Goal: Task Accomplishment & Management: Complete application form

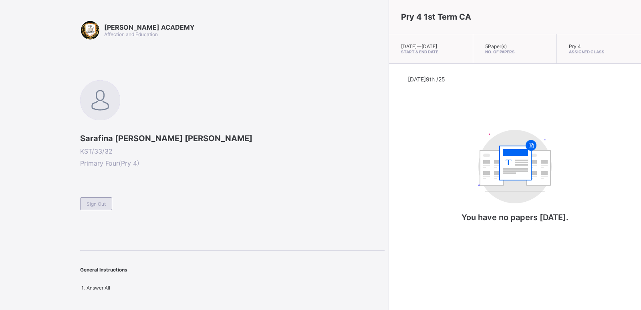
click at [100, 202] on span "Sign Out" at bounding box center [96, 204] width 19 height 6
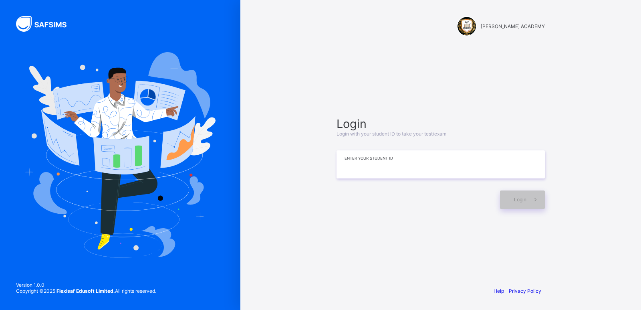
click at [403, 159] on input at bounding box center [440, 164] width 208 height 28
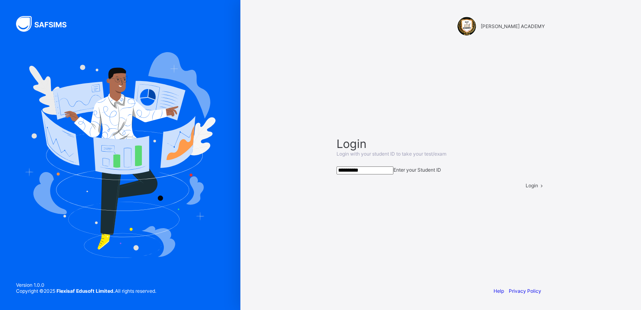
type input "**********"
click at [525, 188] on span "Login" at bounding box center [531, 185] width 12 height 6
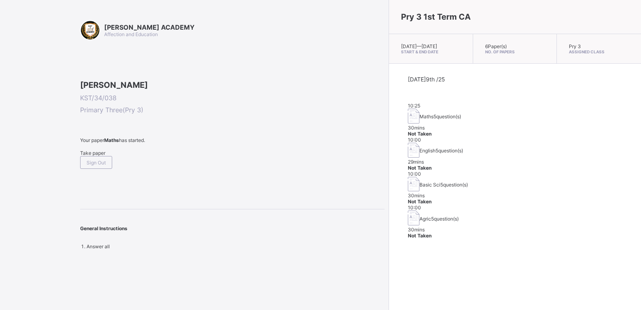
click at [98, 156] on span "Take paper" at bounding box center [92, 153] width 25 height 6
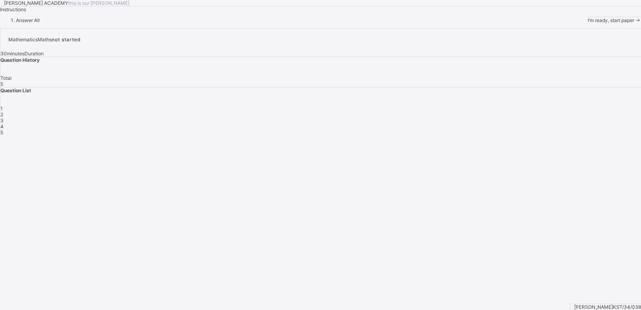
click at [588, 23] on div "I’m ready, start paper" at bounding box center [614, 20] width 53 height 6
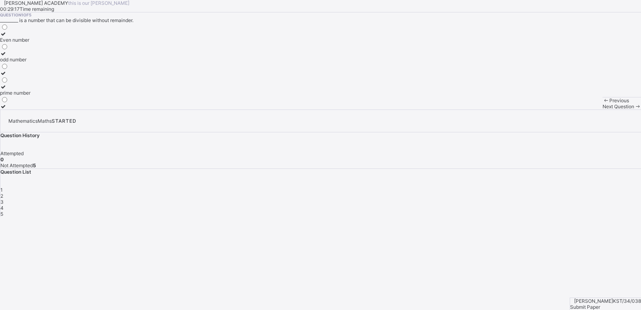
click at [30, 43] on label "Even number" at bounding box center [15, 37] width 30 height 12
click at [602, 109] on span "Next Question" at bounding box center [618, 106] width 32 height 6
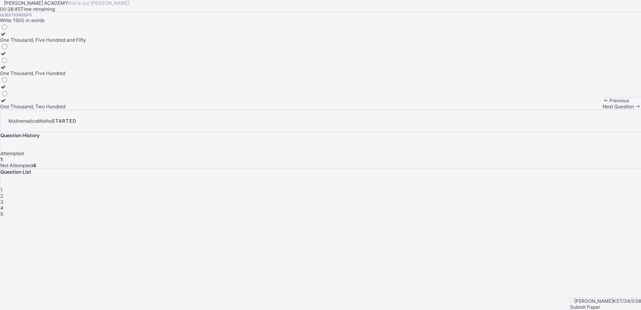
click at [86, 43] on div "One Thousand, Five Hundred and Fifty" at bounding box center [43, 40] width 86 height 6
click at [602, 109] on span "Next Question" at bounding box center [618, 106] width 32 height 6
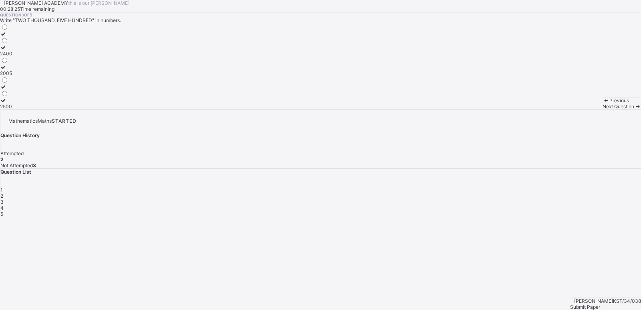
click at [12, 76] on div "2005" at bounding box center [6, 73] width 12 height 6
click at [602, 109] on span "Next Question" at bounding box center [618, 106] width 32 height 6
click at [25, 109] on label "Thousands" at bounding box center [12, 103] width 25 height 12
click at [602, 109] on span "Next Question" at bounding box center [618, 106] width 32 height 6
click at [12, 62] on div "2450" at bounding box center [6, 59] width 12 height 6
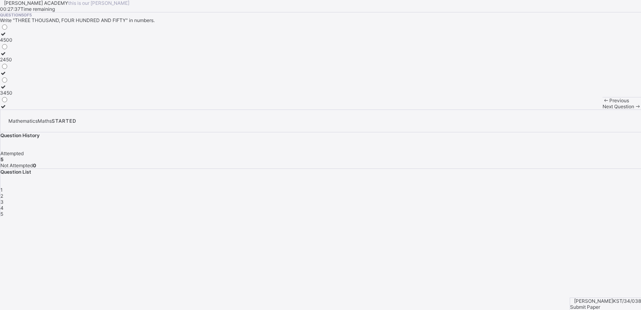
click at [600, 304] on span "Submit Paper" at bounding box center [585, 307] width 30 height 6
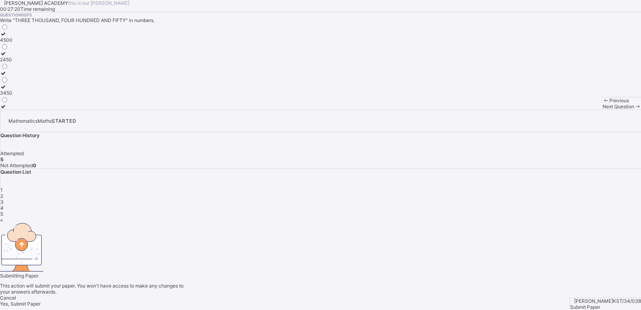
click at [40, 300] on span "Yes, Submit Paper" at bounding box center [20, 303] width 40 height 6
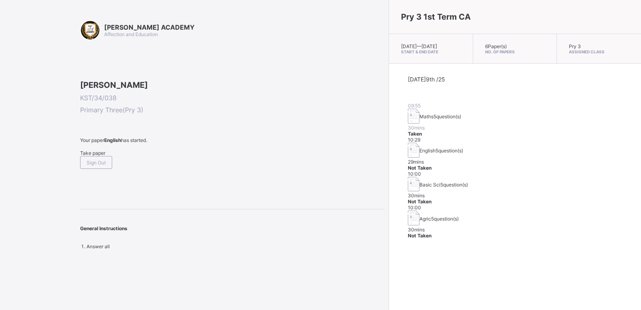
click at [475, 264] on div "Pry 3 1st Term CA Wed, Oct 8th 2025 — Thu, Oct 9th 2025 Start & End Date 6 Pape…" at bounding box center [514, 155] width 252 height 310
click at [85, 156] on div "Take paper" at bounding box center [232, 153] width 304 height 6
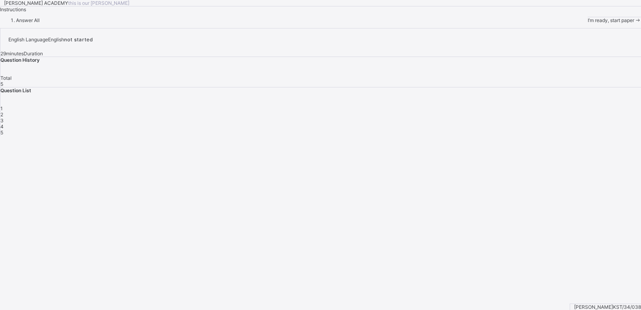
click at [588, 23] on div "I’m ready, start paper" at bounding box center [614, 20] width 53 height 6
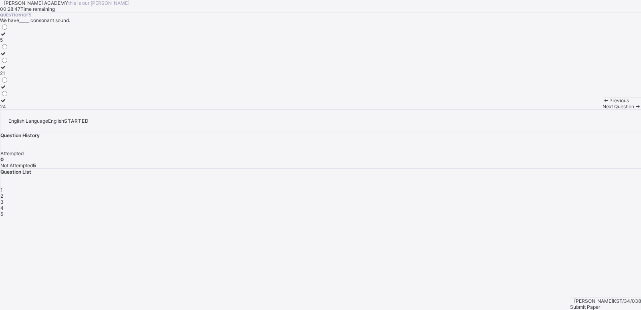
click at [8, 43] on label "5" at bounding box center [4, 37] width 8 height 12
click at [602, 109] on span "Next Question" at bounding box center [618, 106] width 32 height 6
click at [20, 70] on div "Reading" at bounding box center [10, 67] width 20 height 6
click at [534, 199] on div "3" at bounding box center [320, 202] width 640 height 6
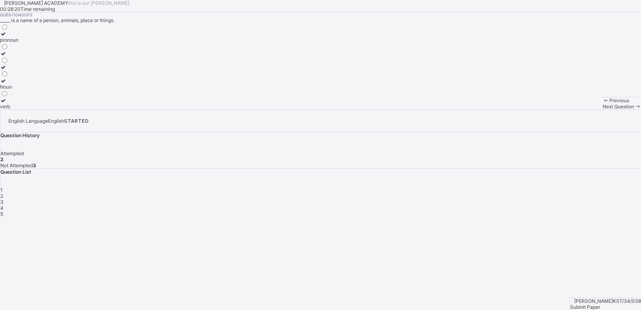
click at [3, 193] on span "2" at bounding box center [1, 196] width 3 height 6
click at [534, 199] on div "3" at bounding box center [320, 202] width 640 height 6
click at [18, 90] on div "Noun" at bounding box center [9, 87] width 18 height 6
click at [602, 109] on div "Next Question" at bounding box center [621, 106] width 38 height 6
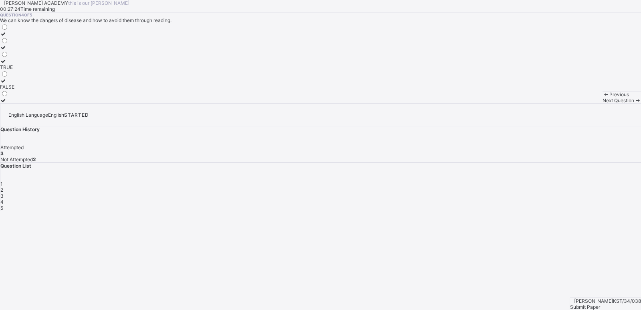
click at [14, 70] on div "TRUE" at bounding box center [7, 67] width 14 height 6
click at [602, 103] on span "Next Question" at bounding box center [618, 100] width 32 height 6
click at [14, 56] on label "TRUE" at bounding box center [7, 50] width 14 height 12
click at [600, 304] on span "Submit Paper" at bounding box center [585, 307] width 30 height 6
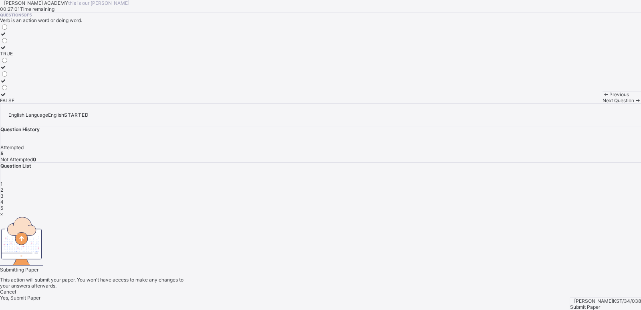
click at [348, 294] on div "Yes, Submit Paper" at bounding box center [320, 297] width 641 height 6
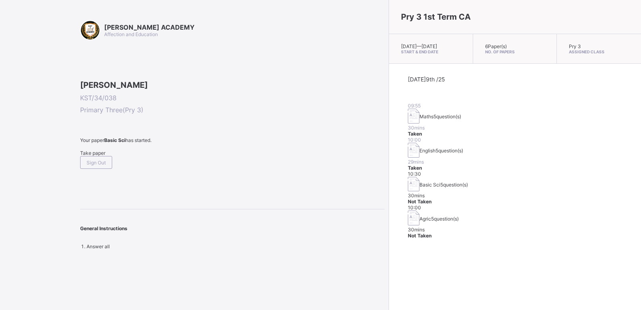
click at [91, 156] on div "Take paper" at bounding box center [232, 153] width 304 height 6
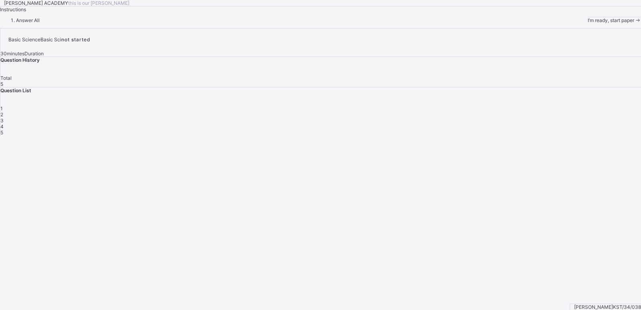
click at [588, 23] on span "I’m ready, start paper" at bounding box center [611, 20] width 46 height 6
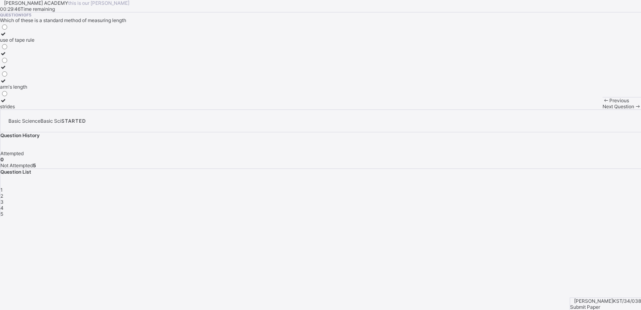
click at [34, 90] on div "arm's length" at bounding box center [17, 87] width 34 height 6
click at [602, 109] on span "Next Question" at bounding box center [618, 106] width 32 height 6
click at [12, 62] on label "10" at bounding box center [6, 56] width 12 height 12
click at [602, 109] on div "Next Question" at bounding box center [621, 106] width 38 height 6
click at [16, 76] on label "Length" at bounding box center [8, 70] width 16 height 12
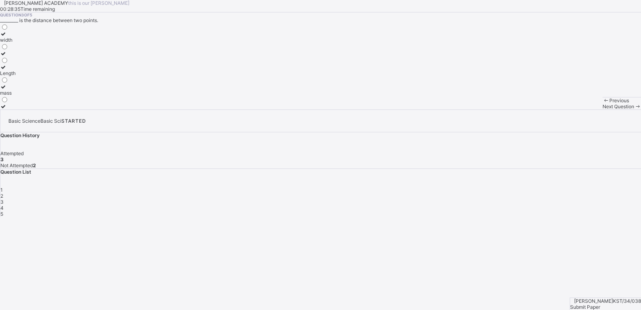
click at [602, 109] on span "Next Question" at bounding box center [618, 106] width 32 height 6
click at [25, 76] on div "use of ruler" at bounding box center [12, 73] width 25 height 6
click at [602, 109] on span "Next Question" at bounding box center [618, 106] width 32 height 6
click at [24, 62] on label "centimetre" at bounding box center [12, 56] width 24 height 12
click at [614, 297] on div "Bilkisu Faruq Ahmadu KST/34/038 Submit Paper" at bounding box center [605, 303] width 71 height 12
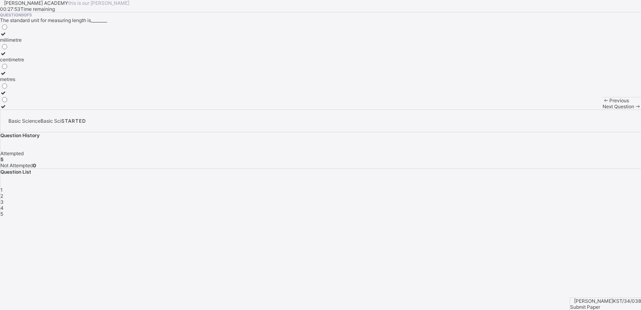
click at [615, 304] on div "Submit Paper" at bounding box center [605, 307] width 71 height 6
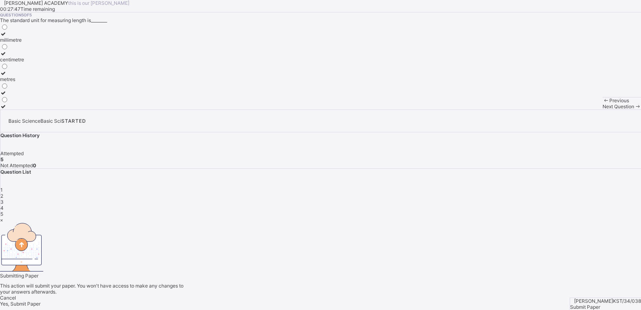
click at [40, 300] on span "Yes, Submit Paper" at bounding box center [20, 303] width 40 height 6
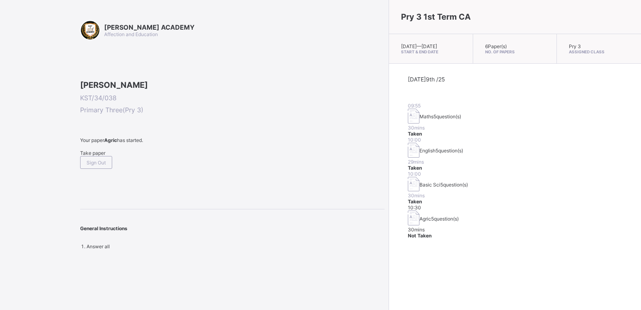
click at [96, 156] on span "Take paper" at bounding box center [92, 153] width 25 height 6
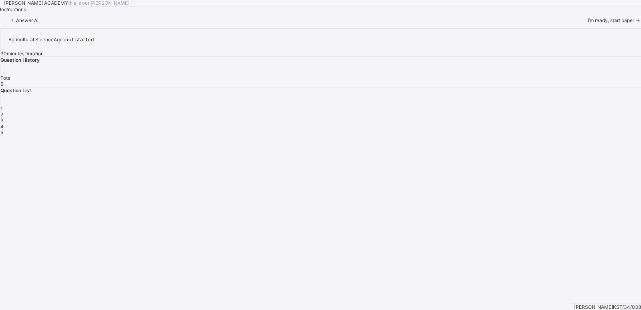
click at [588, 23] on div "I’m ready, start paper" at bounding box center [614, 20] width 53 height 6
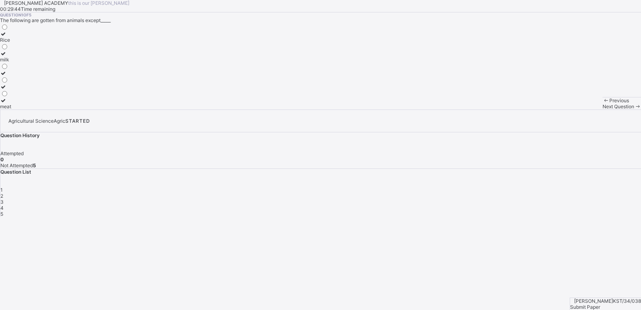
click at [11, 109] on label "meat" at bounding box center [5, 103] width 11 height 12
click at [11, 62] on div "milk" at bounding box center [5, 59] width 11 height 6
click at [602, 109] on span "Next Question" at bounding box center [618, 106] width 32 height 6
click at [19, 109] on label "Energy" at bounding box center [9, 103] width 19 height 12
click at [602, 109] on div "Next Question" at bounding box center [621, 106] width 38 height 6
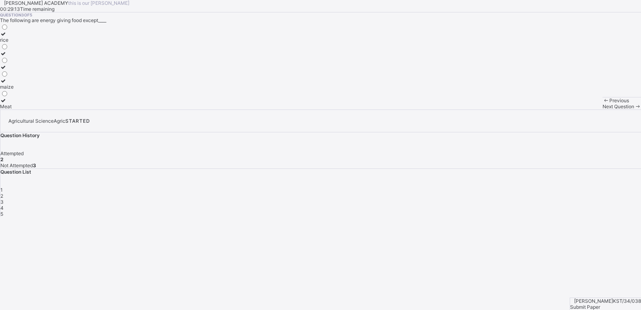
click at [14, 109] on div "Meat" at bounding box center [7, 106] width 14 height 6
click at [602, 109] on div "Next Question" at bounding box center [621, 106] width 38 height 6
click at [42, 82] on div "vitamins" at bounding box center [21, 79] width 42 height 6
click at [602, 109] on div "Previous Next Question" at bounding box center [621, 103] width 38 height 12
click at [602, 109] on span "Next Question" at bounding box center [618, 106] width 32 height 6
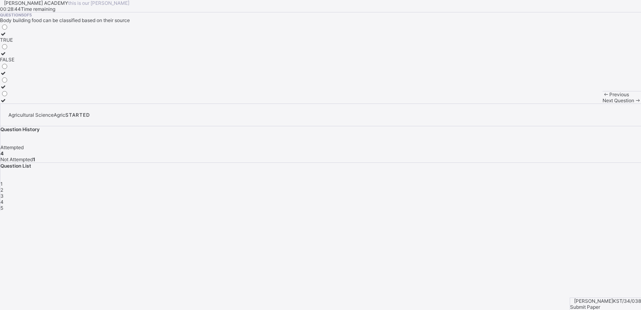
click at [14, 37] on div at bounding box center [7, 34] width 14 height 6
click at [640, 301] on div "Bilkisu Faruq Ahmadu KST/34/038 Submit Paper" at bounding box center [605, 303] width 71 height 12
drag, startPoint x: 608, startPoint y: 284, endPoint x: 609, endPoint y: 295, distance: 10.8
click at [609, 297] on div "Bilkisu Faruq Ahmadu KST/34/038 Submit Paper" at bounding box center [605, 303] width 71 height 12
click at [600, 304] on span "Submit Paper" at bounding box center [585, 307] width 30 height 6
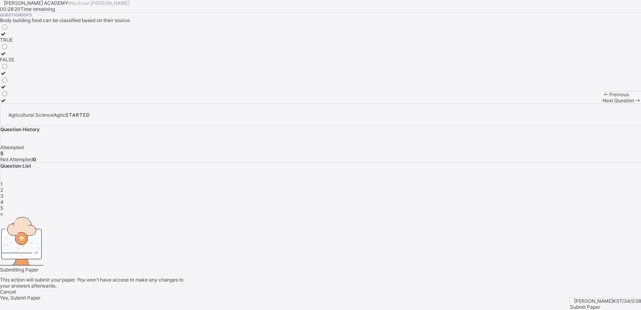
click at [40, 294] on span "Yes, Submit Paper" at bounding box center [20, 297] width 40 height 6
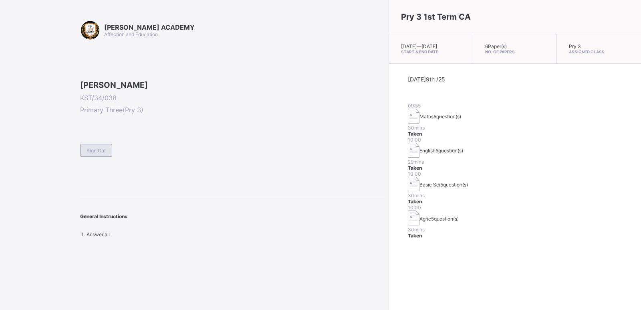
click at [91, 157] on div "Sign Out" at bounding box center [96, 150] width 32 height 13
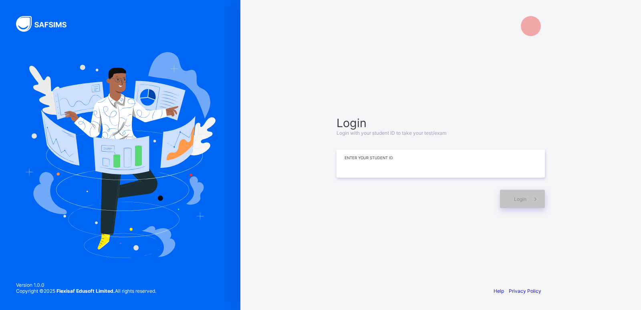
click at [413, 165] on input at bounding box center [440, 163] width 208 height 28
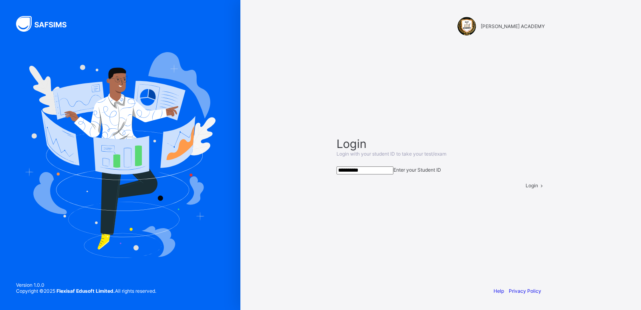
type input "**********"
click at [525, 188] on div "Login" at bounding box center [534, 185] width 19 height 6
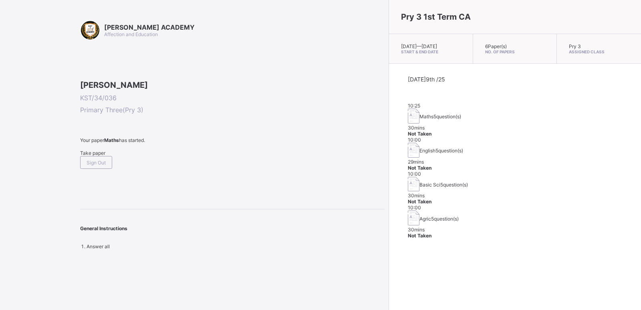
click at [97, 156] on span "Take paper" at bounding box center [92, 153] width 25 height 6
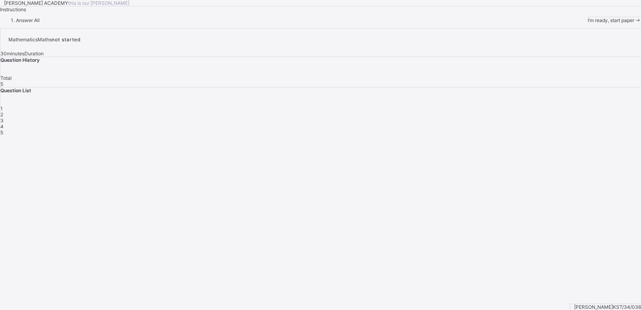
click at [588, 23] on span "I’m ready, start paper" at bounding box center [611, 20] width 46 height 6
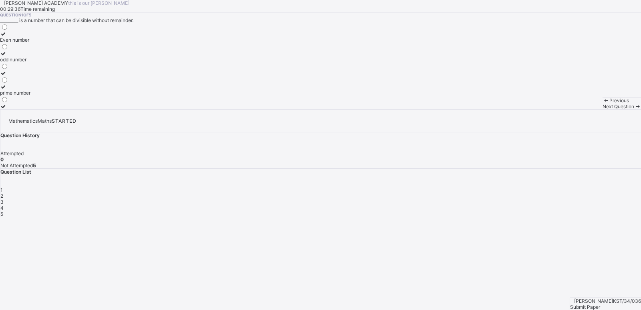
click at [30, 62] on div "odd number" at bounding box center [15, 59] width 30 height 6
click at [602, 109] on span "Next Question" at bounding box center [618, 106] width 32 height 6
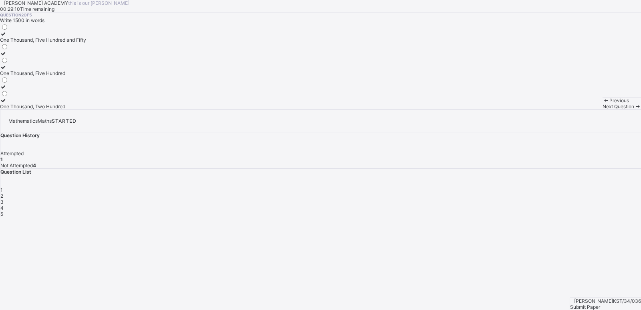
click at [66, 76] on div "One Thousand, Five Hundred" at bounding box center [43, 73] width 86 height 6
click at [602, 109] on span "Next Question" at bounding box center [618, 106] width 32 height 6
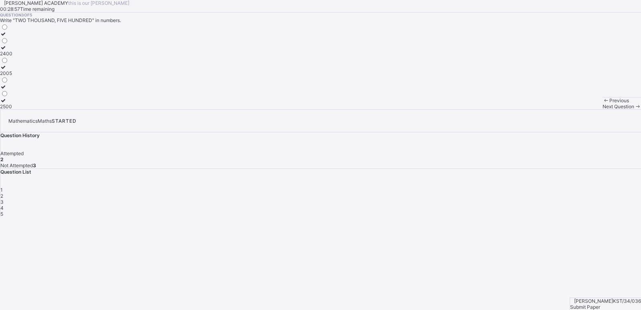
click at [602, 109] on span "Next Question" at bounding box center [618, 106] width 32 height 6
click at [4, 199] on span "3" at bounding box center [1, 202] width 3 height 6
click at [12, 109] on div "2500" at bounding box center [6, 106] width 12 height 6
click at [602, 109] on span "Next Question" at bounding box center [618, 106] width 32 height 6
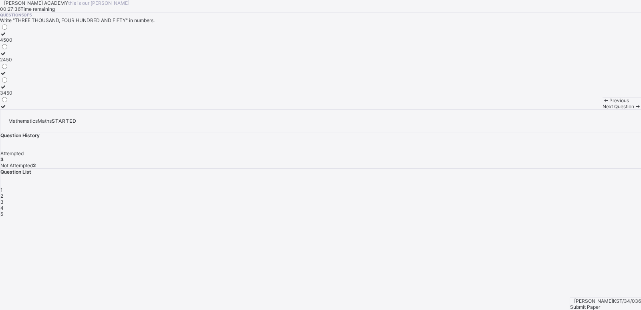
click at [4, 205] on span "4" at bounding box center [1, 208] width 3 height 6
click at [25, 90] on div "Hundred" at bounding box center [12, 87] width 25 height 6
click at [7, 103] on icon at bounding box center [3, 100] width 7 height 6
click at [602, 109] on div "Next Question" at bounding box center [621, 106] width 38 height 6
drag, startPoint x: 107, startPoint y: 135, endPoint x: 162, endPoint y: 122, distance: 56.7
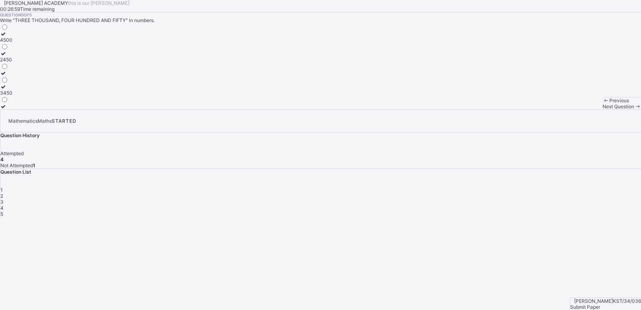
click at [162, 109] on div "4500 2450 3450" at bounding box center [320, 66] width 641 height 86
click at [12, 62] on div "2450" at bounding box center [6, 59] width 12 height 6
click at [600, 304] on span "Submit Paper" at bounding box center [585, 307] width 30 height 6
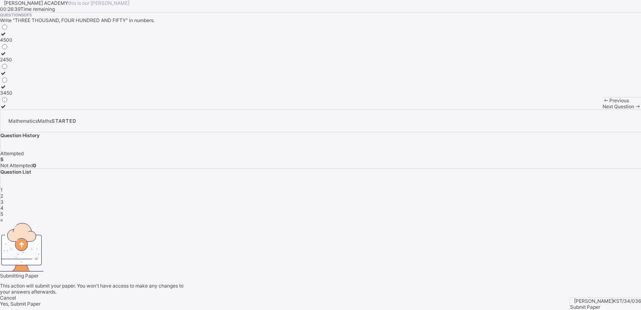
click at [338, 300] on div "Yes, Submit Paper" at bounding box center [320, 303] width 641 height 6
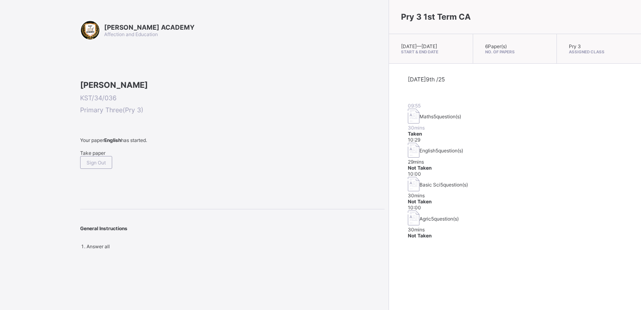
click at [105, 156] on span "Take paper" at bounding box center [92, 153] width 25 height 6
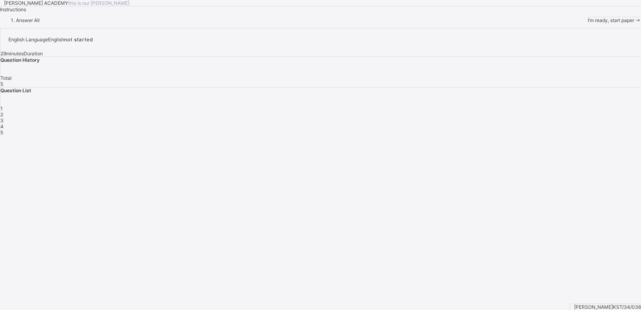
click at [588, 23] on span "I’m ready, start paper" at bounding box center [611, 20] width 46 height 6
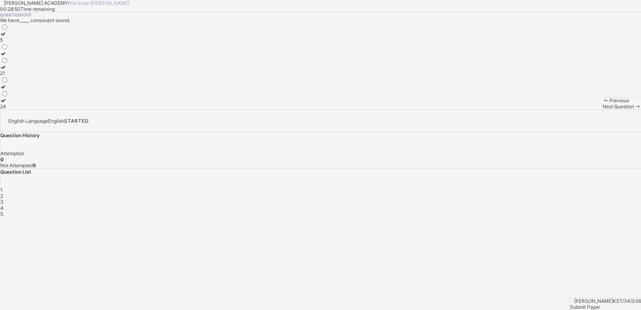
click at [8, 76] on div "21" at bounding box center [4, 73] width 8 height 6
click at [602, 109] on div "Next Question" at bounding box center [621, 106] width 38 height 6
click at [20, 70] on div "Reading" at bounding box center [10, 67] width 20 height 6
click at [602, 109] on span "Next Question" at bounding box center [618, 106] width 32 height 6
click at [18, 90] on label "Noun" at bounding box center [9, 84] width 18 height 12
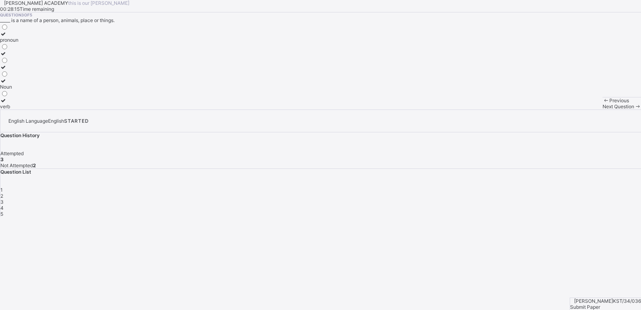
click at [602, 109] on span "Next Question" at bounding box center [618, 106] width 32 height 6
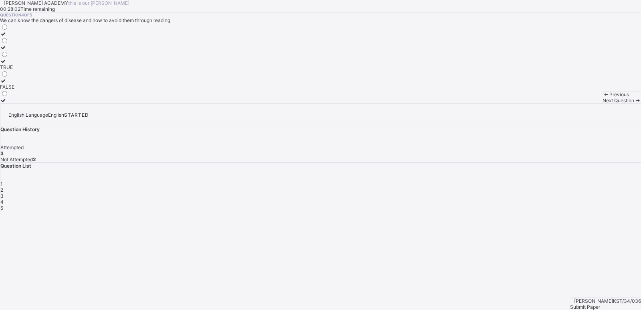
click at [14, 90] on div "FALSE" at bounding box center [7, 87] width 14 height 6
click at [14, 70] on label "TRUE" at bounding box center [7, 64] width 14 height 12
click at [602, 103] on div "Next Question" at bounding box center [621, 100] width 38 height 6
click at [14, 56] on div "TRUE" at bounding box center [7, 53] width 14 height 6
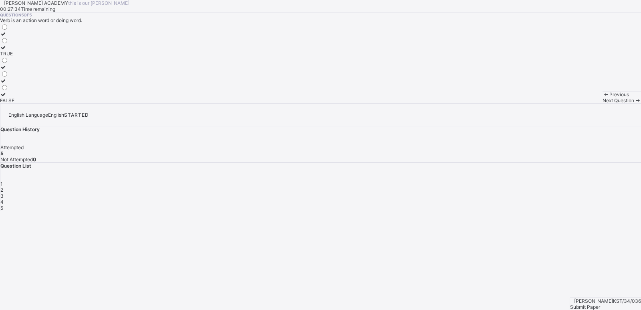
click at [603, 304] on div "Submit Paper" at bounding box center [605, 307] width 71 height 6
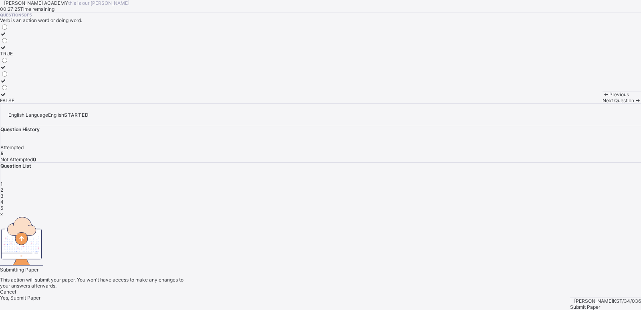
click at [40, 294] on span "Yes, Submit Paper" at bounding box center [20, 297] width 40 height 6
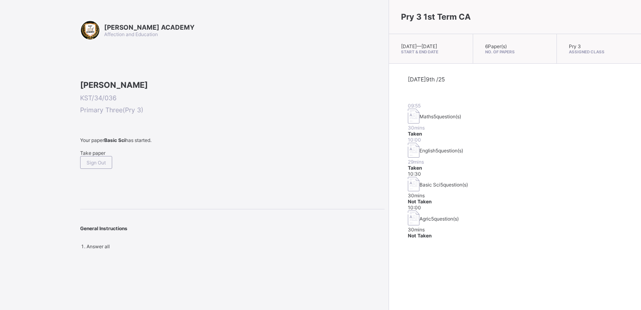
click at [93, 156] on span "Take paper" at bounding box center [92, 153] width 25 height 6
click at [97, 156] on span "Take paper" at bounding box center [92, 153] width 25 height 6
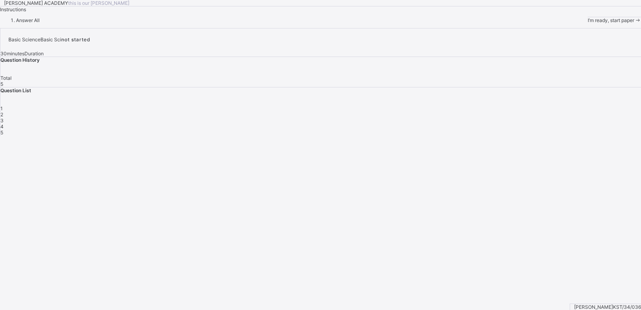
click at [588, 23] on span "I’m ready, start paper" at bounding box center [611, 20] width 46 height 6
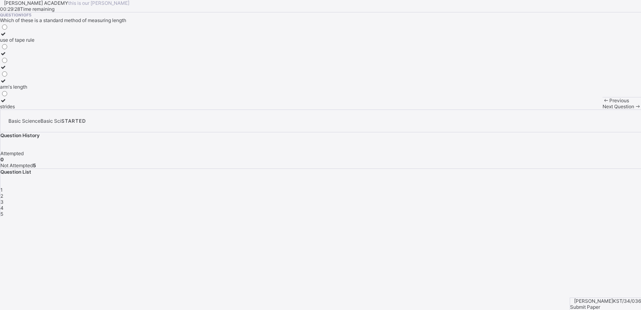
click at [34, 109] on div "strides" at bounding box center [17, 106] width 34 height 6
click at [602, 109] on span "Next Question" at bounding box center [618, 106] width 32 height 6
click at [12, 43] on div "1000" at bounding box center [6, 40] width 12 height 6
click at [602, 109] on span "Next Question" at bounding box center [618, 106] width 32 height 6
click at [16, 76] on div "Length" at bounding box center [8, 73] width 16 height 6
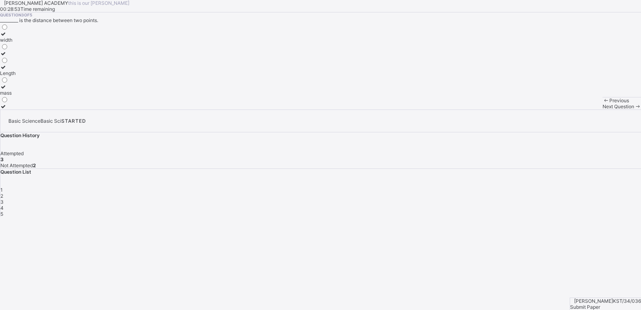
click at [602, 109] on div "Next Question" at bounding box center [621, 106] width 38 height 6
click at [25, 96] on div "hand span" at bounding box center [12, 93] width 25 height 6
click at [602, 109] on span "Next Question" at bounding box center [618, 106] width 32 height 6
click at [24, 82] on div "metres" at bounding box center [12, 79] width 24 height 6
click at [600, 304] on span "Submit Paper" at bounding box center [585, 307] width 30 height 6
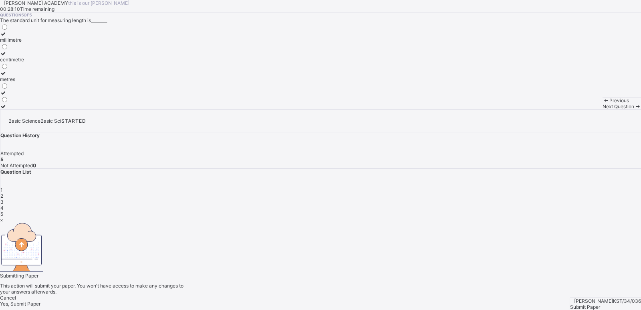
click at [40, 300] on span "Yes, Submit Paper" at bounding box center [20, 303] width 40 height 6
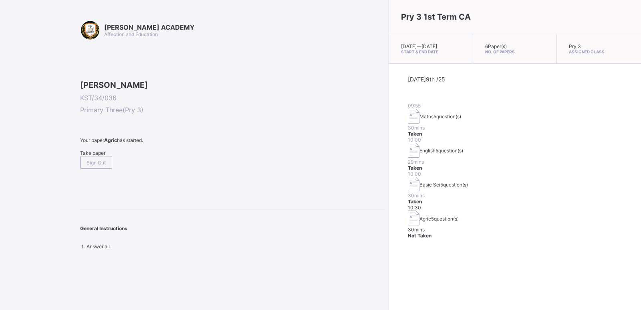
click at [94, 156] on span "Take paper" at bounding box center [92, 153] width 25 height 6
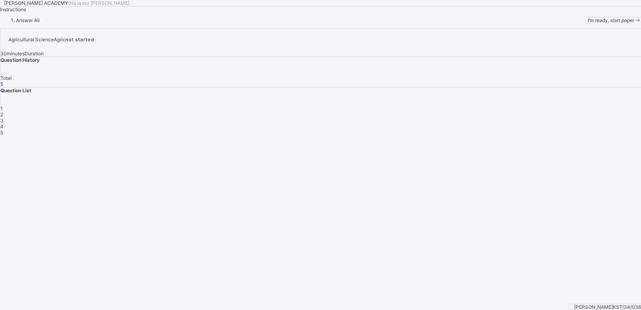
click at [588, 23] on span "I’m ready, start paper" at bounding box center [611, 20] width 46 height 6
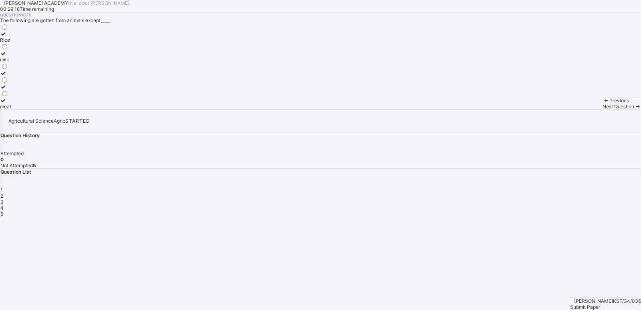
click at [11, 109] on div "meat" at bounding box center [5, 106] width 11 height 6
click at [602, 109] on span "Next Question" at bounding box center [618, 106] width 32 height 6
click at [19, 109] on label "Energy" at bounding box center [9, 103] width 19 height 12
click at [602, 109] on span "Next Question" at bounding box center [618, 106] width 32 height 6
click at [14, 109] on div "Meat" at bounding box center [7, 106] width 14 height 6
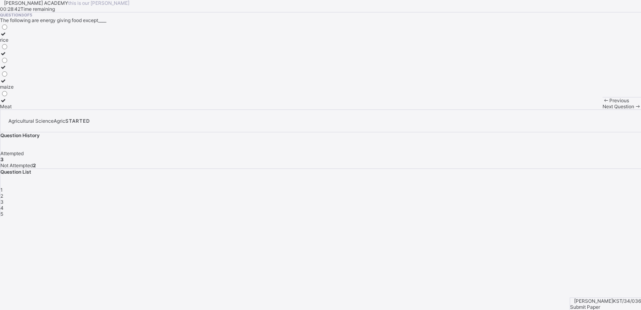
click at [602, 109] on span "Next Question" at bounding box center [618, 106] width 32 height 6
click at [42, 62] on div "Energy giving food" at bounding box center [21, 59] width 42 height 6
click at [602, 109] on span "Next Question" at bounding box center [618, 106] width 32 height 6
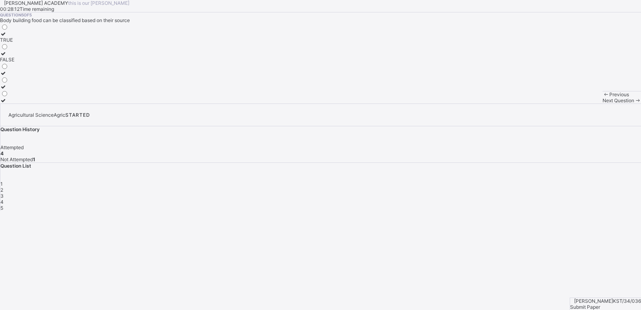
click at [14, 43] on div "TRUE" at bounding box center [7, 40] width 14 height 6
click at [600, 304] on span "Submit Paper" at bounding box center [585, 307] width 30 height 6
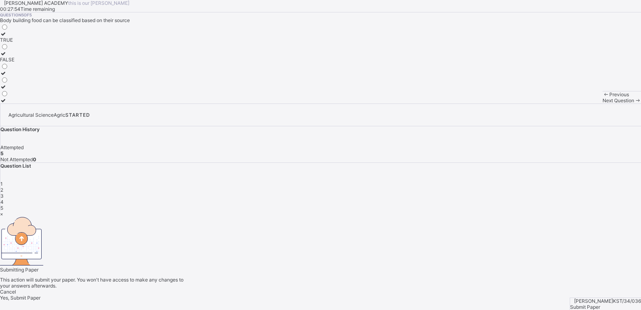
click at [40, 294] on span "Yes, Submit Paper" at bounding box center [20, 297] width 40 height 6
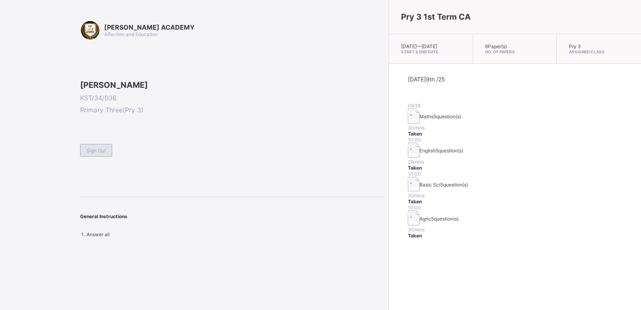
click at [98, 157] on div "Sign Out" at bounding box center [96, 150] width 32 height 13
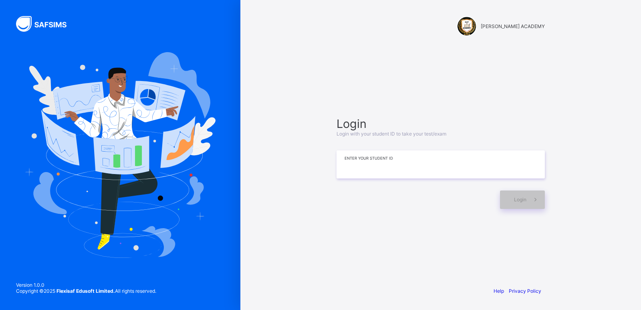
click at [387, 164] on input at bounding box center [440, 164] width 208 height 28
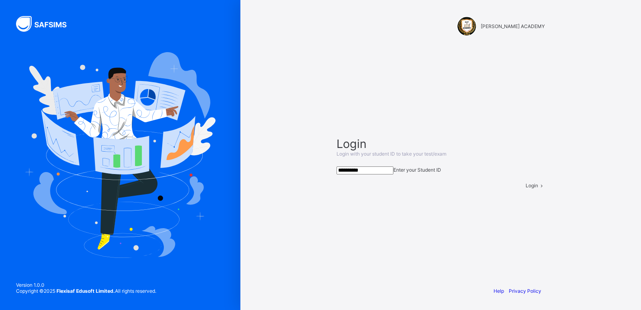
type input "**********"
click at [538, 188] on span at bounding box center [541, 185] width 7 height 6
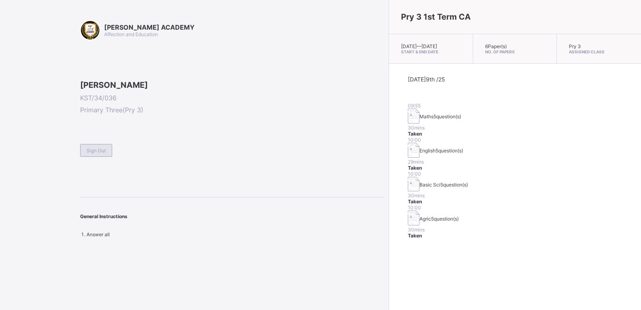
click at [92, 153] on span "Sign Out" at bounding box center [96, 150] width 19 height 6
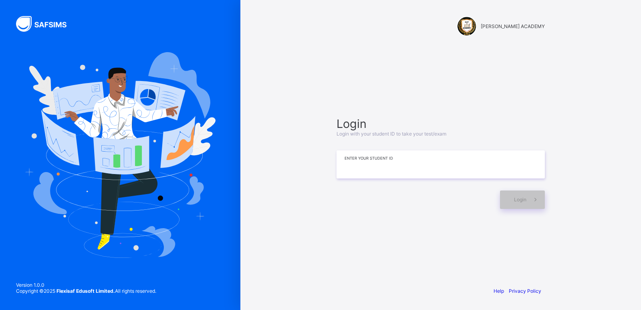
click at [406, 167] on input at bounding box center [440, 164] width 208 height 28
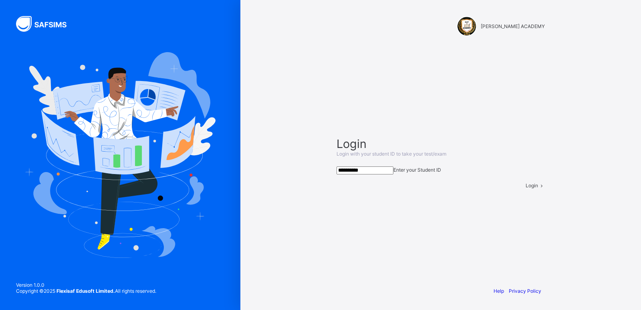
type input "**********"
click at [538, 188] on span at bounding box center [541, 185] width 7 height 6
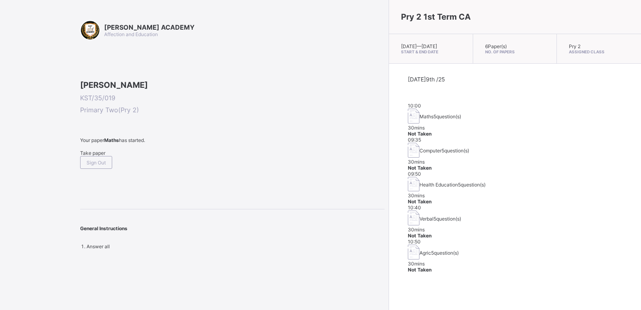
click at [217, 114] on span "Primary Two ( Pry 2 )" at bounding box center [232, 110] width 304 height 8
click at [100, 156] on div "Take paper" at bounding box center [232, 153] width 304 height 6
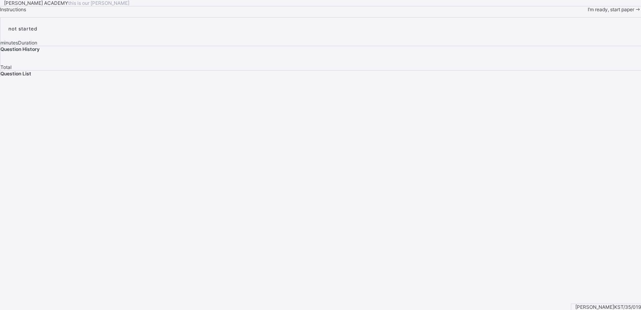
click at [634, 12] on span at bounding box center [637, 9] width 7 height 6
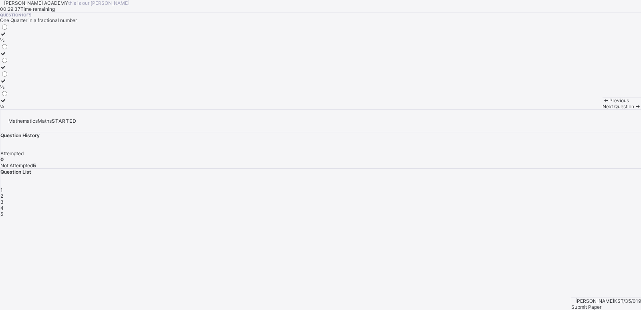
click at [602, 103] on div "Previous" at bounding box center [621, 100] width 38 height 6
click at [187, 109] on div "½ ⅓ ¼" at bounding box center [320, 66] width 641 height 86
click at [8, 109] on label "¼" at bounding box center [4, 103] width 8 height 12
click at [634, 109] on icon at bounding box center [637, 106] width 7 height 6
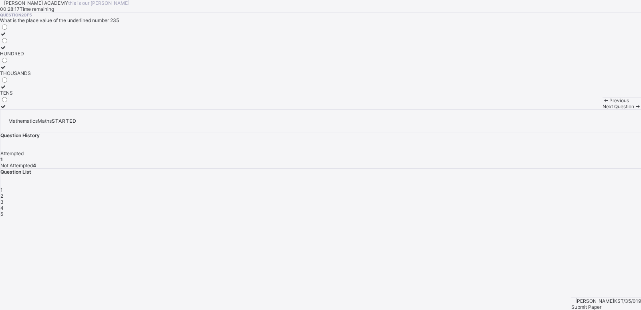
click at [4, 199] on span "3" at bounding box center [1, 202] width 3 height 6
click at [57, 43] on div "One Hundred and Twenty" at bounding box center [28, 40] width 57 height 6
click at [3, 193] on span "2" at bounding box center [1, 196] width 3 height 6
click at [31, 96] on div "TENS" at bounding box center [15, 93] width 31 height 6
click at [559, 190] on div "Mathematics Maths STARTED Question History Attempted 2 Not Attempted 3 Question…" at bounding box center [320, 162] width 641 height 107
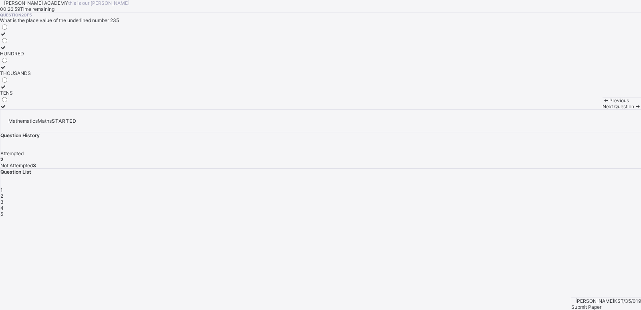
click at [559, 205] on div "4" at bounding box center [320, 208] width 640 height 6
click at [27, 62] on label "HUNDREDS" at bounding box center [13, 56] width 27 height 12
click at [584, 211] on div "5" at bounding box center [320, 214] width 640 height 6
click at [9, 109] on label "225" at bounding box center [4, 103] width 9 height 12
click at [602, 304] on div "Submit Paper" at bounding box center [606, 307] width 70 height 6
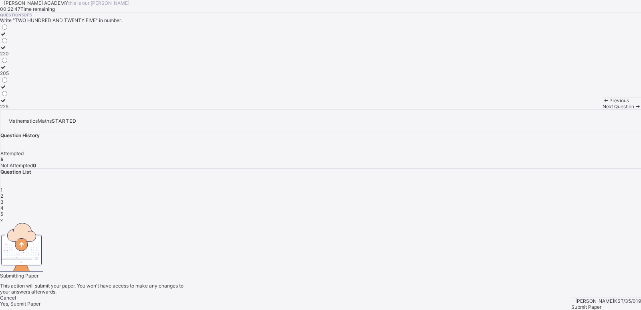
click at [40, 300] on span "Yes, Submit Paper" at bounding box center [20, 303] width 40 height 6
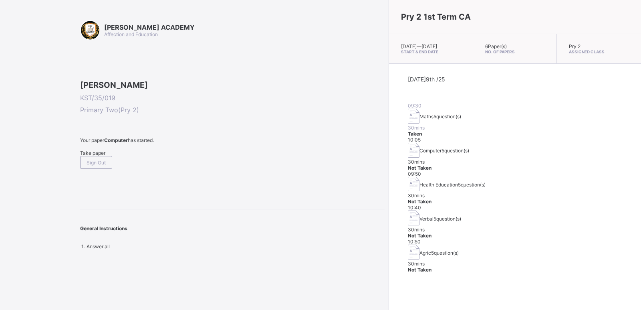
click at [85, 156] on div "Take paper" at bounding box center [232, 153] width 304 height 6
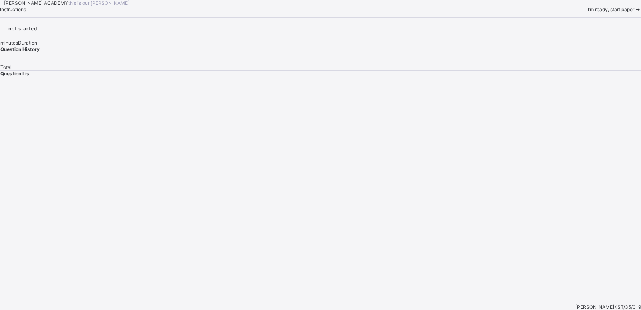
click at [588, 12] on span "I’m ready, start paper" at bounding box center [611, 9] width 46 height 6
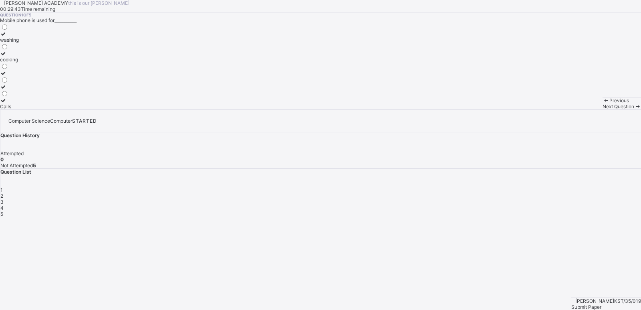
click at [19, 109] on div "Calls" at bounding box center [9, 106] width 19 height 6
click at [513, 193] on div "2" at bounding box center [320, 196] width 640 height 6
click at [43, 76] on div "Personal Computer" at bounding box center [21, 73] width 43 height 6
click at [4, 199] on span "3" at bounding box center [1, 202] width 3 height 6
click at [11, 70] on div "Size" at bounding box center [5, 67] width 11 height 6
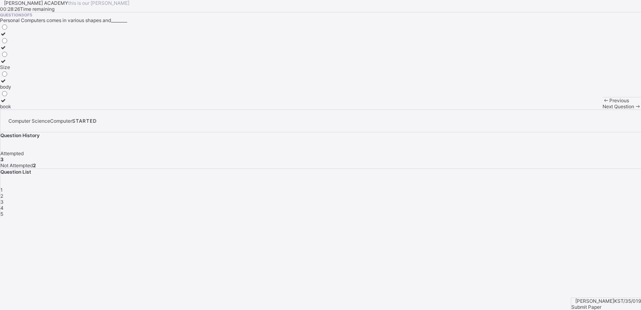
click at [4, 205] on span "4" at bounding box center [1, 208] width 3 height 6
click at [18, 109] on div "Addition" at bounding box center [9, 106] width 18 height 6
click at [3, 211] on span "5" at bounding box center [1, 214] width 3 height 6
click at [4, 205] on span "4" at bounding box center [1, 208] width 3 height 6
click at [18, 109] on label "Addition" at bounding box center [9, 103] width 18 height 12
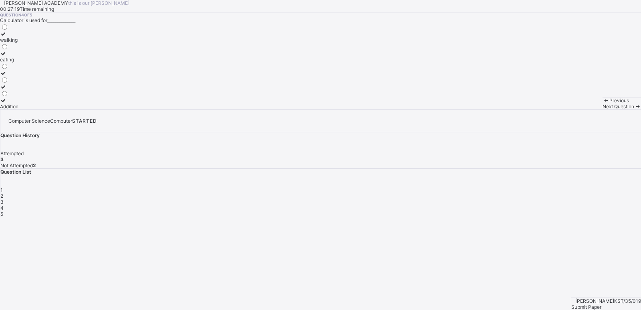
click at [602, 109] on span "Next Question" at bounding box center [618, 106] width 32 height 6
click at [11, 56] on label "Time" at bounding box center [5, 50] width 11 height 12
click at [559, 205] on div "4" at bounding box center [320, 208] width 640 height 6
click at [601, 304] on span "Submit Paper" at bounding box center [586, 307] width 30 height 6
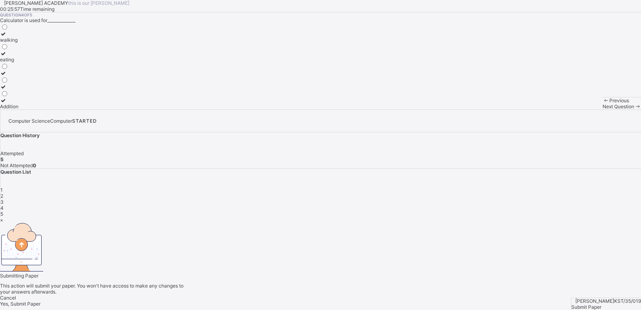
click at [334, 300] on div "Yes, Submit Paper" at bounding box center [320, 303] width 641 height 6
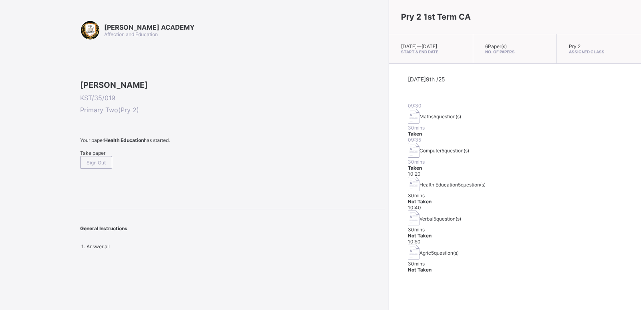
click at [90, 156] on span "Take paper" at bounding box center [92, 153] width 25 height 6
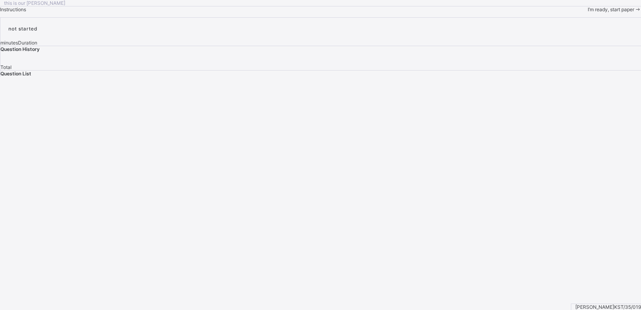
click at [588, 12] on span "I’m ready, start paper" at bounding box center [611, 9] width 46 height 6
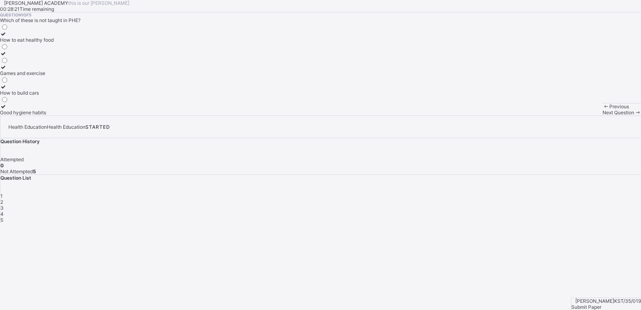
click at [54, 96] on div "How to build cars" at bounding box center [27, 93] width 54 height 6
click at [3, 199] on span "2" at bounding box center [1, 202] width 3 height 6
click at [65, 76] on label "How to take care of our body" at bounding box center [32, 70] width 65 height 12
click at [602, 115] on span "Next Question" at bounding box center [618, 112] width 32 height 6
click at [602, 109] on span at bounding box center [605, 106] width 7 height 6
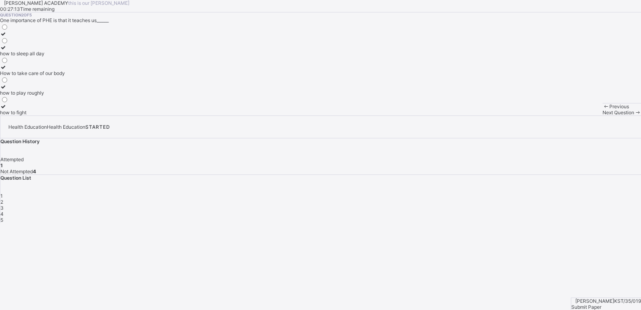
click at [59, 76] on div "How to take care of our body" at bounding box center [32, 73] width 65 height 6
click at [602, 115] on span "Next Question" at bounding box center [618, 112] width 32 height 6
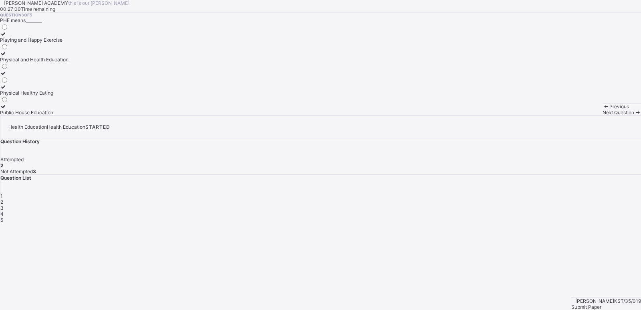
click at [68, 62] on div "Physical and Health Education" at bounding box center [34, 59] width 68 height 6
click at [602, 115] on span "Next Question" at bounding box center [618, 112] width 32 height 6
click at [59, 43] on div "Stay clean and fit" at bounding box center [29, 40] width 59 height 6
click at [602, 115] on span "Next Question" at bounding box center [618, 112] width 32 height 6
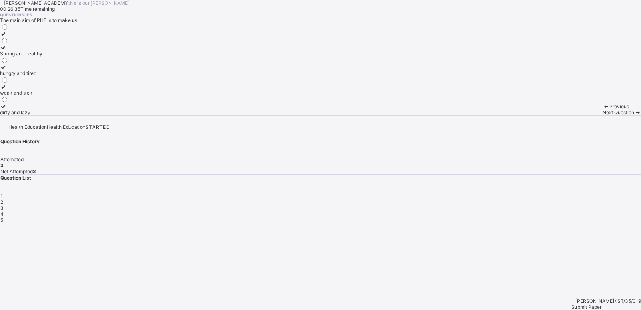
click at [609, 109] on span "Previous" at bounding box center [619, 106] width 20 height 6
click at [59, 43] on div "Stay clean and fit" at bounding box center [29, 40] width 59 height 6
click at [602, 115] on span "Next Question" at bounding box center [618, 112] width 32 height 6
click at [42, 56] on div "Strong and healthy" at bounding box center [21, 53] width 42 height 6
click at [601, 304] on span "Submit Paper" at bounding box center [586, 307] width 30 height 6
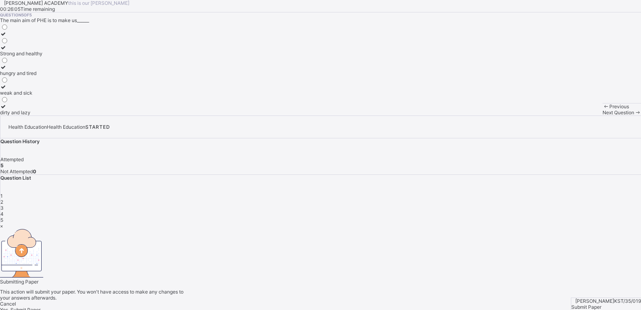
click at [40, 306] on span "Yes, Submit Paper" at bounding box center [20, 309] width 40 height 6
click at [342, 306] on div "Yes, Submit Paper" at bounding box center [320, 309] width 641 height 6
click at [40, 306] on span "Yes, Submit Paper" at bounding box center [20, 309] width 40 height 6
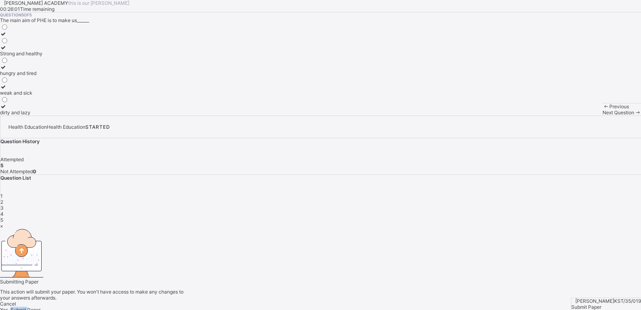
click at [40, 306] on span "Yes, Submit Paper" at bounding box center [20, 309] width 40 height 6
click at [342, 306] on div "Yes, Submit Paper" at bounding box center [320, 309] width 641 height 6
click at [40, 306] on span "Yes, Submit Paper" at bounding box center [20, 309] width 40 height 6
drag, startPoint x: 334, startPoint y: 215, endPoint x: 311, endPoint y: 211, distance: 23.1
click at [311, 306] on div "Yes, Submit Paper" at bounding box center [320, 309] width 641 height 6
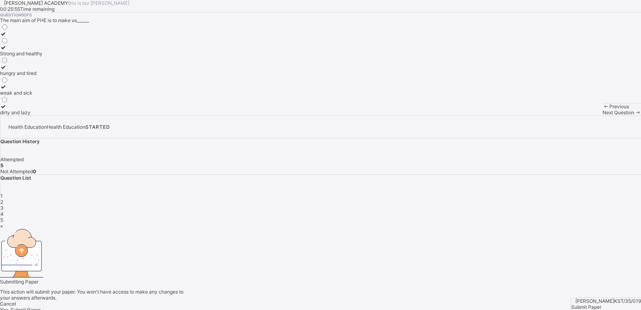
click at [311, 306] on div "Yes, Submit Paper" at bounding box center [320, 309] width 641 height 6
click at [418, 223] on div "×" at bounding box center [320, 226] width 641 height 6
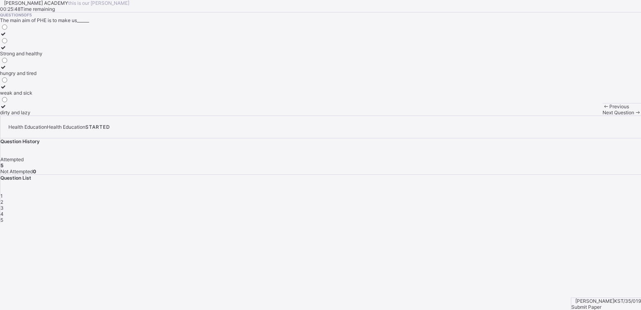
click at [607, 304] on div "Submit Paper" at bounding box center [606, 307] width 70 height 6
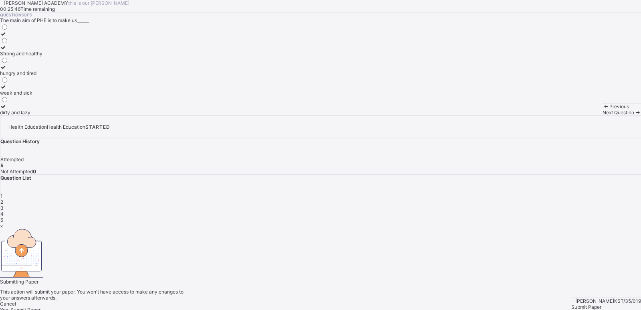
click at [326, 306] on div "Yes, Submit Paper" at bounding box center [320, 309] width 641 height 6
click at [40, 306] on span "Yes, Submit Paper" at bounding box center [20, 309] width 40 height 6
click at [327, 306] on div "Yes, Submit Paper" at bounding box center [320, 309] width 641 height 6
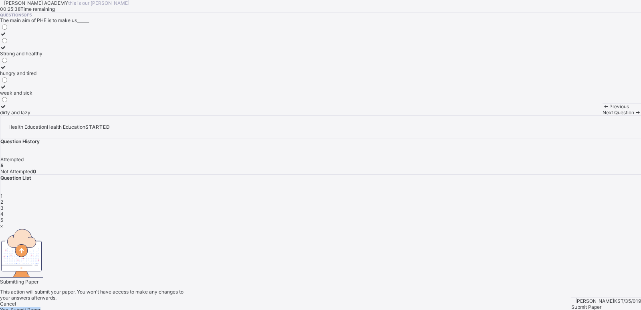
click at [327, 306] on div "Yes, Submit Paper" at bounding box center [320, 309] width 641 height 6
drag, startPoint x: 327, startPoint y: 212, endPoint x: 363, endPoint y: 173, distance: 53.9
click at [363, 278] on div "Submitting Paper This action will submit your paper. You won't have access to m…" at bounding box center [320, 289] width 641 height 22
click at [326, 306] on div "Yes, Submit Paper" at bounding box center [320, 309] width 641 height 6
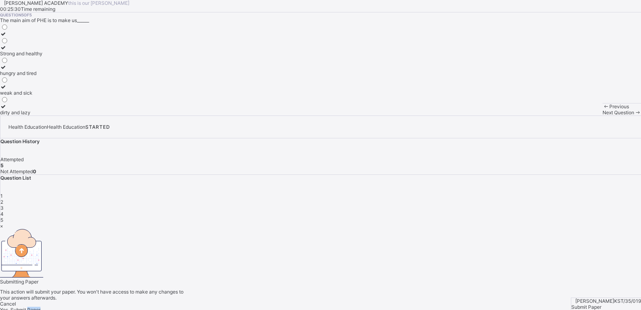
click at [326, 306] on div "Yes, Submit Paper" at bounding box center [320, 309] width 641 height 6
click at [40, 306] on span "Yes, Submit Paper" at bounding box center [20, 309] width 40 height 6
click at [326, 306] on div "Yes, Submit Paper" at bounding box center [320, 309] width 641 height 6
click at [357, 278] on div "Submitting Paper This action will submit your paper. You won't have access to m…" at bounding box center [320, 289] width 641 height 22
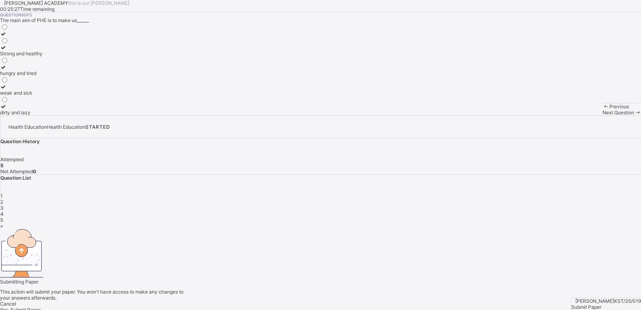
click at [40, 306] on span "Yes, Submit Paper" at bounding box center [20, 309] width 40 height 6
click at [324, 306] on div "Yes, Submit Paper" at bounding box center [320, 309] width 641 height 6
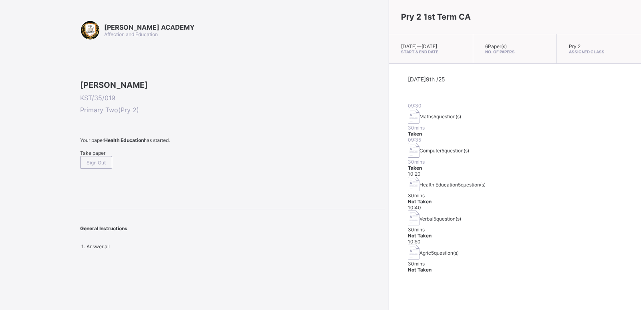
click at [443, 175] on div "10:20 Health Education 5 question(s) 30 mins Not Taken" at bounding box center [515, 188] width 214 height 34
click at [419, 181] on span "Health Education" at bounding box center [438, 184] width 38 height 6
click at [102, 156] on span "Take paper" at bounding box center [92, 153] width 25 height 6
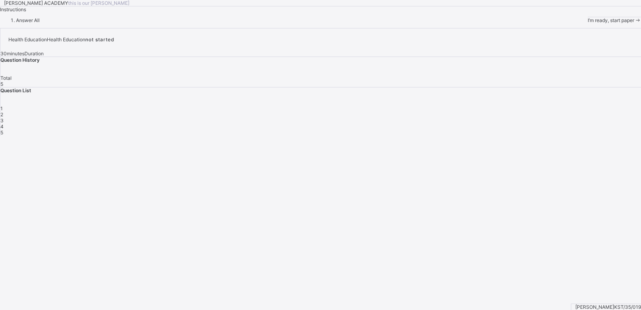
click at [588, 23] on span "I’m ready, start paper" at bounding box center [611, 20] width 46 height 6
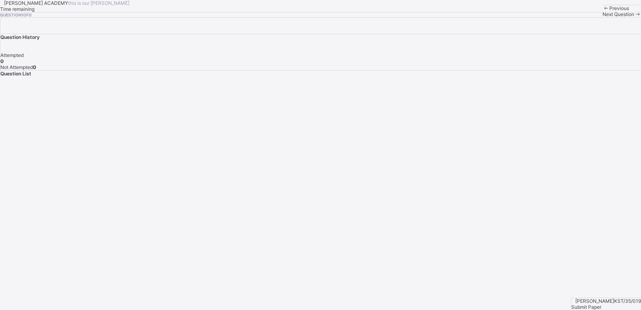
click at [601, 304] on span "Submit Paper" at bounding box center [586, 307] width 30 height 6
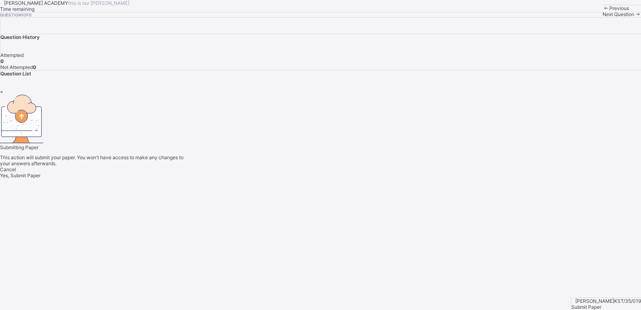
click at [426, 99] on div "Submitting Paper This action will submit your paper. You won't have access to m…" at bounding box center [320, 131] width 641 height 72
click at [423, 95] on div "×" at bounding box center [320, 92] width 641 height 6
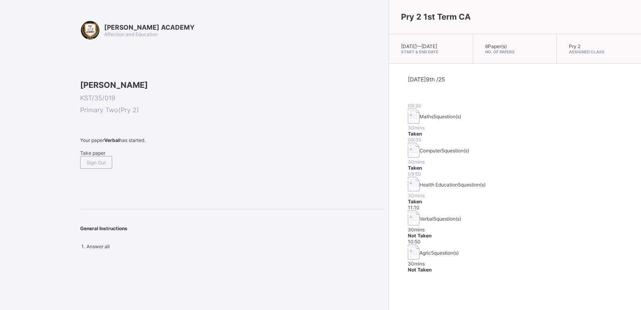
click at [108, 156] on div "Take paper" at bounding box center [232, 153] width 304 height 6
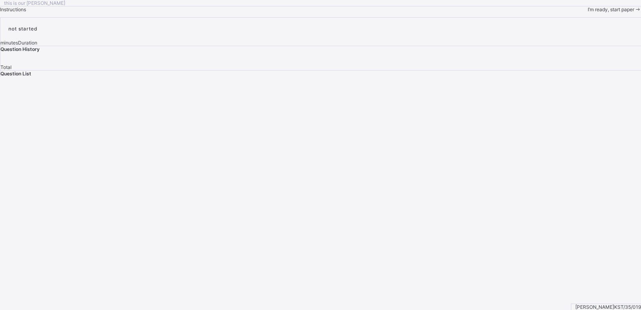
click at [588, 12] on span "I’m ready, start paper" at bounding box center [611, 9] width 46 height 6
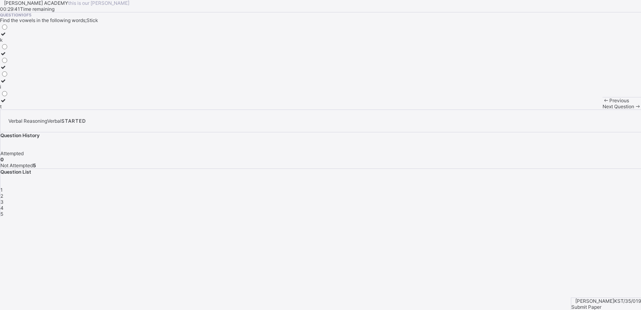
click at [8, 90] on label "i" at bounding box center [4, 84] width 8 height 12
click at [602, 109] on span "Next Question" at bounding box center [618, 106] width 32 height 6
click at [8, 90] on div "o" at bounding box center [4, 87] width 8 height 6
click at [602, 109] on span "Next Question" at bounding box center [618, 106] width 32 height 6
click at [609, 103] on span "Previous" at bounding box center [619, 100] width 20 height 6
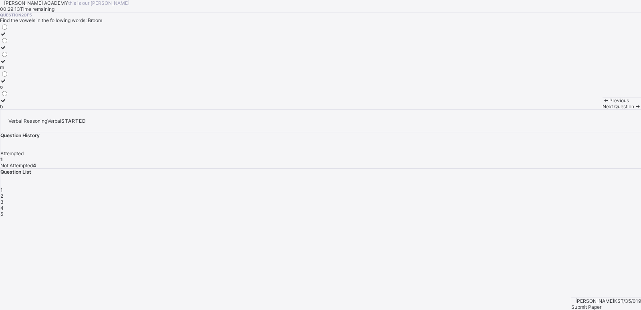
click at [8, 70] on label "m" at bounding box center [4, 64] width 8 height 12
click at [634, 109] on span at bounding box center [637, 106] width 7 height 6
click at [8, 76] on label "i" at bounding box center [4, 70] width 8 height 12
click at [602, 109] on span "Next Question" at bounding box center [618, 106] width 32 height 6
click at [8, 56] on label "a" at bounding box center [4, 50] width 8 height 12
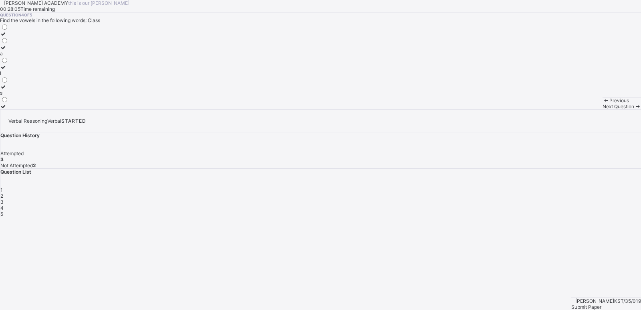
click at [602, 109] on span "Next Question" at bounding box center [618, 106] width 32 height 6
click at [8, 90] on label "a" at bounding box center [4, 84] width 8 height 12
click at [601, 304] on span "Submit Paper" at bounding box center [586, 307] width 30 height 6
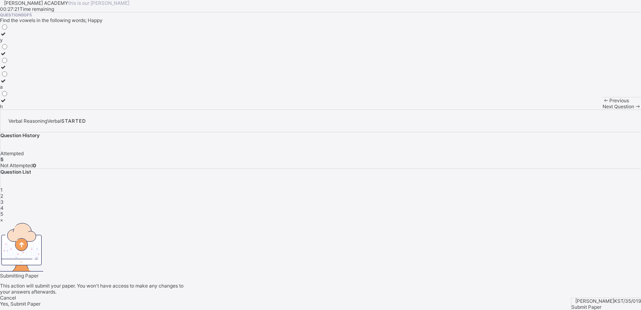
click at [345, 300] on div "Yes, Submit Paper" at bounding box center [320, 303] width 641 height 6
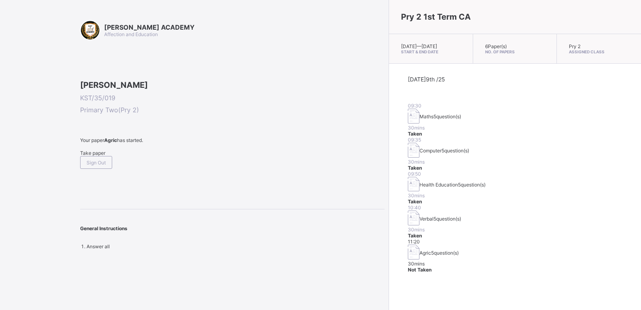
click at [494, 220] on div "Today 9th /25 09:30 Maths 5 question(s) 30 mins Taken 09:35 Computer 5 question…" at bounding box center [515, 174] width 214 height 197
click at [93, 156] on span "Take paper" at bounding box center [92, 153] width 25 height 6
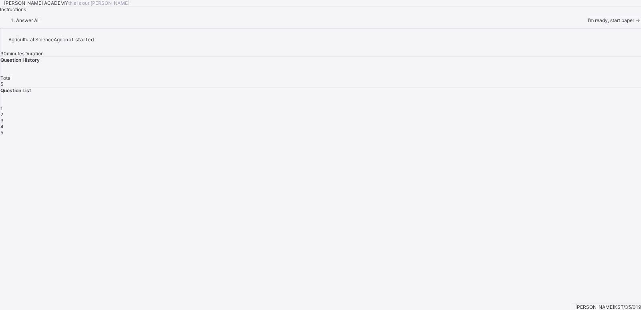
click at [588, 23] on span "I’m ready, start paper" at bounding box center [611, 20] width 46 height 6
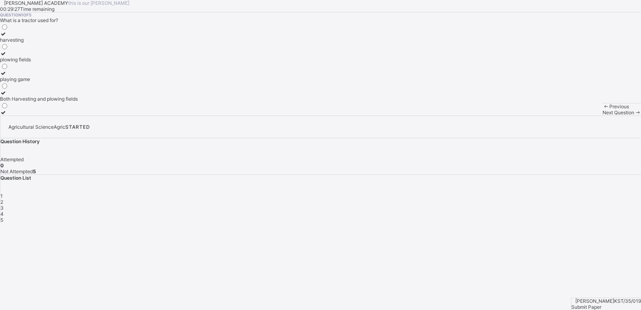
click at [78, 102] on div "Both Harvesting and plowing fields" at bounding box center [39, 99] width 78 height 6
click at [602, 115] on span "Next Question" at bounding box center [618, 112] width 32 height 6
click at [29, 82] on div "Watering can" at bounding box center [14, 79] width 29 height 6
click at [602, 115] on div "Next Question" at bounding box center [621, 112] width 38 height 6
click at [76, 96] on div "Growing crops and raising animals" at bounding box center [38, 93] width 76 height 6
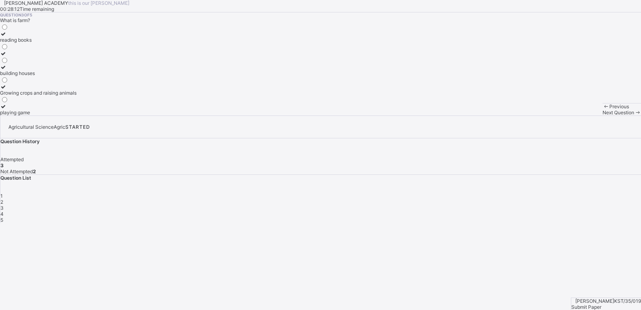
click at [602, 115] on div "Next Question" at bounding box center [621, 112] width 38 height 6
click at [39, 82] on div "Collecting leaves" at bounding box center [19, 79] width 39 height 6
click at [602, 115] on div "Next Question" at bounding box center [621, 112] width 38 height 6
click at [49, 115] on label "Sunlight,water and air" at bounding box center [24, 109] width 49 height 12
click at [604, 304] on div "Submit Paper" at bounding box center [606, 307] width 70 height 6
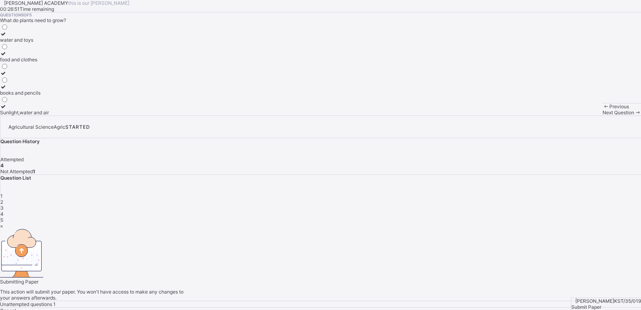
click at [424, 229] on div "Submitting Paper This action will submit your paper. You won't have access to m…" at bounding box center [320, 268] width 641 height 78
click at [418, 223] on div "×" at bounding box center [320, 226] width 641 height 6
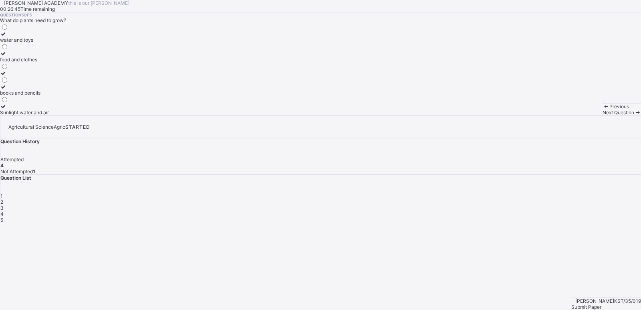
click at [49, 115] on div "Sunlight,water and air" at bounding box center [24, 112] width 49 height 6
click at [560, 211] on div "4" at bounding box center [320, 214] width 640 height 6
click at [39, 82] on div "Collecting leaves" at bounding box center [19, 79] width 39 height 6
click at [4, 205] on span "3" at bounding box center [1, 208] width 3 height 6
click at [76, 96] on div "Growing crops and raising animals" at bounding box center [38, 93] width 76 height 6
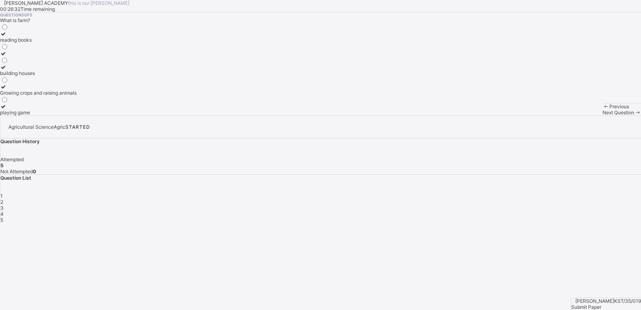
click at [511, 199] on div "2" at bounding box center [320, 202] width 640 height 6
click at [601, 304] on span "Submit Paper" at bounding box center [586, 307] width 30 height 6
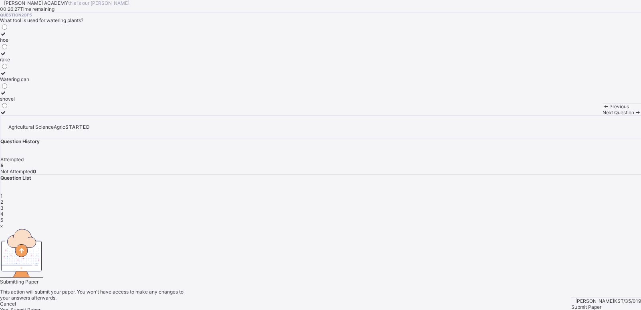
click at [40, 306] on span "Yes, Submit Paper" at bounding box center [20, 309] width 40 height 6
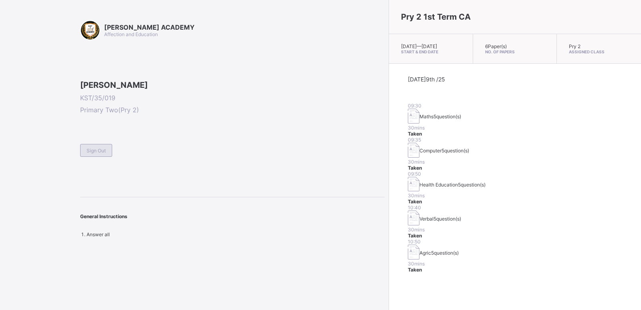
click at [99, 157] on div "Sign Out" at bounding box center [96, 150] width 32 height 13
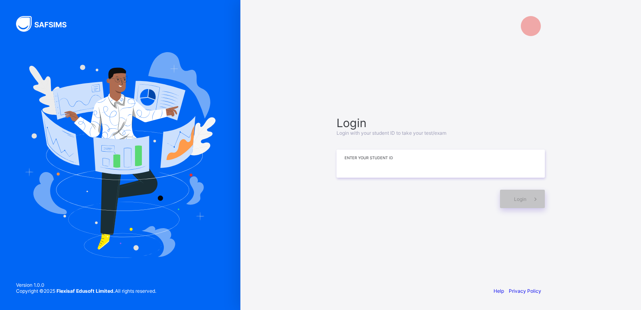
click at [443, 163] on input at bounding box center [440, 163] width 208 height 28
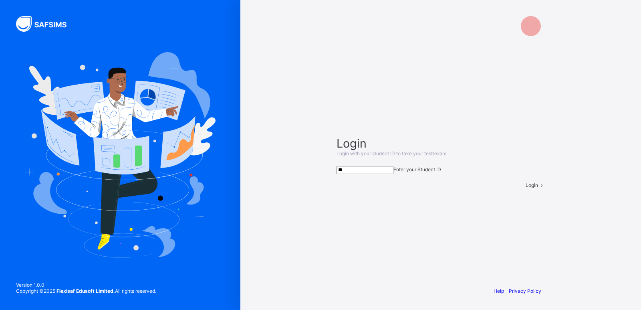
type input "*"
type input "**********"
click at [538, 188] on span at bounding box center [541, 185] width 7 height 6
click at [640, 188] on div "**********" at bounding box center [440, 155] width 400 height 310
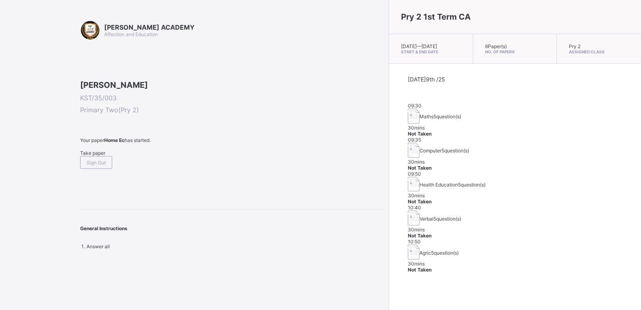
click at [96, 156] on span "Take paper" at bounding box center [92, 153] width 25 height 6
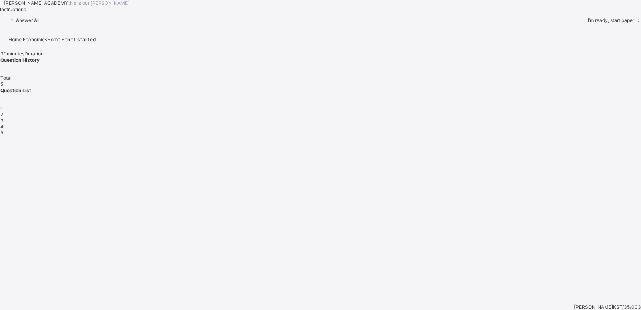
click at [634, 23] on span at bounding box center [637, 20] width 7 height 6
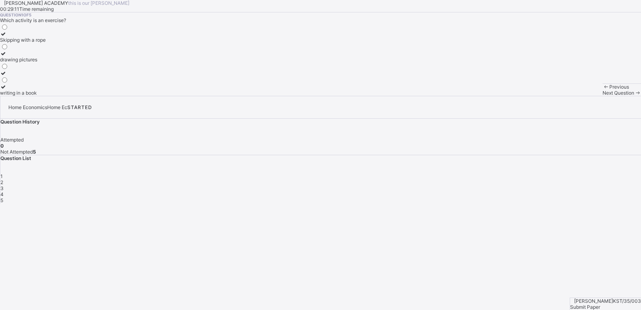
click at [46, 43] on label "Skipping with a rope" at bounding box center [23, 37] width 46 height 12
click at [602, 96] on div "Next Question" at bounding box center [621, 93] width 38 height 6
click at [602, 90] on icon at bounding box center [605, 87] width 7 height 6
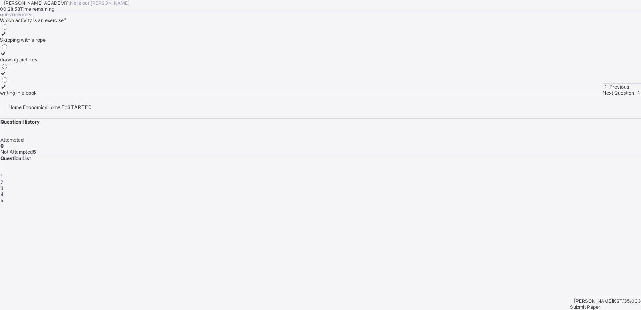
click at [46, 43] on label "Skipping with a rope" at bounding box center [23, 37] width 46 height 12
click at [602, 96] on span "Next Question" at bounding box center [618, 93] width 32 height 6
click at [67, 62] on div "To keep us healthy and strong" at bounding box center [33, 59] width 67 height 6
click at [602, 96] on span "Next Question" at bounding box center [618, 93] width 32 height 6
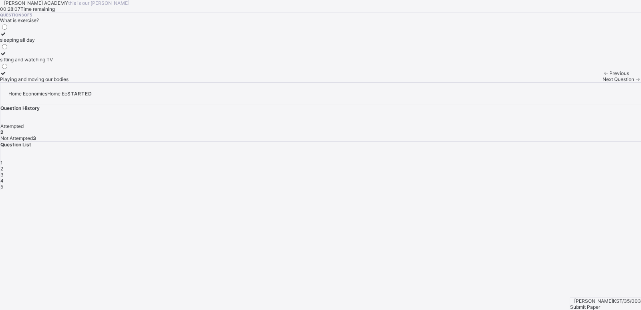
click at [609, 76] on span "Previous" at bounding box center [619, 73] width 20 height 6
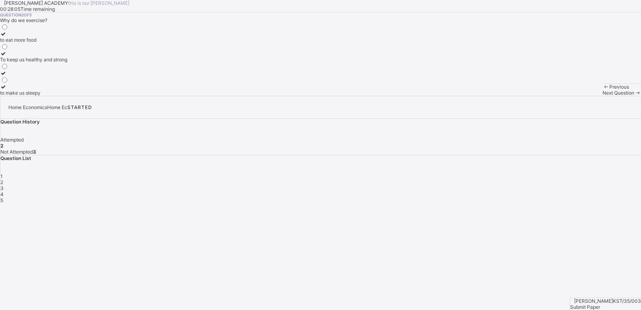
click at [67, 62] on label "To keep us healthy and strong" at bounding box center [33, 56] width 67 height 12
click at [602, 96] on div "Next Question" at bounding box center [621, 93] width 38 height 6
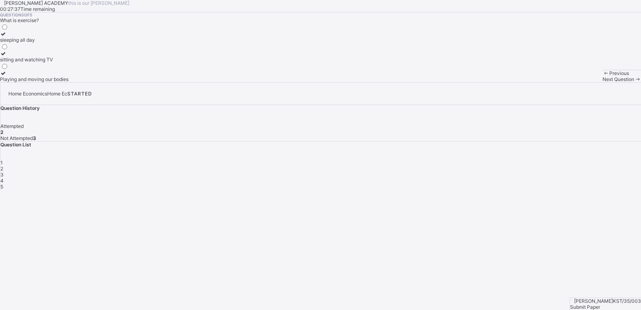
click at [68, 82] on div "Playing and moving our bodies" at bounding box center [34, 79] width 68 height 6
click at [602, 82] on span "Next Question" at bounding box center [618, 79] width 32 height 6
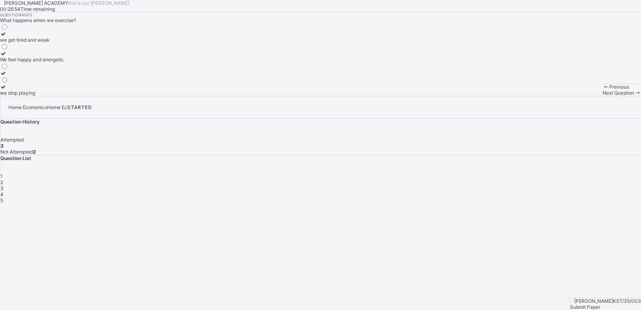
click at [0, 12] on span at bounding box center [0, 12] width 0 height 0
click at [64, 62] on div "We feel happy and energetic" at bounding box center [32, 59] width 64 height 6
click at [602, 96] on div "Next Question" at bounding box center [621, 93] width 38 height 6
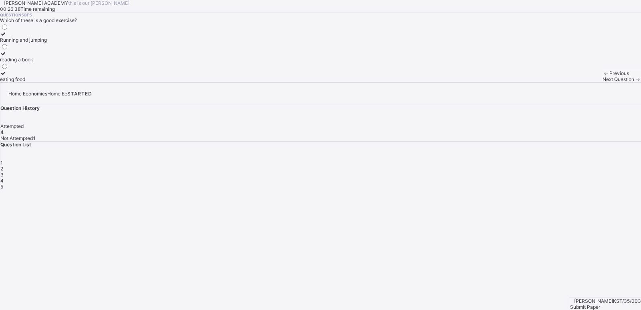
click at [47, 43] on div "Running and jumping" at bounding box center [23, 40] width 47 height 6
click at [47, 43] on label "Running and jumping" at bounding box center [23, 37] width 47 height 12
click at [559, 177] on div "4" at bounding box center [320, 180] width 640 height 6
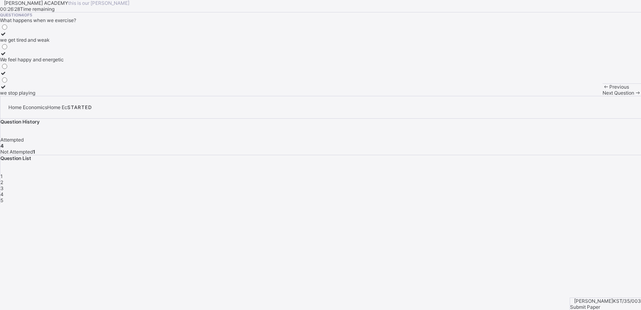
click at [64, 62] on div "We feel happy and energetic" at bounding box center [32, 59] width 64 height 6
click at [3, 197] on span "5" at bounding box center [1, 200] width 3 height 6
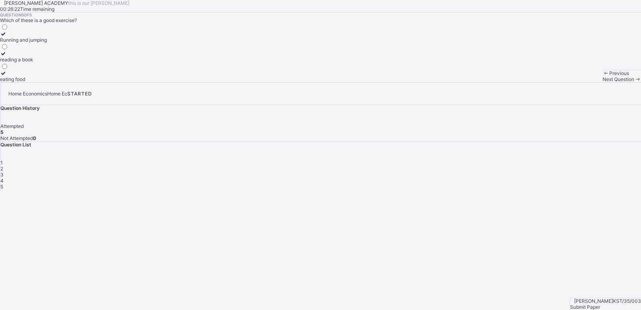
click at [47, 43] on div "Running and jumping" at bounding box center [23, 40] width 47 height 6
click at [201, 82] on div "Running and jumping reading a book eating food" at bounding box center [320, 52] width 641 height 59
click at [600, 304] on span "Submit Paper" at bounding box center [585, 307] width 30 height 6
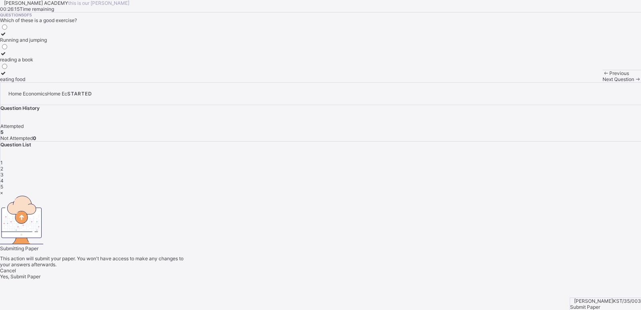
click at [40, 273] on span "Yes, Submit Paper" at bounding box center [20, 276] width 40 height 6
click at [350, 273] on div "Yes, Submit Paper" at bounding box center [320, 276] width 641 height 6
click at [40, 273] on span "Yes, Submit Paper" at bounding box center [20, 276] width 40 height 6
click at [360, 245] on div "Submitting Paper This action will submit your paper. You won't have access to m…" at bounding box center [320, 256] width 641 height 22
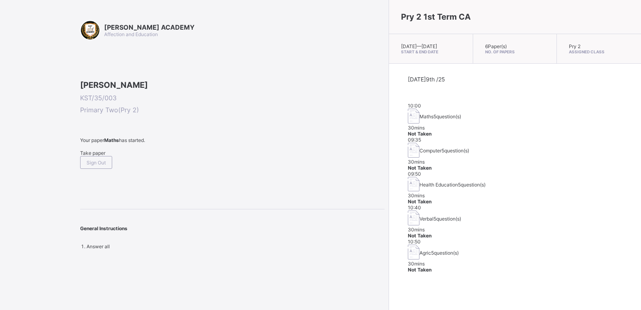
click at [97, 156] on span "Take paper" at bounding box center [92, 153] width 25 height 6
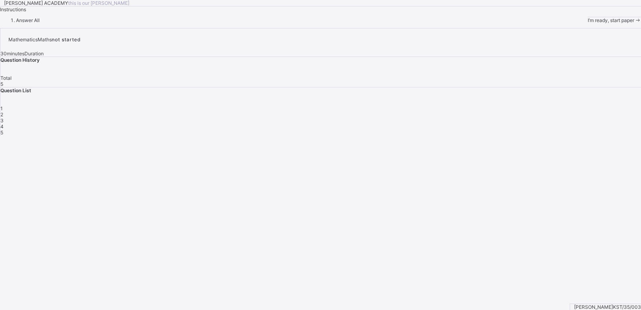
click at [588, 23] on span "I’m ready, start paper" at bounding box center [611, 20] width 46 height 6
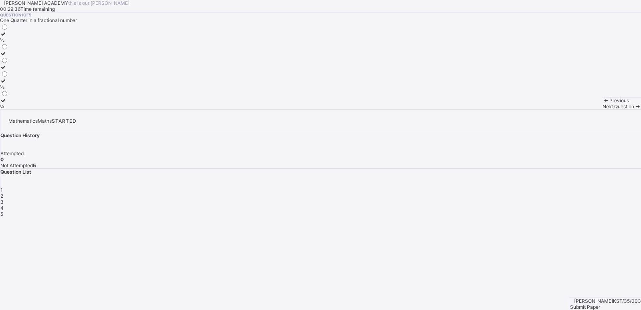
click at [8, 109] on div "¼" at bounding box center [4, 106] width 8 height 6
click at [634, 109] on icon at bounding box center [637, 106] width 7 height 6
click at [31, 56] on label "HUNDRED" at bounding box center [15, 50] width 31 height 12
click at [602, 109] on div "Next Question" at bounding box center [621, 106] width 38 height 6
click at [57, 43] on label "One Hundred and Twenty" at bounding box center [28, 37] width 57 height 12
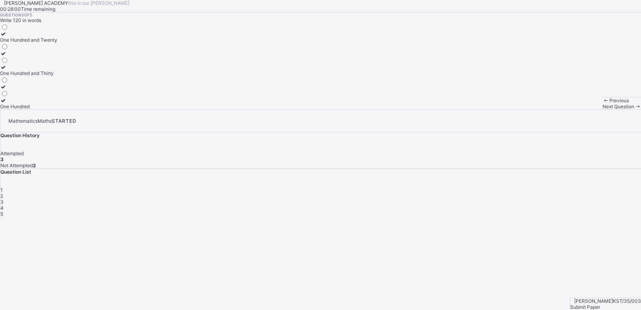
click at [602, 109] on span "Next Question" at bounding box center [618, 106] width 32 height 6
click at [27, 62] on div "HUNDREDS" at bounding box center [13, 59] width 27 height 6
click at [602, 109] on span "Next Question" at bounding box center [618, 106] width 32 height 6
click at [9, 109] on div "225" at bounding box center [4, 106] width 9 height 6
click at [600, 304] on span "Submit Paper" at bounding box center [585, 307] width 30 height 6
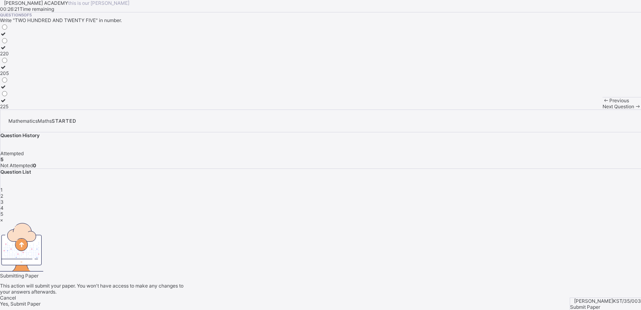
click at [40, 300] on span "Yes, Submit Paper" at bounding box center [20, 303] width 40 height 6
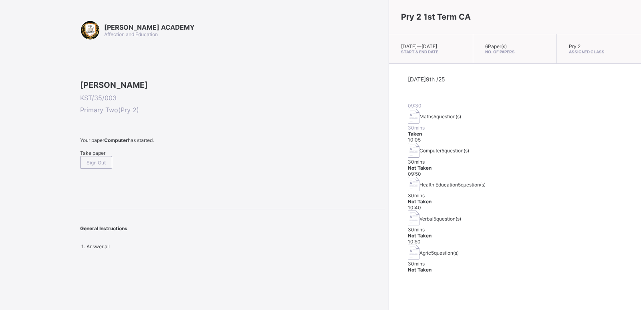
click at [101, 156] on span "Take paper" at bounding box center [92, 153] width 25 height 6
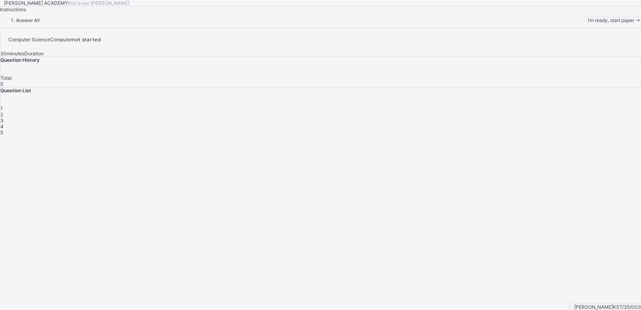
click at [588, 23] on span "I’m ready, start paper" at bounding box center [611, 20] width 46 height 6
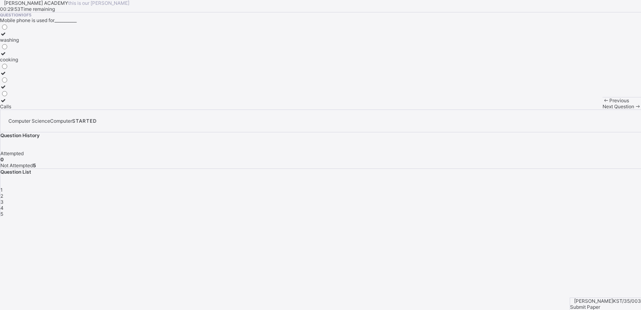
click at [19, 109] on div "Calls" at bounding box center [9, 106] width 19 height 6
click at [602, 109] on span "Next Question" at bounding box center [618, 106] width 32 height 6
click at [43, 76] on label "Personal Computer" at bounding box center [21, 70] width 43 height 12
click at [602, 109] on span "Next Question" at bounding box center [618, 106] width 32 height 6
click at [11, 70] on div "Size" at bounding box center [5, 67] width 11 height 6
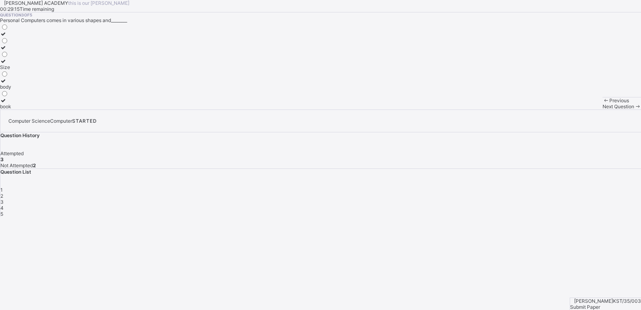
click at [602, 109] on div "Next Question" at bounding box center [621, 106] width 38 height 6
click at [18, 109] on div "Addition" at bounding box center [9, 106] width 18 height 6
click at [602, 109] on div "Next Question" at bounding box center [621, 106] width 38 height 6
click at [11, 56] on div "Time" at bounding box center [5, 53] width 11 height 6
click at [600, 304] on span "Submit Paper" at bounding box center [585, 307] width 30 height 6
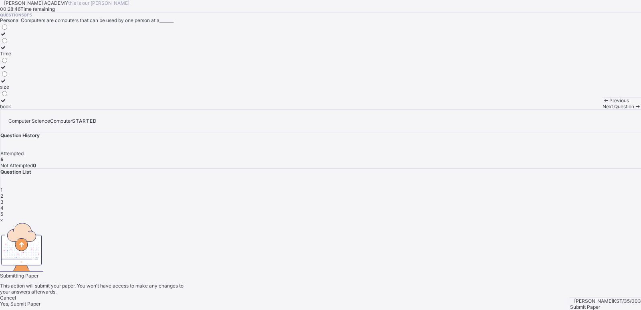
click at [40, 300] on span "Yes, Submit Paper" at bounding box center [20, 303] width 40 height 6
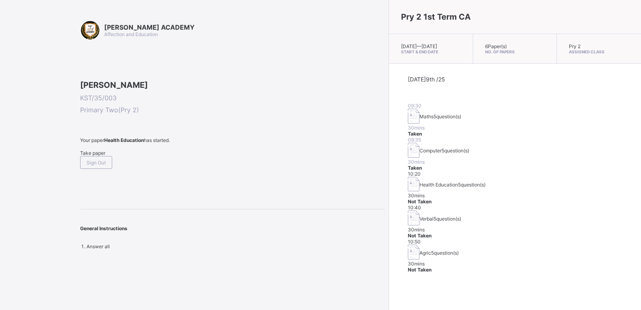
click at [95, 156] on span "Take paper" at bounding box center [92, 153] width 25 height 6
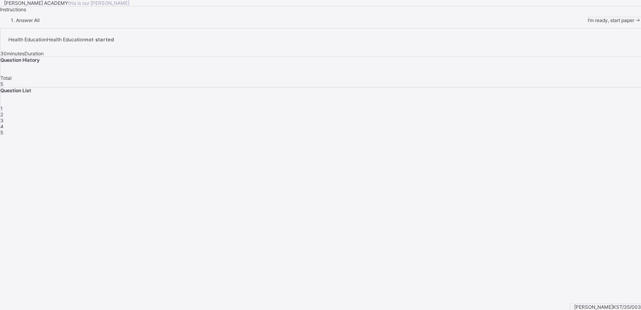
click at [588, 23] on span "I’m ready, start paper" at bounding box center [611, 20] width 46 height 6
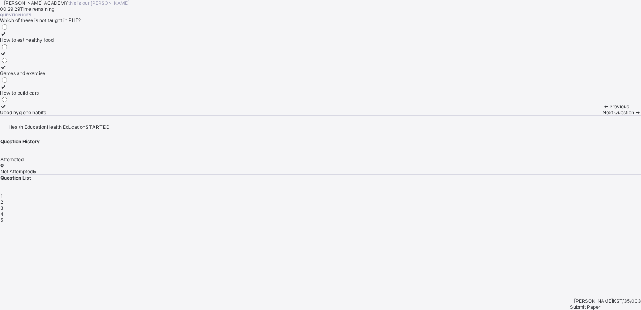
click at [54, 96] on div "How to build cars" at bounding box center [27, 93] width 54 height 6
click at [602, 115] on span "Next Question" at bounding box center [618, 112] width 32 height 6
click at [65, 76] on label "How to take care of our body" at bounding box center [32, 70] width 65 height 12
click at [602, 115] on span "Next Question" at bounding box center [618, 112] width 32 height 6
click at [68, 115] on label "Public House Education" at bounding box center [34, 109] width 68 height 12
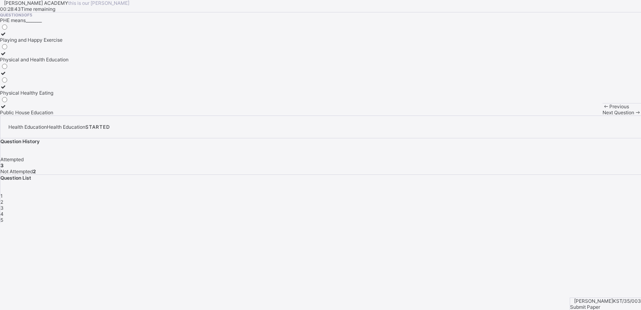
click at [602, 115] on span "Next Question" at bounding box center [618, 112] width 32 height 6
click at [59, 43] on div "Stay clean and fit" at bounding box center [29, 40] width 59 height 6
click at [602, 115] on div "Next Question" at bounding box center [621, 112] width 38 height 6
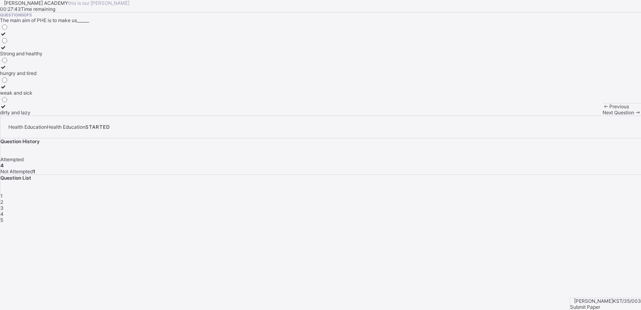
click at [42, 56] on label "Strong and healthy" at bounding box center [21, 50] width 42 height 12
click at [42, 56] on div "Strong and healthy" at bounding box center [21, 53] width 42 height 6
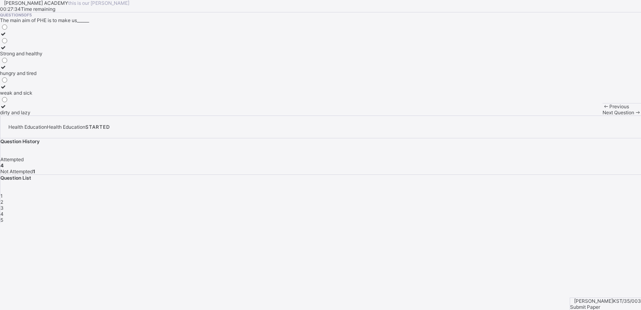
click at [559, 211] on div "4" at bounding box center [320, 214] width 640 height 6
click at [59, 43] on label "Stay clean and fit" at bounding box center [29, 37] width 59 height 12
click at [575, 217] on div "5" at bounding box center [320, 220] width 640 height 6
click at [42, 56] on div "Strong and healthy" at bounding box center [21, 53] width 42 height 6
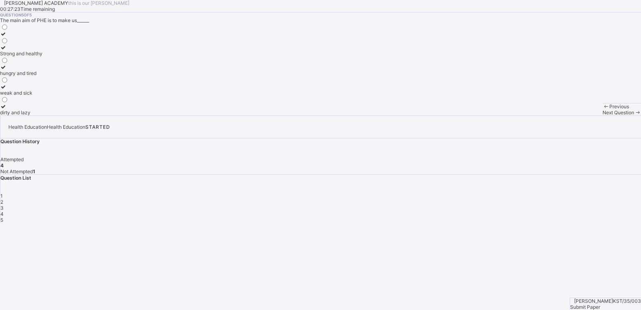
click at [493, 193] on div "1" at bounding box center [320, 196] width 640 height 6
click at [54, 96] on label "How to build cars" at bounding box center [27, 90] width 54 height 12
click at [602, 115] on span "Next Question" at bounding box center [618, 112] width 32 height 6
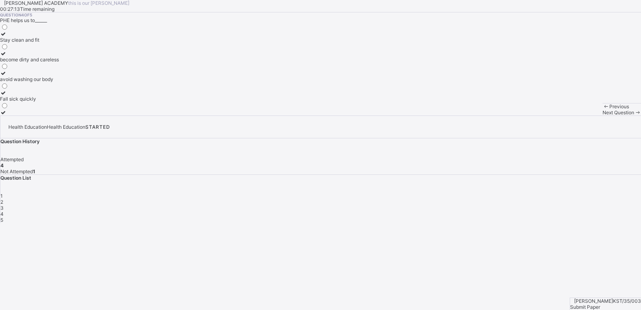
click at [59, 62] on label "become dirty and careless" at bounding box center [29, 56] width 59 height 12
click at [59, 43] on label "Stay clean and fit" at bounding box center [29, 37] width 59 height 12
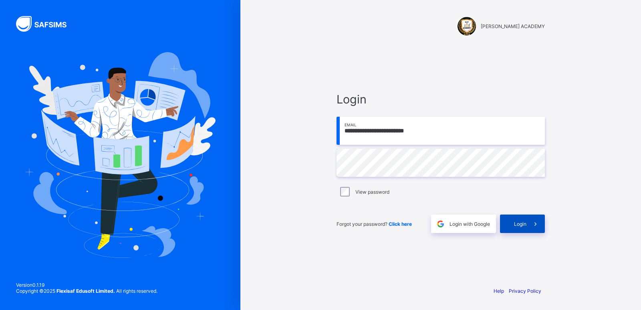
click at [519, 221] on span "Login" at bounding box center [520, 224] width 12 height 6
click at [519, 220] on div "Login" at bounding box center [522, 223] width 45 height 18
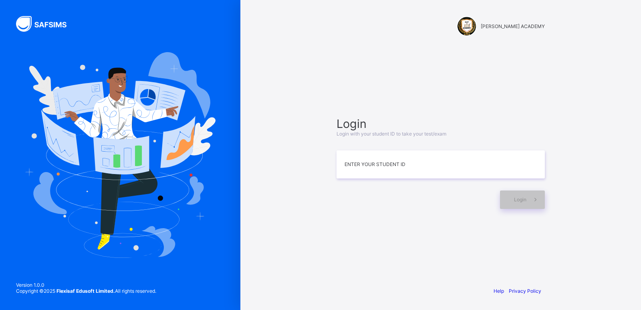
click at [369, 179] on div "Login Login with your student ID to take your test/exam Enter your Student ID L…" at bounding box center [440, 163] width 208 height 92
click at [390, 161] on input at bounding box center [440, 164] width 208 height 28
type input "**********"
click at [511, 201] on div "Login" at bounding box center [522, 199] width 45 height 18
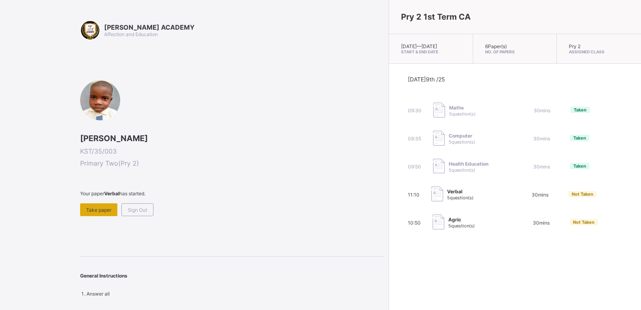
click at [89, 208] on span "Take paper" at bounding box center [98, 210] width 25 height 6
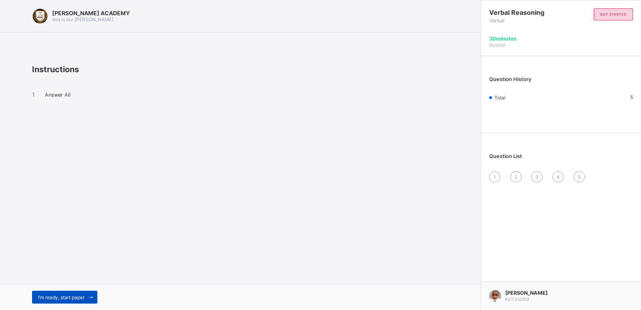
click at [71, 293] on div "I’m ready, start paper" at bounding box center [64, 296] width 65 height 13
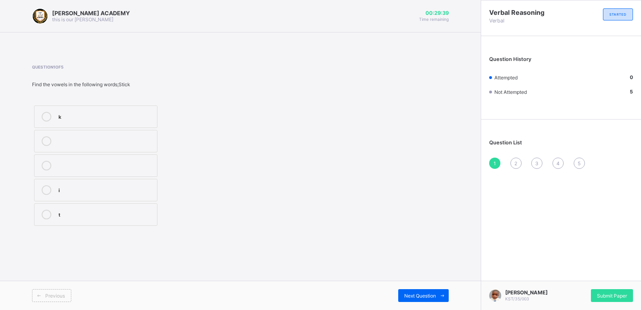
click at [94, 110] on label "k" at bounding box center [95, 116] width 123 height 22
click at [423, 295] on span "Next Question" at bounding box center [420, 295] width 32 height 6
click at [54, 194] on div at bounding box center [46, 190] width 16 height 10
click at [408, 296] on span "Next Question" at bounding box center [420, 295] width 32 height 6
click at [86, 165] on div "i" at bounding box center [105, 165] width 95 height 8
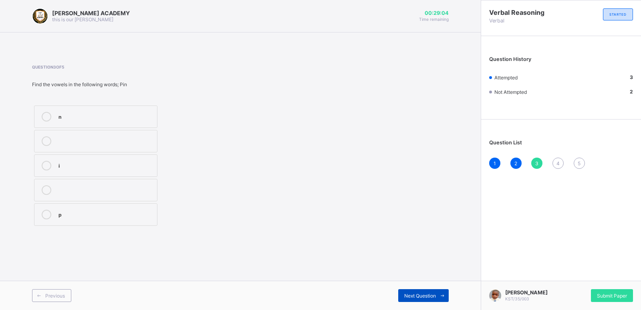
click at [418, 295] on span "Next Question" at bounding box center [420, 295] width 32 height 6
click at [119, 141] on div "a" at bounding box center [105, 140] width 95 height 8
click at [431, 292] on span "Next Question" at bounding box center [420, 295] width 32 height 6
click at [95, 120] on div "y" at bounding box center [105, 117] width 95 height 10
click at [610, 292] on span "Submit Paper" at bounding box center [612, 295] width 30 height 6
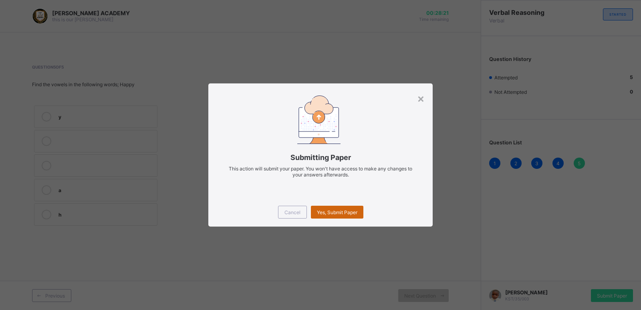
click at [338, 213] on span "Yes, Submit Paper" at bounding box center [337, 212] width 40 height 6
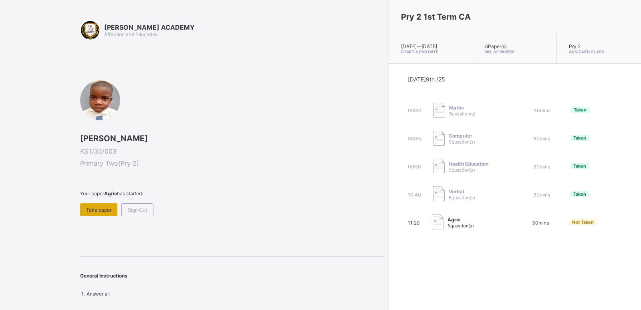
click at [100, 204] on div "Take paper" at bounding box center [98, 209] width 37 height 13
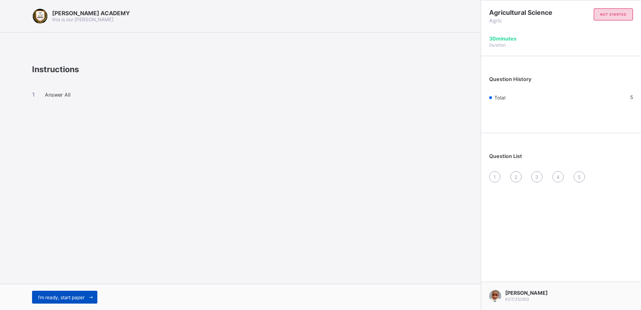
click at [69, 293] on div "I’m ready, start paper" at bounding box center [64, 296] width 65 height 13
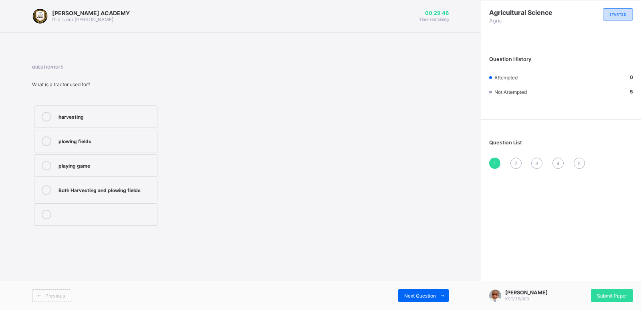
click at [94, 187] on div "Both Harvesting and plowing fields" at bounding box center [105, 189] width 95 height 8
click at [425, 295] on span "Next Question" at bounding box center [420, 295] width 32 height 6
click at [119, 168] on div "Watering can" at bounding box center [105, 165] width 95 height 8
click at [419, 296] on span "Next Question" at bounding box center [420, 295] width 32 height 6
click at [121, 196] on label "Growing crops and raising animals" at bounding box center [95, 190] width 123 height 22
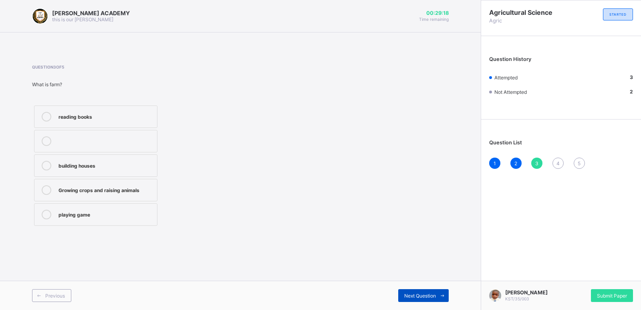
click at [422, 292] on div "Next Question" at bounding box center [423, 295] width 50 height 13
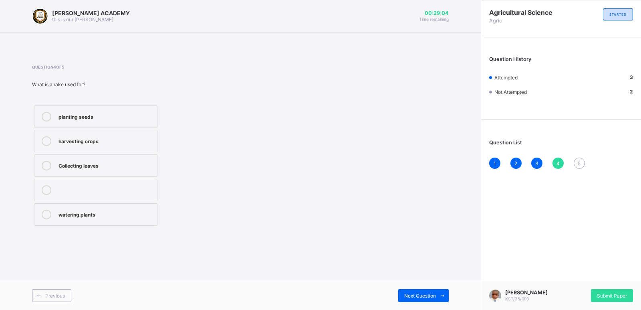
click at [106, 172] on label "Collecting leaves" at bounding box center [95, 165] width 123 height 22
click at [409, 296] on span "Next Question" at bounding box center [420, 295] width 32 height 6
click at [103, 215] on div "Sunlight,water and air" at bounding box center [105, 213] width 95 height 8
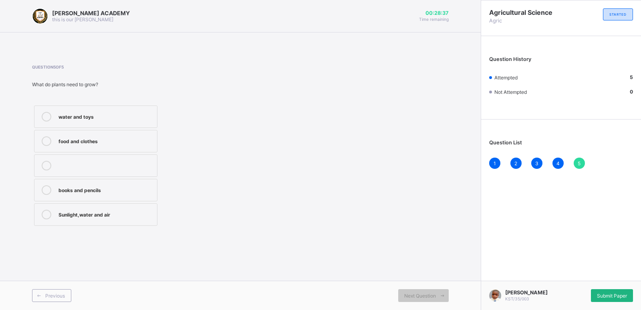
click at [613, 291] on div "Submit Paper" at bounding box center [612, 295] width 42 height 13
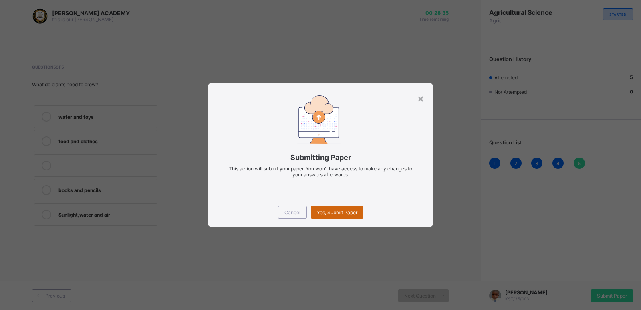
click at [338, 209] on span "Yes, Submit Paper" at bounding box center [337, 212] width 40 height 6
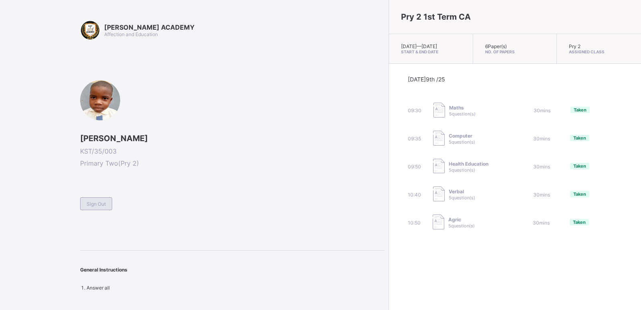
click at [101, 205] on span "Sign Out" at bounding box center [96, 204] width 19 height 6
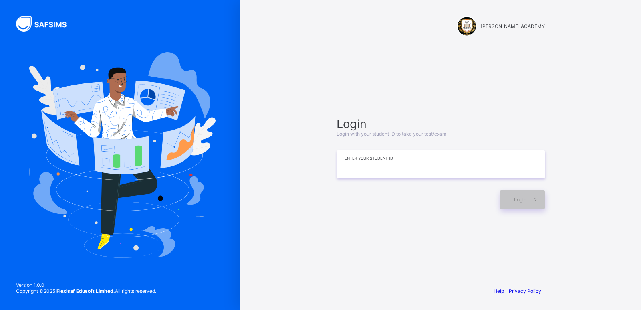
click at [474, 159] on input at bounding box center [440, 164] width 208 height 28
type input "**********"
click at [532, 200] on icon at bounding box center [535, 199] width 8 height 8
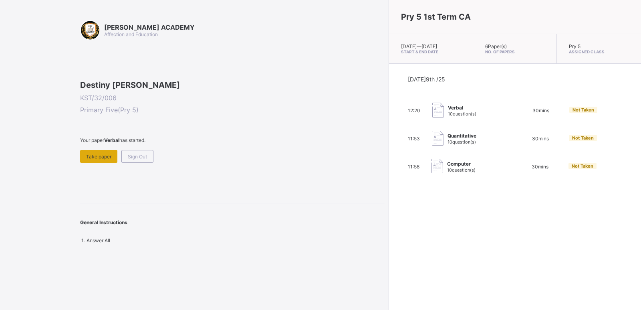
click at [106, 159] on span "Take paper" at bounding box center [98, 156] width 25 height 6
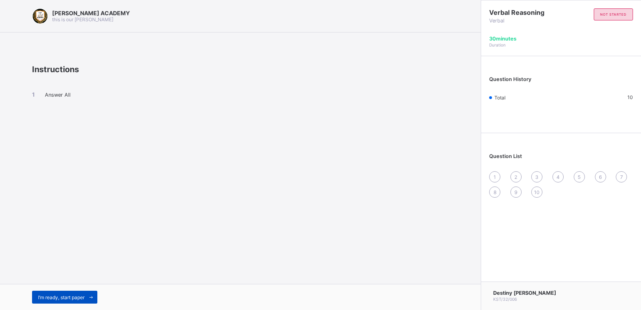
click at [70, 291] on div "I’m ready, start paper" at bounding box center [64, 296] width 65 height 13
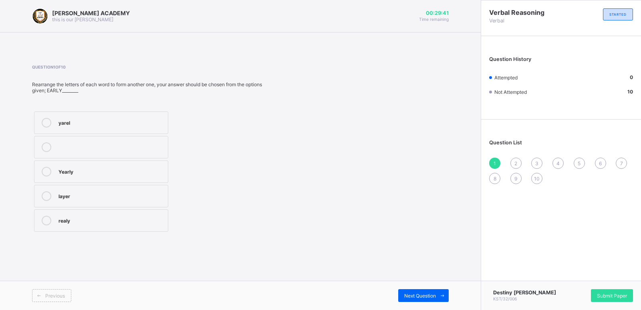
click at [95, 191] on div "layer" at bounding box center [110, 195] width 105 height 8
click at [441, 290] on span at bounding box center [442, 295] width 13 height 13
click at [95, 149] on div "danger" at bounding box center [111, 146] width 106 height 8
click at [429, 290] on div "Next Question" at bounding box center [423, 295] width 50 height 13
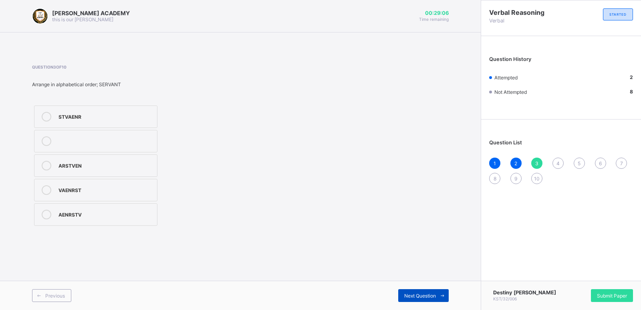
click at [430, 290] on div "Next Question" at bounding box center [423, 295] width 50 height 13
click at [536, 159] on div "3" at bounding box center [536, 162] width 11 height 11
click at [130, 109] on label "STVAENR" at bounding box center [95, 116] width 123 height 22
click at [412, 295] on span "Next Question" at bounding box center [420, 295] width 32 height 6
click at [45, 114] on icon at bounding box center [47, 117] width 10 height 10
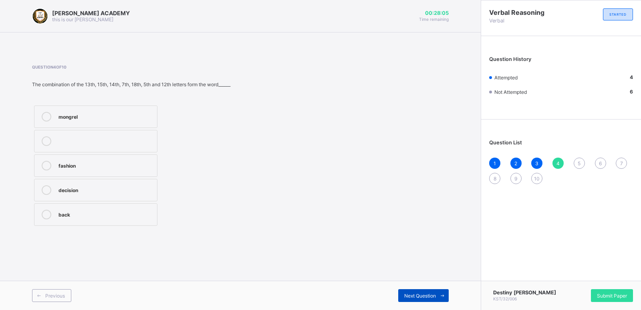
click at [413, 291] on div "Next Question" at bounding box center [423, 295] width 50 height 13
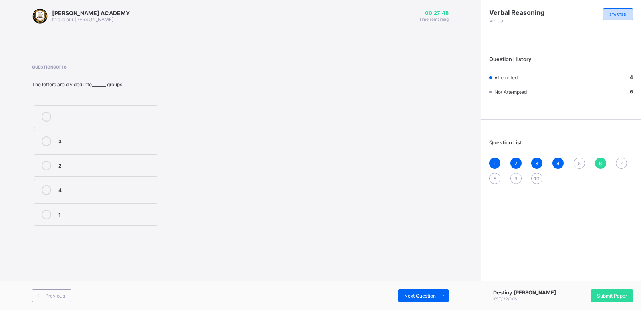
click at [578, 160] on span "5" at bounding box center [579, 163] width 3 height 6
click at [121, 164] on div "a,e,I,o,u" at bounding box center [105, 165] width 95 height 8
click at [421, 298] on span "Next Question" at bounding box center [420, 295] width 32 height 6
click at [107, 143] on div "3" at bounding box center [105, 140] width 95 height 8
click at [432, 294] on span "Next Question" at bounding box center [420, 295] width 32 height 6
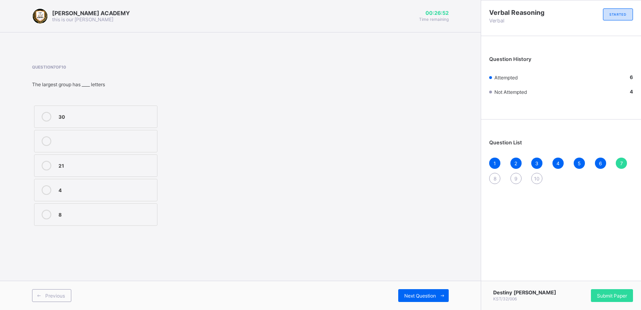
click at [111, 159] on label "21" at bounding box center [95, 165] width 123 height 22
click at [421, 296] on span "Next Question" at bounding box center [420, 295] width 32 height 6
click at [125, 190] on div "UMN" at bounding box center [105, 189] width 95 height 8
click at [414, 292] on span "Next Question" at bounding box center [420, 295] width 32 height 6
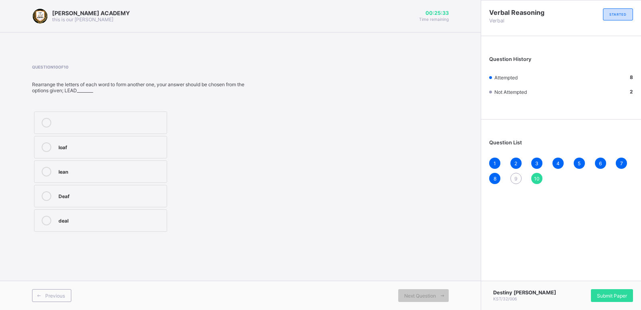
click at [514, 175] on div "9" at bounding box center [515, 178] width 11 height 11
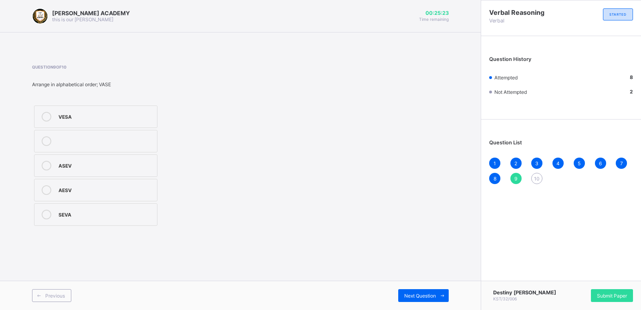
click at [78, 122] on label "VESA" at bounding box center [95, 116] width 123 height 22
click at [408, 289] on div "Next Question" at bounding box center [423, 295] width 50 height 13
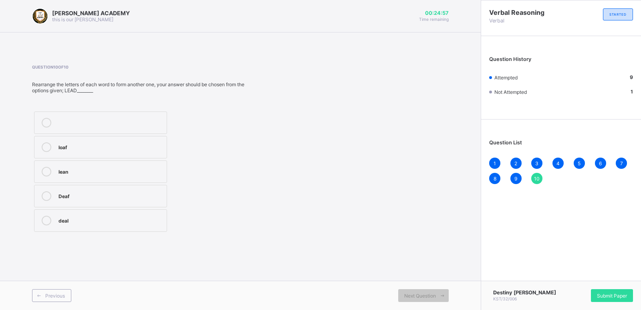
click at [101, 220] on div "deal" at bounding box center [110, 219] width 104 height 8
click at [101, 213] on label "deal" at bounding box center [100, 220] width 133 height 22
click at [623, 292] on div "Submit Paper" at bounding box center [612, 295] width 42 height 13
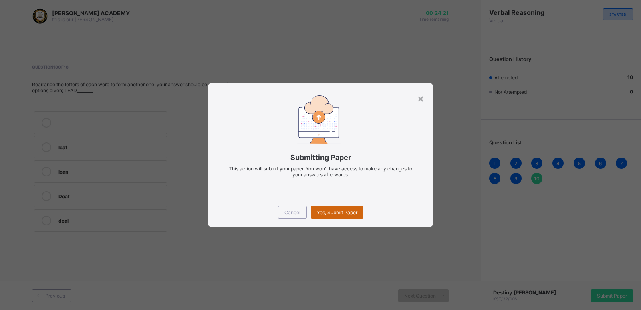
click at [340, 209] on span "Yes, Submit Paper" at bounding box center [337, 212] width 40 height 6
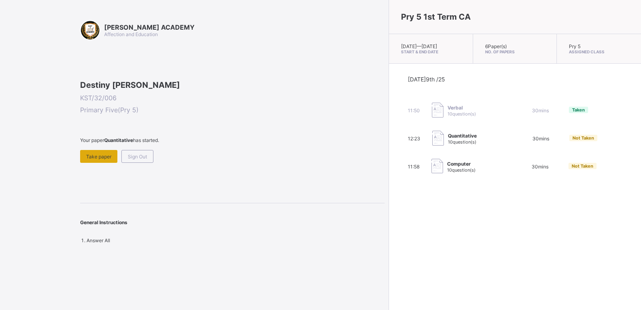
click at [97, 163] on div "Take paper" at bounding box center [98, 156] width 37 height 13
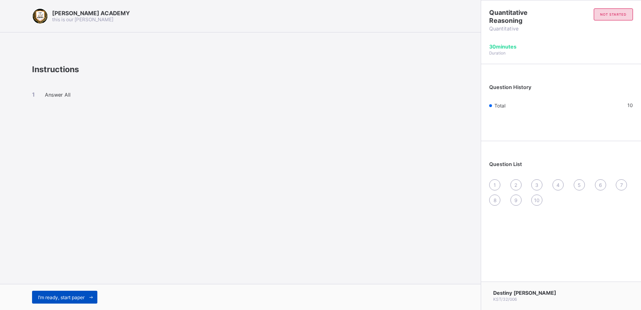
click at [59, 300] on span "I’m ready, start paper" at bounding box center [61, 297] width 46 height 6
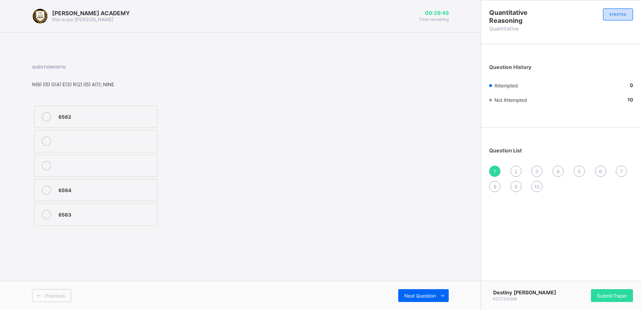
click at [64, 121] on div "6562" at bounding box center [105, 117] width 95 height 10
click at [424, 295] on span "Next Question" at bounding box center [420, 295] width 32 height 6
click at [515, 171] on span "2" at bounding box center [515, 171] width 3 height 6
click at [124, 209] on div "36425" at bounding box center [105, 213] width 95 height 8
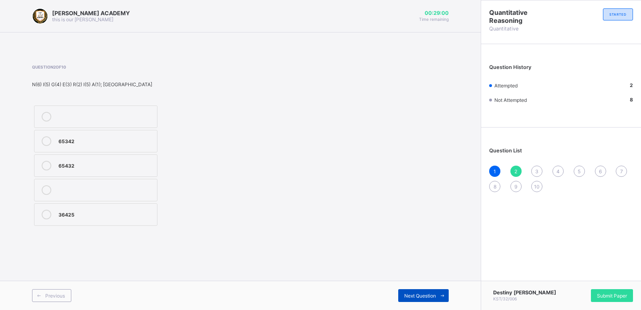
click at [425, 293] on span "Next Question" at bounding box center [420, 295] width 32 height 6
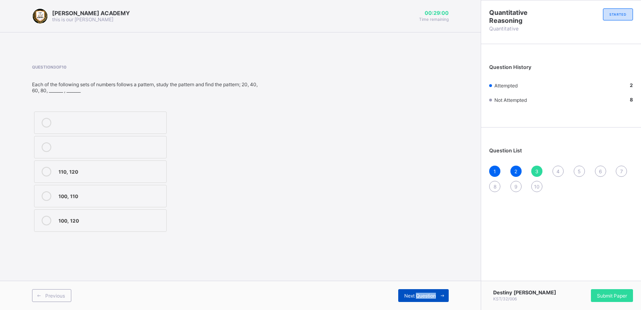
click at [425, 293] on span "Next Question" at bounding box center [420, 295] width 32 height 6
click at [536, 167] on div "3" at bounding box center [536, 170] width 11 height 11
click at [123, 169] on div "110, 120" at bounding box center [110, 171] width 104 height 8
click at [414, 296] on span "Next Question" at bounding box center [420, 295] width 32 height 6
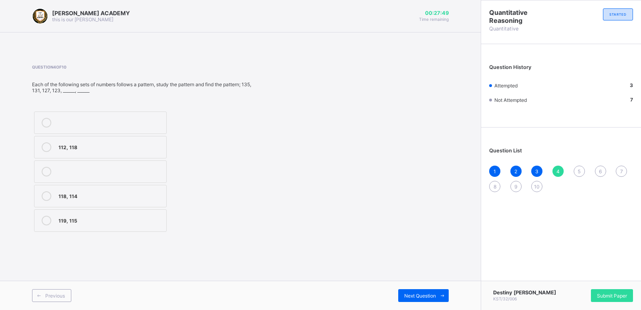
click at [89, 211] on label "119, 115" at bounding box center [100, 220] width 133 height 22
drag, startPoint x: 415, startPoint y: 293, endPoint x: 401, endPoint y: 293, distance: 13.2
click at [401, 293] on div "Next Question" at bounding box center [423, 295] width 50 height 13
click at [113, 224] on div "22, 25" at bounding box center [109, 220] width 103 height 10
click at [406, 292] on span "Next Question" at bounding box center [420, 295] width 32 height 6
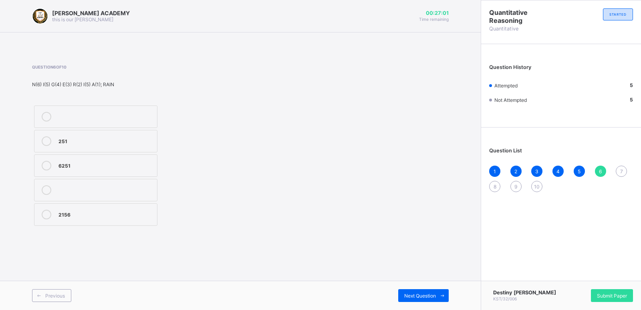
click at [54, 168] on div at bounding box center [46, 166] width 16 height 10
click at [407, 294] on span "Next Question" at bounding box center [420, 295] width 32 height 6
click at [145, 208] on label "124" at bounding box center [95, 214] width 123 height 22
click at [415, 292] on div "Next Question" at bounding box center [423, 295] width 50 height 13
click at [129, 173] on div "50, 55" at bounding box center [109, 171] width 103 height 8
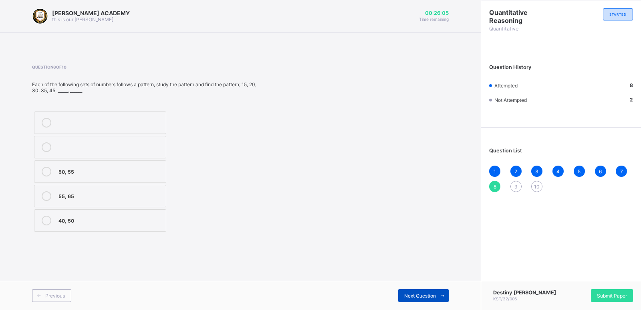
click at [419, 295] on span "Next Question" at bounding box center [420, 295] width 32 height 6
click at [72, 143] on div "160, 180" at bounding box center [110, 146] width 104 height 8
click at [410, 297] on span "Next Question" at bounding box center [420, 295] width 32 height 6
click at [82, 148] on div "119, 121" at bounding box center [110, 146] width 104 height 8
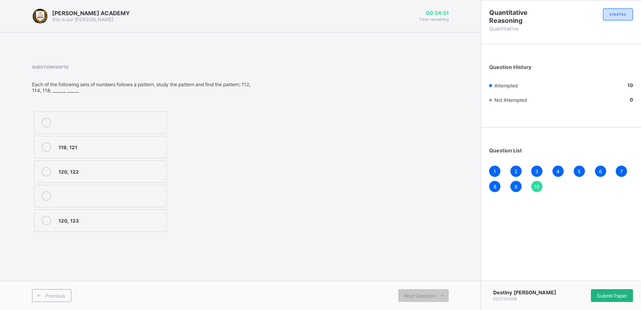
click at [612, 293] on span "Submit Paper" at bounding box center [612, 295] width 30 height 6
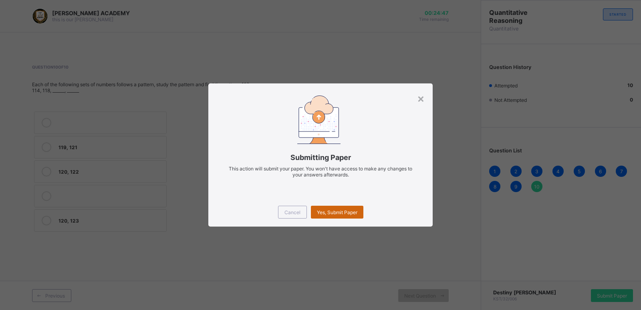
click at [339, 212] on span "Yes, Submit Paper" at bounding box center [337, 212] width 40 height 6
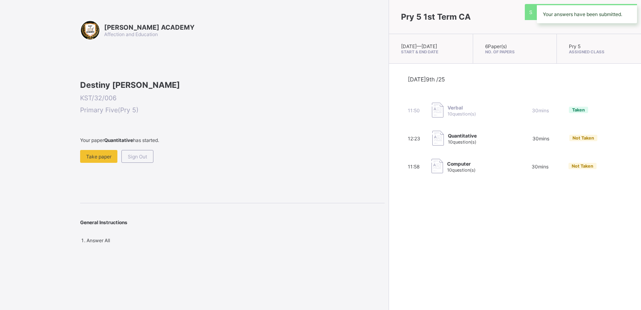
click at [388, 212] on div "Pry 5 1st Term CA Thu, Oct 9th 2025 — Fri, Oct 10th 2025 Start & End Date 6 Pap…" at bounding box center [514, 155] width 252 height 310
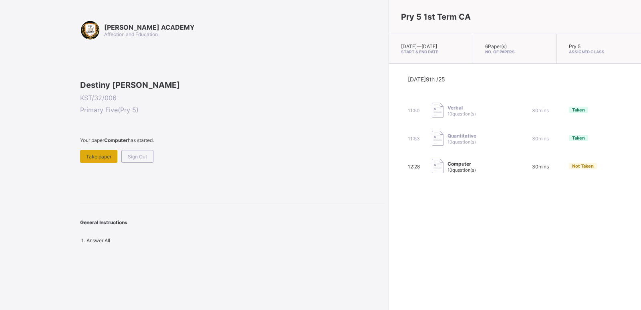
click at [108, 163] on div "Take paper" at bounding box center [98, 156] width 37 height 13
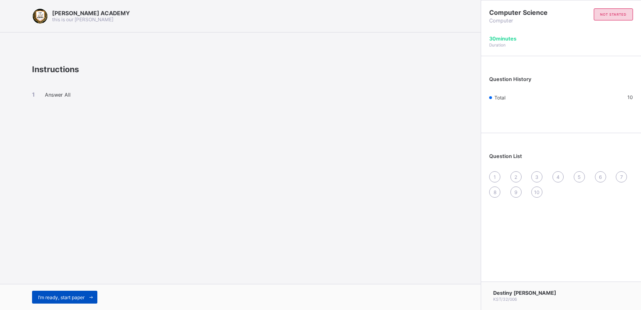
click at [76, 292] on div "I’m ready, start paper" at bounding box center [64, 296] width 65 height 13
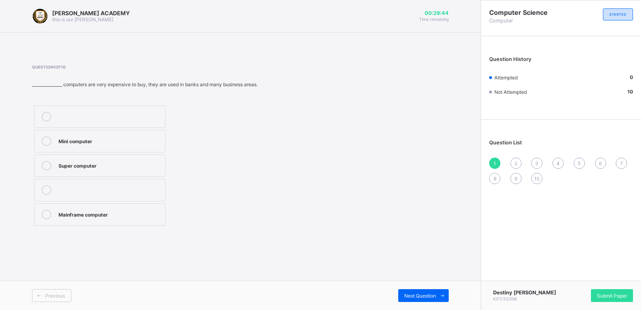
click at [85, 164] on div "Super computer" at bounding box center [109, 165] width 103 height 8
click at [419, 293] on span "Next Question" at bounding box center [420, 295] width 32 height 6
click at [78, 145] on div "Micro Computer" at bounding box center [105, 141] width 95 height 10
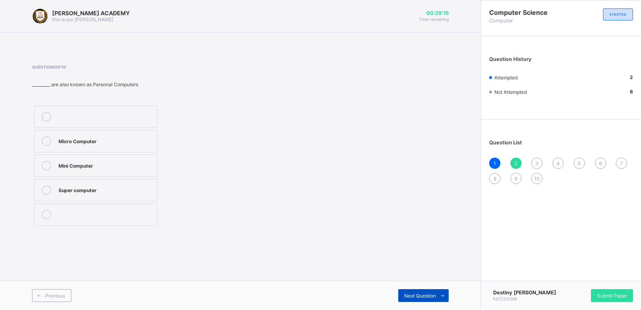
click at [428, 293] on span "Next Question" at bounding box center [420, 295] width 32 height 6
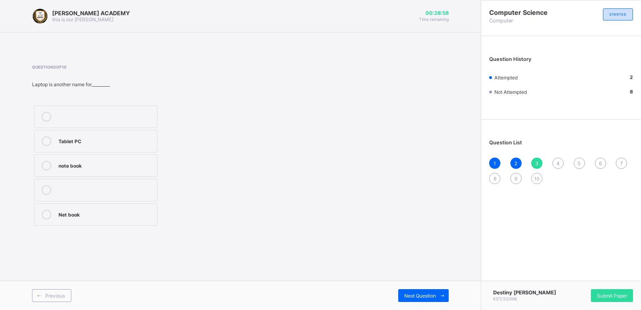
click at [87, 219] on label "Net book" at bounding box center [95, 214] width 123 height 22
click at [419, 292] on div "Next Question" at bounding box center [423, 295] width 50 height 13
click at [104, 183] on label "Laptop" at bounding box center [95, 190] width 123 height 22
click at [412, 292] on span "Next Question" at bounding box center [420, 295] width 32 height 6
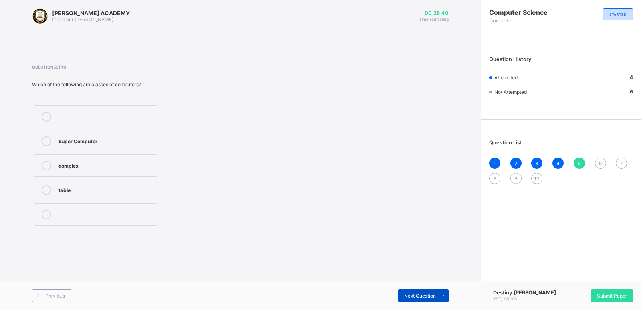
click at [412, 292] on span "Next Question" at bounding box center [420, 295] width 32 height 6
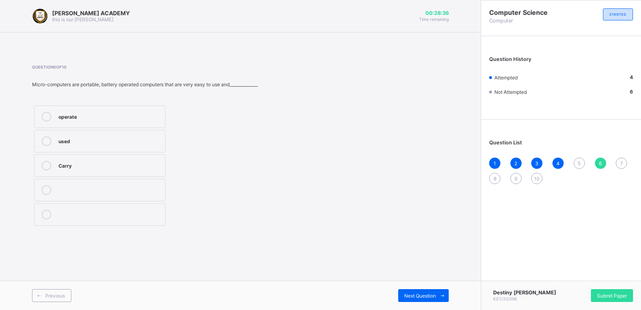
click at [578, 162] on span "5" at bounding box center [579, 163] width 3 height 6
click at [112, 140] on div "Super Computer" at bounding box center [105, 140] width 95 height 8
click at [425, 287] on div "Previous Next Question" at bounding box center [240, 294] width 481 height 29
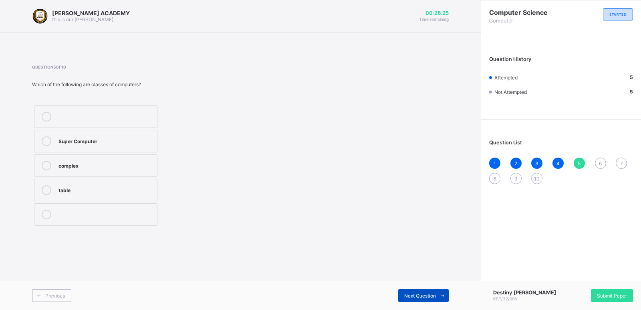
click at [427, 294] on span "Next Question" at bounding box center [420, 295] width 32 height 6
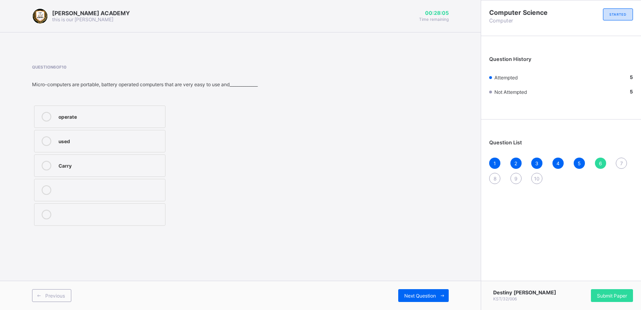
click at [82, 120] on div "operate" at bounding box center [109, 116] width 103 height 8
click at [423, 296] on span "Next Question" at bounding box center [420, 295] width 32 height 6
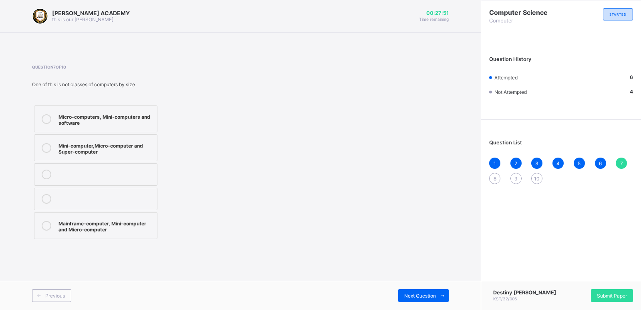
click at [111, 219] on div "Mainframe-computer, Mini-computer and Micro-computer" at bounding box center [105, 225] width 95 height 14
click at [412, 292] on div "Next Question" at bounding box center [423, 295] width 50 height 13
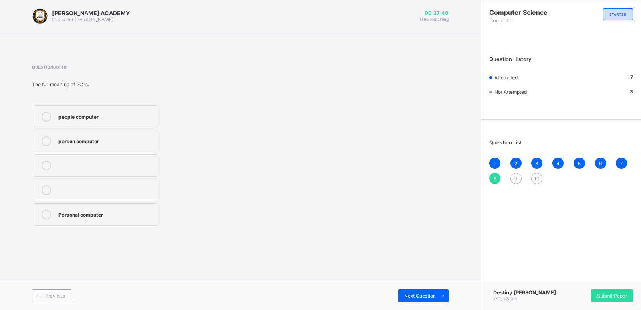
click at [131, 210] on div "Personal computer" at bounding box center [105, 213] width 95 height 8
click at [410, 280] on div "KAY ACADEMY this is our motton 00:27:36 Time remaining Question 8 of 10 The ful…" at bounding box center [240, 155] width 481 height 310
click at [420, 289] on div "Next Question" at bounding box center [423, 295] width 50 height 13
click at [99, 113] on div "Mainframe computer" at bounding box center [105, 116] width 95 height 8
click at [432, 288] on div "Previous Next Question" at bounding box center [240, 294] width 481 height 29
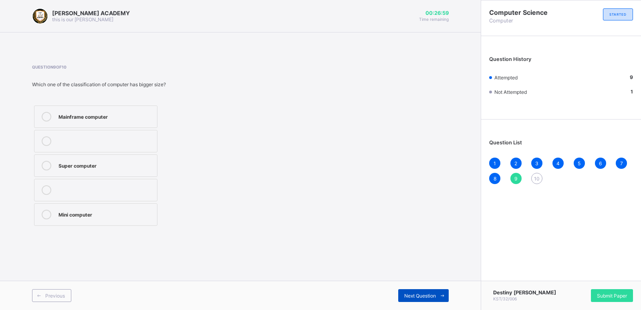
click at [436, 294] on span at bounding box center [442, 295] width 13 height 13
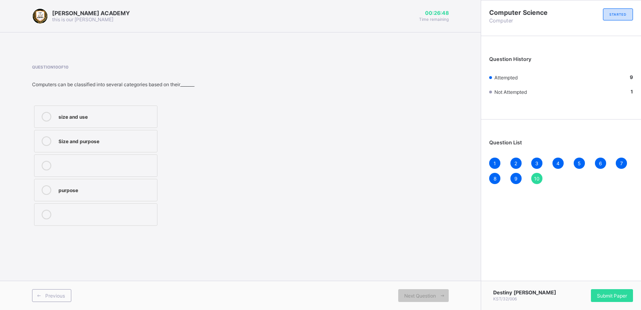
click at [85, 112] on div "size and use" at bounding box center [105, 116] width 95 height 8
click at [592, 292] on div "Submit Paper" at bounding box center [612, 295] width 42 height 13
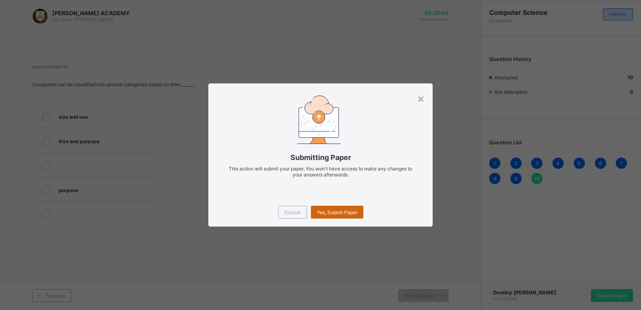
click at [331, 209] on span "Yes, Submit Paper" at bounding box center [337, 212] width 40 height 6
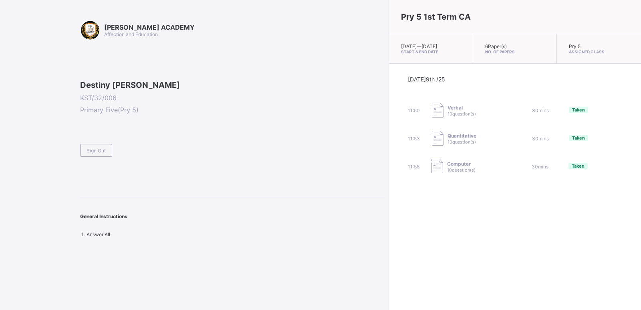
click at [388, 209] on div "Pry 5 1st Term CA Thu, Oct 9th 2025 — Fri, Oct 10th 2025 Start & End Date 6 Pap…" at bounding box center [514, 155] width 252 height 310
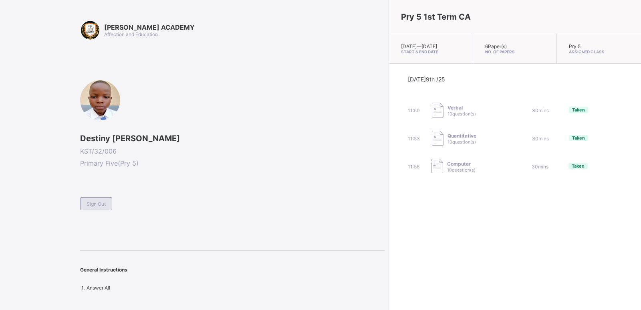
click at [91, 202] on span "Sign Out" at bounding box center [96, 204] width 19 height 6
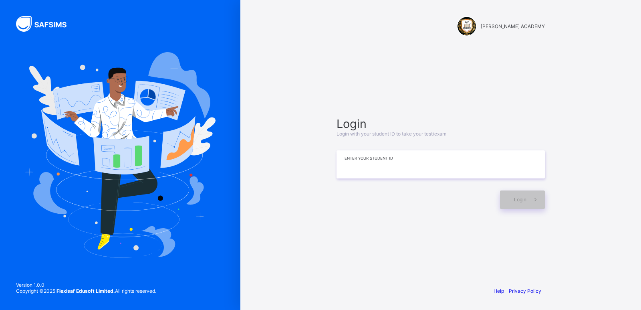
click at [372, 167] on input at bounding box center [440, 164] width 208 height 28
type input "*"
type input "**********"
click at [516, 205] on div "Login" at bounding box center [522, 199] width 45 height 18
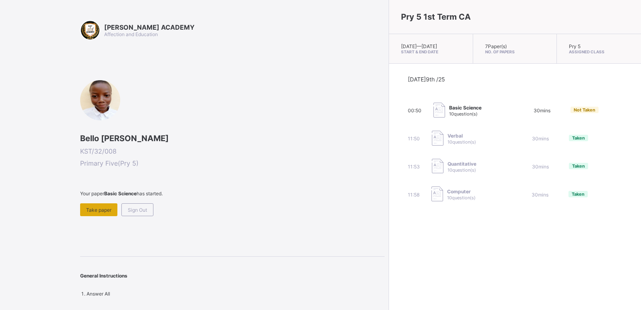
click at [87, 210] on span "Take paper" at bounding box center [98, 210] width 25 height 6
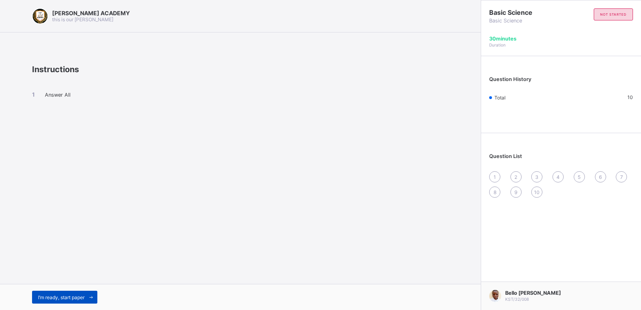
click at [64, 295] on span "I’m ready, start paper" at bounding box center [61, 297] width 46 height 6
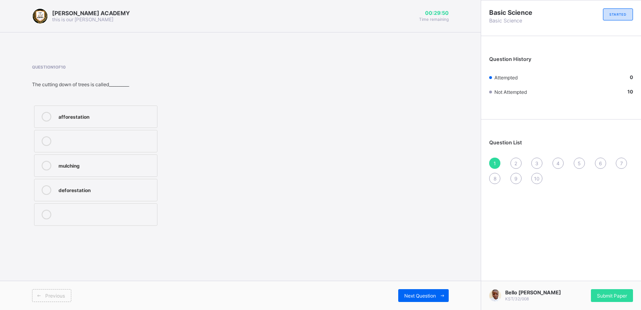
click at [96, 121] on div "afforestation" at bounding box center [105, 117] width 95 height 10
click at [519, 161] on div "2" at bounding box center [515, 162] width 11 height 11
click at [66, 145] on div "control the speed of the wind" at bounding box center [105, 141] width 95 height 10
click at [537, 161] on span "3" at bounding box center [536, 163] width 3 height 6
click at [66, 210] on div "water borne disease" at bounding box center [105, 213] width 95 height 8
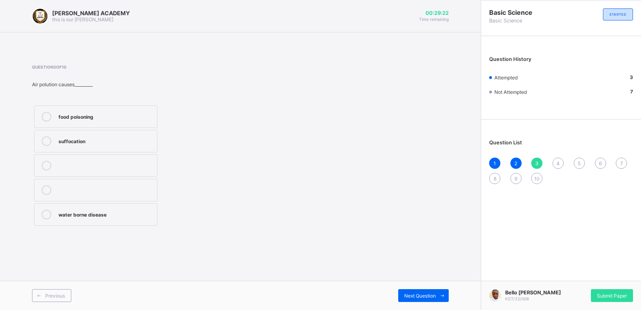
click at [558, 162] on span "4" at bounding box center [557, 163] width 3 height 6
click at [69, 143] on div "pollution" at bounding box center [105, 140] width 95 height 8
click at [578, 157] on div "Question List 1 2 3 4 5 6 7 8 9 10" at bounding box center [561, 157] width 160 height 68
click at [578, 161] on span "5" at bounding box center [579, 163] width 3 height 6
click at [125, 133] on label "beans" at bounding box center [95, 141] width 123 height 22
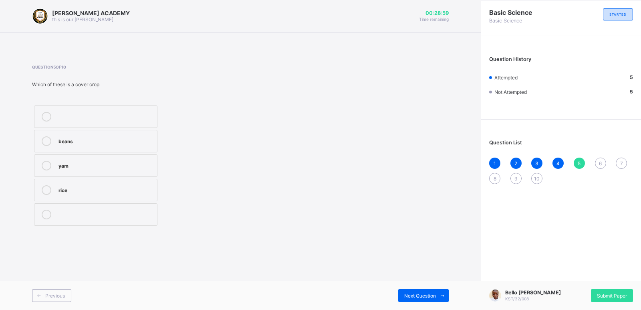
click at [598, 159] on div "6" at bounding box center [600, 162] width 11 height 11
click at [114, 112] on div "gully erosion" at bounding box center [107, 116] width 99 height 8
click at [619, 161] on div "7" at bounding box center [621, 162] width 11 height 11
click at [42, 139] on icon at bounding box center [47, 141] width 10 height 10
click at [494, 177] on span "8" at bounding box center [494, 178] width 3 height 6
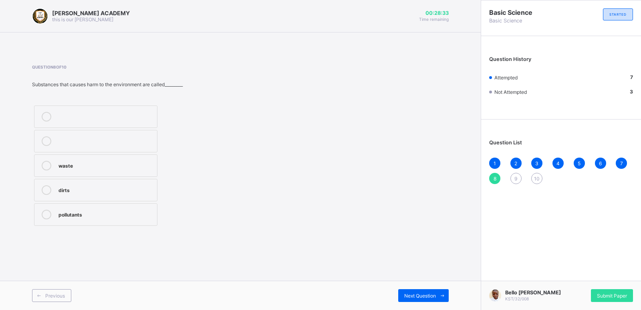
click at [131, 207] on label "pollutants" at bounding box center [95, 214] width 123 height 22
click at [514, 174] on div "9" at bounding box center [515, 178] width 11 height 11
click at [132, 141] on div "contour ploughing" at bounding box center [107, 140] width 98 height 8
click at [535, 176] on span "10" at bounding box center [537, 178] width 6 height 6
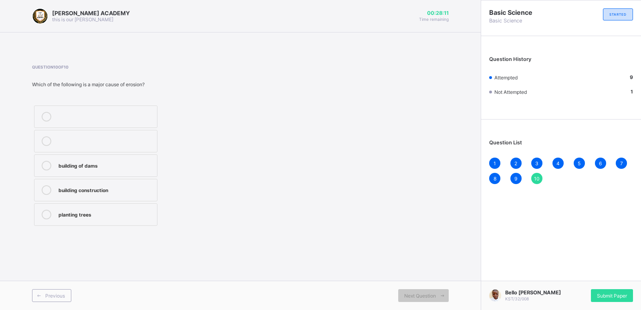
click at [130, 166] on div "building of dams" at bounding box center [105, 165] width 95 height 8
click at [599, 293] on span "Submit Paper" at bounding box center [612, 295] width 30 height 6
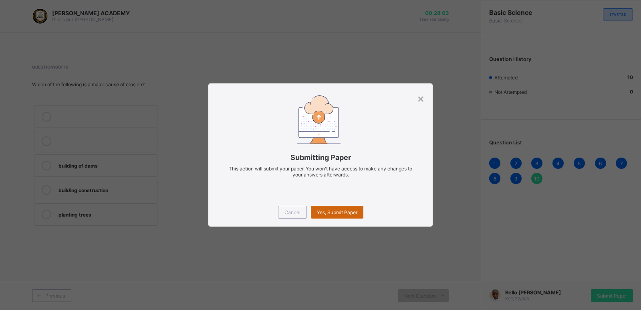
click at [332, 212] on span "Yes, Submit Paper" at bounding box center [337, 212] width 40 height 6
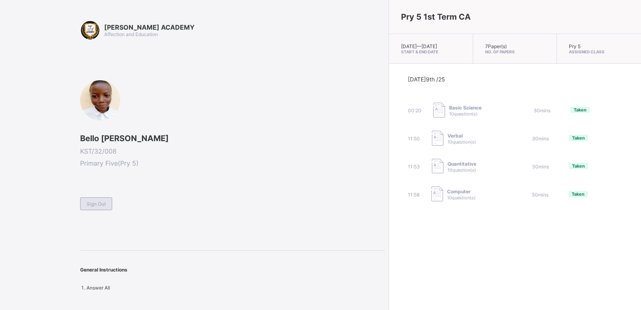
click at [94, 203] on span "Sign Out" at bounding box center [96, 204] width 19 height 6
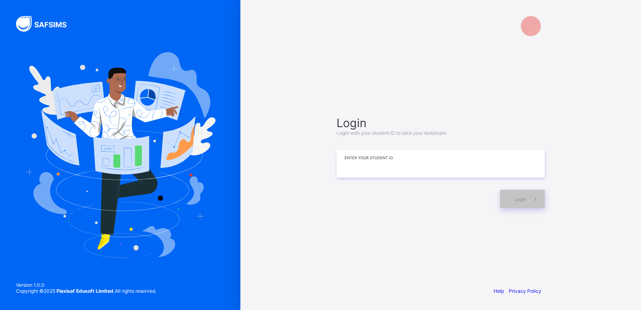
click at [447, 157] on input at bounding box center [440, 163] width 208 height 28
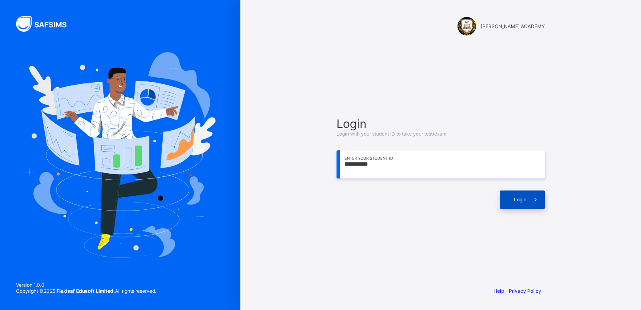
type input "**********"
click at [515, 207] on div "Login" at bounding box center [522, 199] width 45 height 18
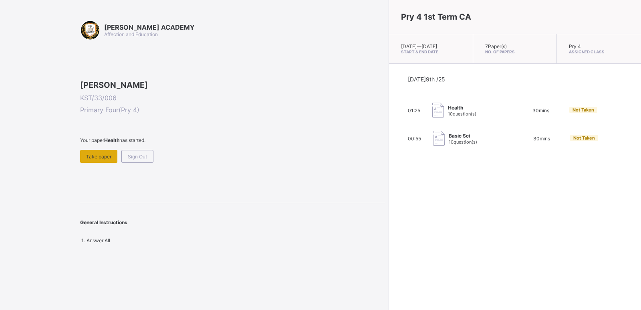
click at [96, 159] on span "Take paper" at bounding box center [98, 156] width 25 height 6
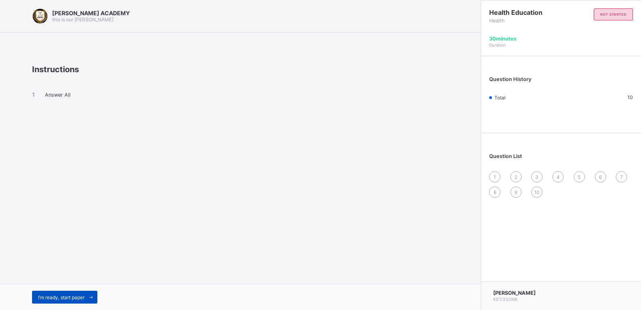
click at [83, 294] on span "I’m ready, start paper" at bounding box center [61, 297] width 46 height 6
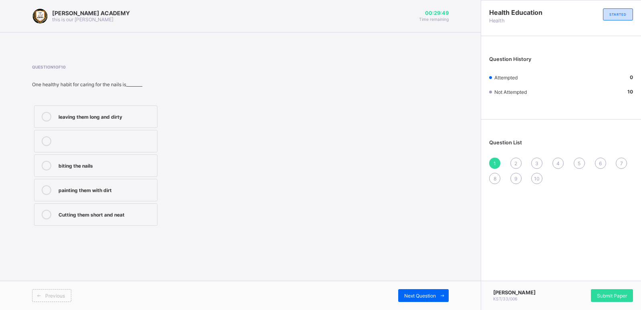
click at [120, 210] on div "Cutting them short and neat" at bounding box center [105, 213] width 95 height 8
click at [406, 293] on span "Next Question" at bounding box center [420, 295] width 32 height 6
click at [134, 189] on div "Washing and combing regularly" at bounding box center [105, 189] width 95 height 8
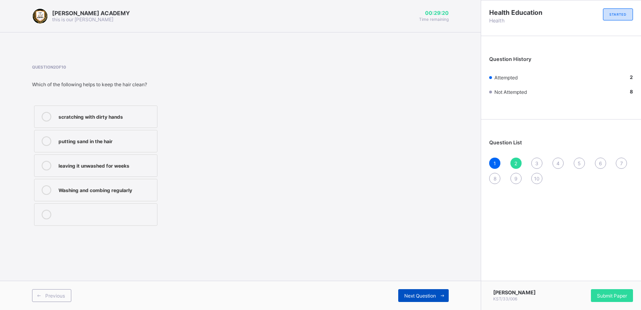
click at [423, 295] on span "Next Question" at bounding box center [420, 295] width 32 height 6
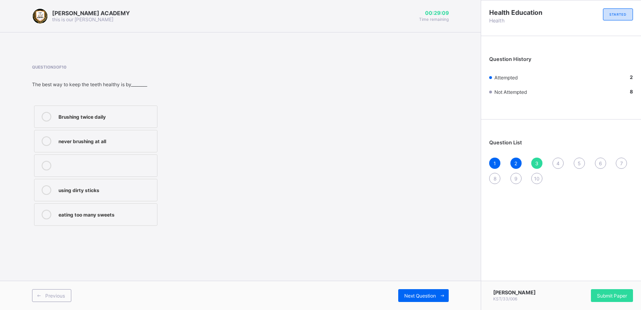
click at [116, 113] on div "Brushing twice daily" at bounding box center [105, 116] width 95 height 8
click at [414, 289] on div "Next Question" at bounding box center [423, 295] width 50 height 13
click at [119, 140] on div "How to take care for our body" at bounding box center [105, 140] width 95 height 8
click at [409, 297] on span "Next Question" at bounding box center [420, 295] width 32 height 6
click at [125, 209] on div "fight with friends" at bounding box center [105, 213] width 95 height 8
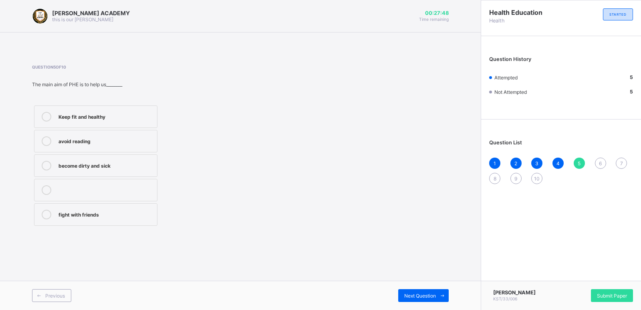
click at [75, 113] on div "Keep fit and healthy" at bounding box center [105, 116] width 95 height 8
click at [408, 292] on span "Next Question" at bounding box center [420, 295] width 32 height 6
click at [78, 161] on div "Skin" at bounding box center [105, 165] width 95 height 8
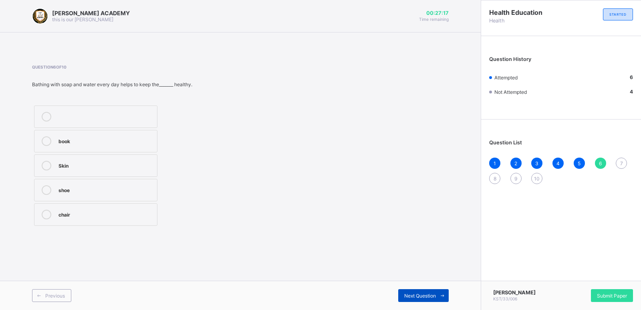
click at [412, 291] on div "Next Question" at bounding box center [423, 295] width 50 height 13
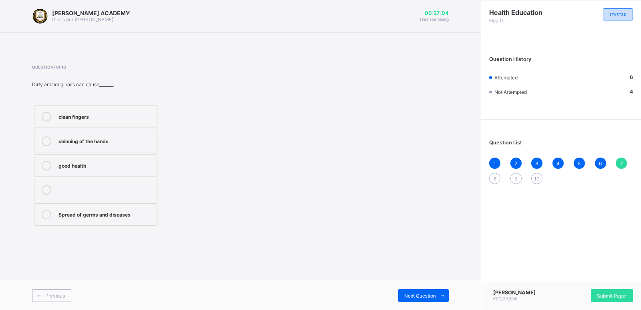
click at [114, 210] on div "Spread of germs and diseases" at bounding box center [105, 213] width 95 height 8
click at [420, 292] on div "Next Question" at bounding box center [423, 295] width 50 height 13
click at [133, 139] on div "Tailoring and sewing" at bounding box center [105, 140] width 95 height 8
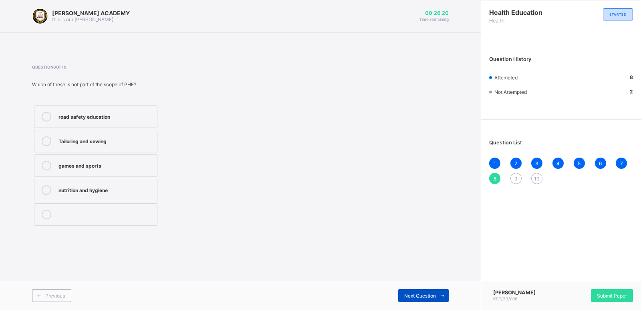
click at [425, 292] on span "Next Question" at bounding box center [420, 295] width 32 height 6
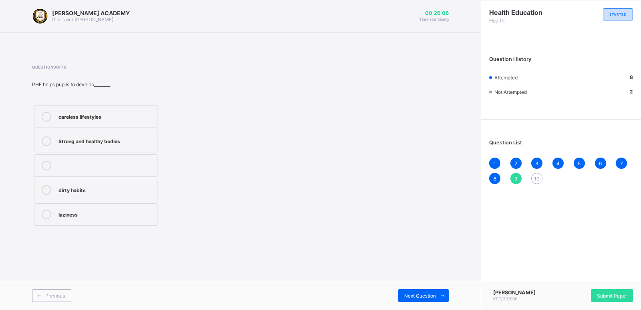
click at [115, 138] on div "Strong and healthy bodies" at bounding box center [105, 140] width 95 height 8
click at [411, 293] on span "Next Question" at bounding box center [420, 295] width 32 height 6
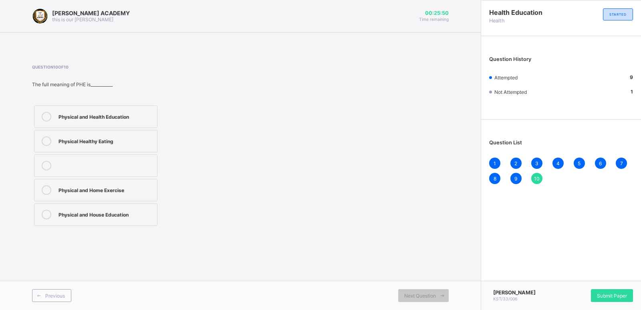
click at [119, 113] on div "Physical and Health Education" at bounding box center [105, 116] width 95 height 8
click at [602, 292] on span "Submit Paper" at bounding box center [612, 295] width 30 height 6
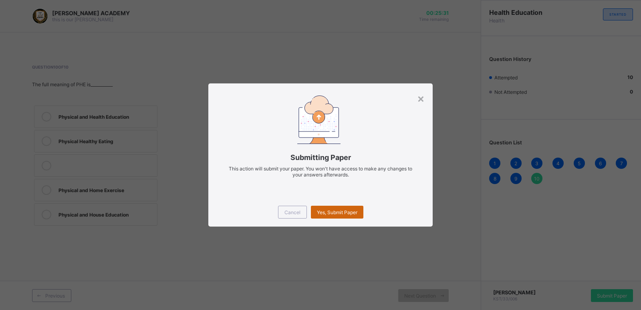
click at [332, 210] on span "Yes, Submit Paper" at bounding box center [337, 212] width 40 height 6
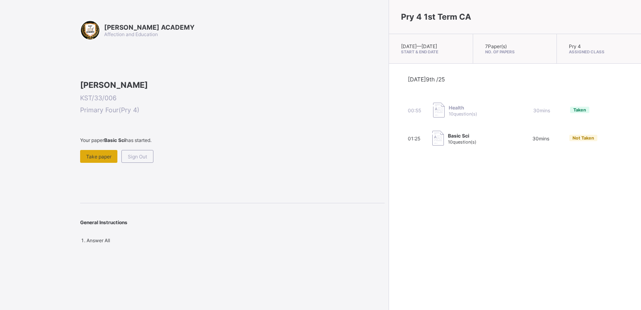
click at [96, 163] on div "Take paper" at bounding box center [98, 156] width 37 height 13
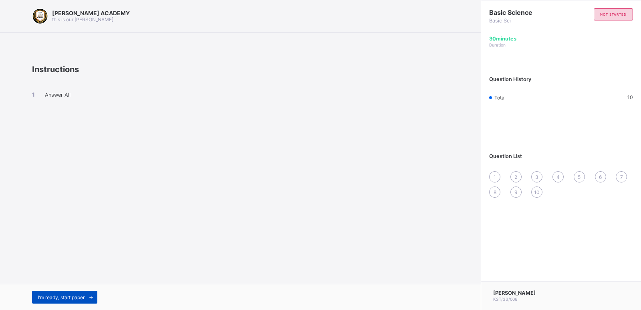
click at [80, 292] on div "I’m ready, start paper" at bounding box center [64, 296] width 65 height 13
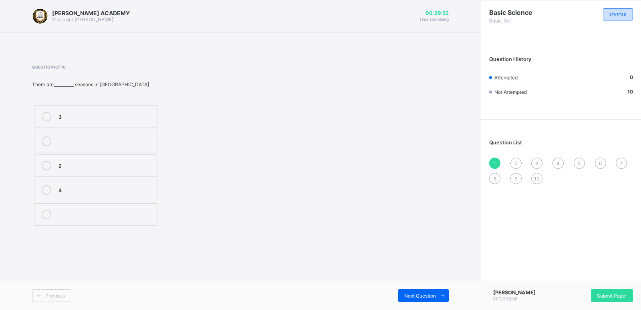
click at [137, 159] on label "2" at bounding box center [95, 165] width 123 height 22
click at [412, 296] on span "Next Question" at bounding box center [420, 295] width 32 height 6
click at [491, 160] on div "1" at bounding box center [494, 162] width 11 height 11
click at [515, 159] on div "2" at bounding box center [515, 162] width 11 height 11
click at [130, 210] on div "2" at bounding box center [105, 213] width 95 height 8
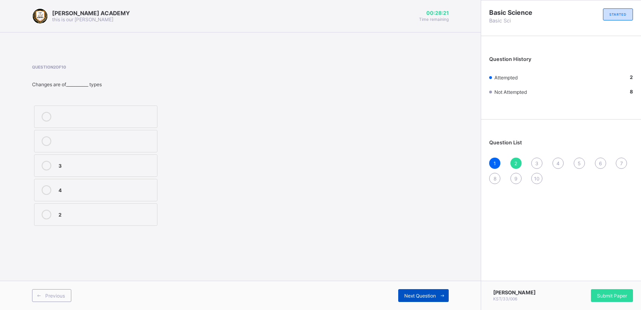
click at [409, 292] on div "Next Question" at bounding box center [423, 295] width 50 height 13
click at [143, 113] on div "irreversible" at bounding box center [105, 116] width 95 height 8
click at [419, 293] on span "Next Question" at bounding box center [420, 295] width 32 height 6
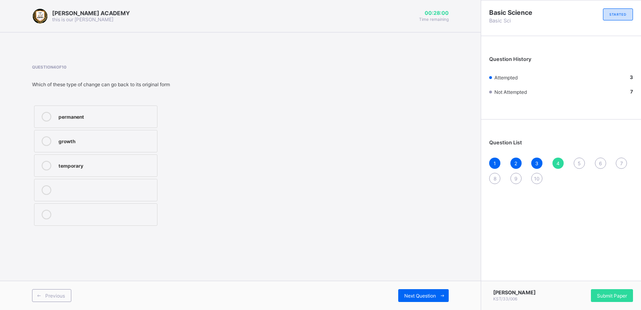
click at [134, 166] on div "temporary" at bounding box center [105, 165] width 95 height 8
click at [408, 290] on div "Next Question" at bounding box center [423, 295] width 50 height 13
click at [119, 165] on div "temporary" at bounding box center [105, 165] width 95 height 8
click at [413, 290] on div "Next Question" at bounding box center [423, 295] width 50 height 13
click at [123, 115] on div "weather" at bounding box center [105, 116] width 95 height 8
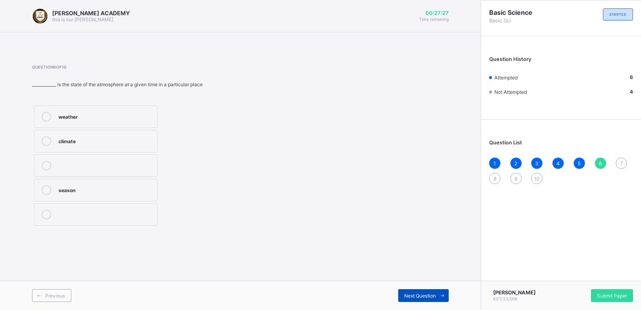
click at [412, 294] on span "Next Question" at bounding box center [420, 295] width 32 height 6
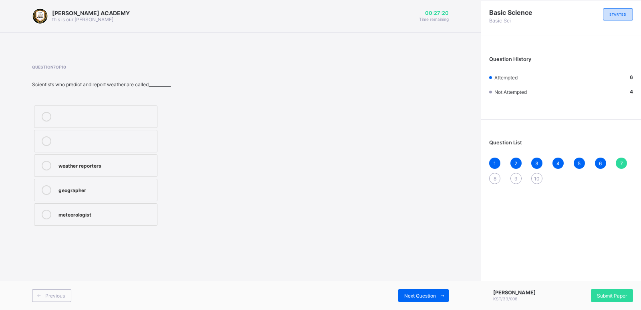
click at [137, 210] on div "meteorologist" at bounding box center [105, 213] width 95 height 8
click at [413, 295] on span "Next Question" at bounding box center [420, 295] width 32 height 6
click at [137, 115] on div "dissolves" at bounding box center [105, 116] width 95 height 8
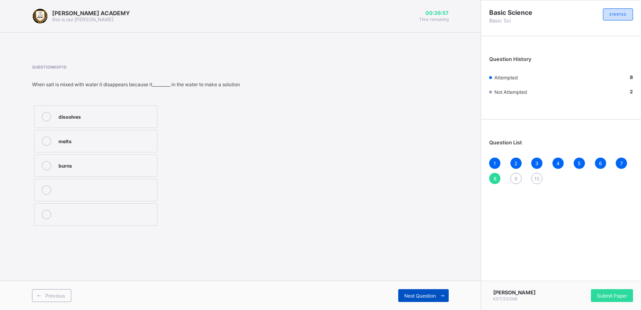
click at [408, 291] on div "Next Question" at bounding box center [423, 295] width 50 height 13
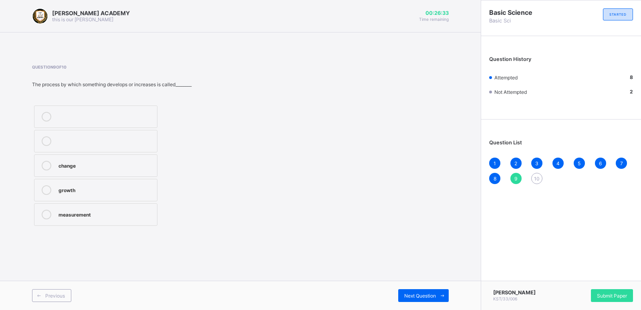
click at [494, 177] on span "8" at bounding box center [494, 178] width 3 height 6
click at [621, 162] on span "7" at bounding box center [621, 163] width 3 height 6
click at [515, 177] on span "9" at bounding box center [515, 178] width 3 height 6
click at [533, 175] on div "10" at bounding box center [536, 178] width 11 height 11
click at [517, 176] on span "9" at bounding box center [515, 178] width 3 height 6
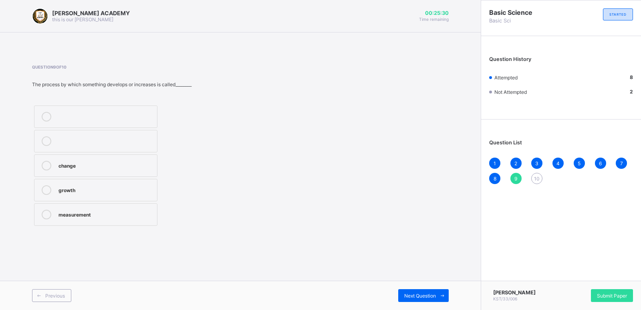
click at [128, 210] on div "measurement" at bounding box center [105, 213] width 95 height 8
click at [144, 185] on div "growth" at bounding box center [105, 189] width 95 height 8
click at [410, 292] on span "Next Question" at bounding box center [420, 295] width 32 height 6
click at [515, 176] on span "9" at bounding box center [515, 178] width 3 height 6
click at [120, 212] on div "measurement" at bounding box center [105, 213] width 95 height 8
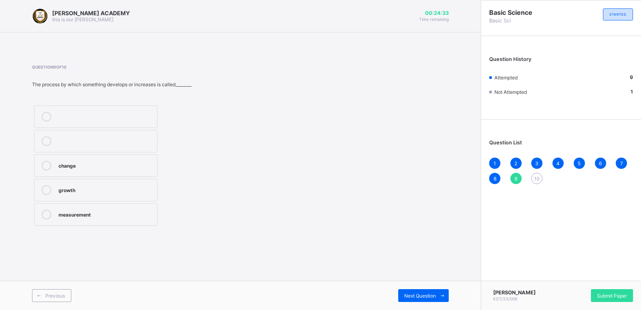
click at [536, 176] on span "10" at bounding box center [537, 178] width 6 height 6
click at [134, 191] on div "growth" at bounding box center [105, 189] width 95 height 8
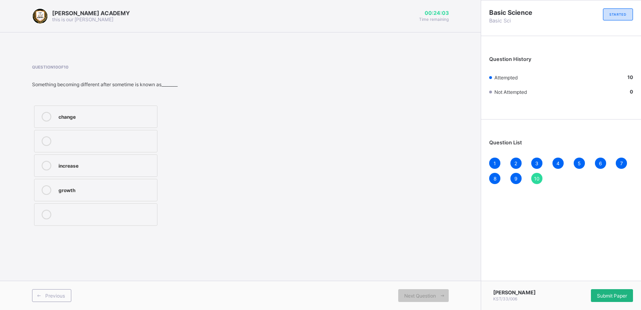
click at [614, 289] on div "Submit Paper" at bounding box center [612, 295] width 42 height 13
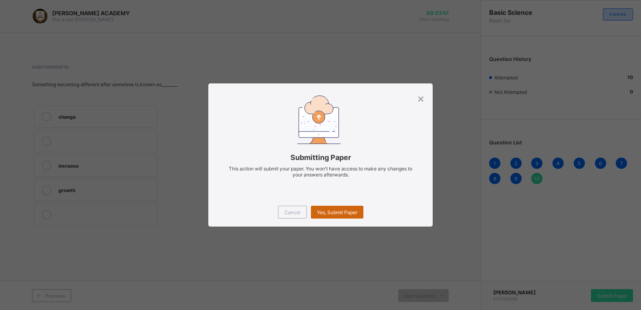
click at [336, 208] on div "Yes, Submit Paper" at bounding box center [337, 211] width 52 height 13
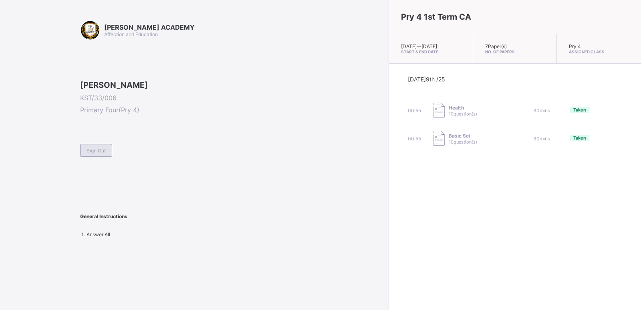
click at [96, 157] on div "Sign Out" at bounding box center [96, 150] width 32 height 13
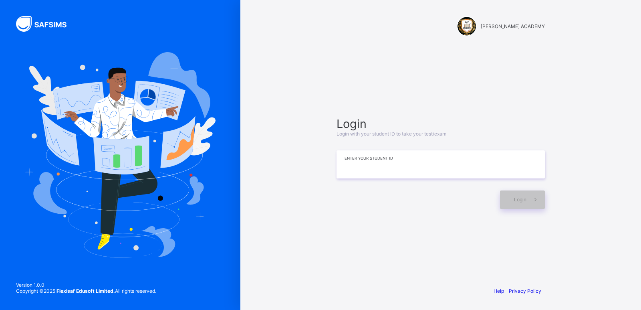
click at [370, 157] on input at bounding box center [440, 164] width 208 height 28
type input "**********"
click at [533, 203] on span at bounding box center [535, 199] width 18 height 18
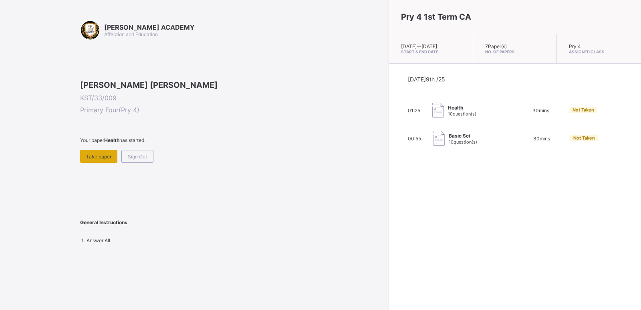
click at [95, 159] on span "Take paper" at bounding box center [98, 156] width 25 height 6
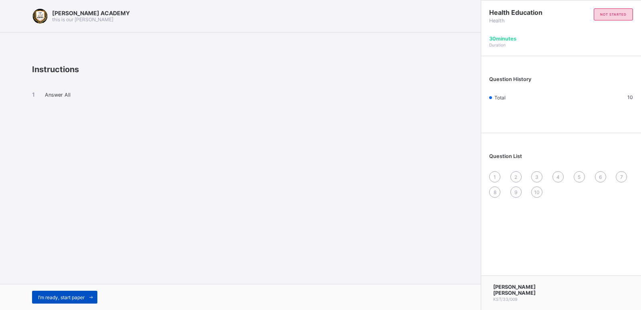
click at [66, 299] on span "I’m ready, start paper" at bounding box center [61, 297] width 46 height 6
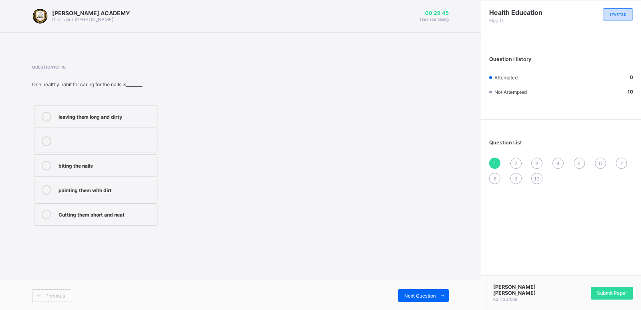
click at [91, 219] on div "Cutting them short and neat" at bounding box center [105, 214] width 95 height 10
click at [403, 298] on div "Next Question" at bounding box center [423, 295] width 50 height 13
click at [129, 197] on label "Washing and combing regularly" at bounding box center [95, 190] width 123 height 22
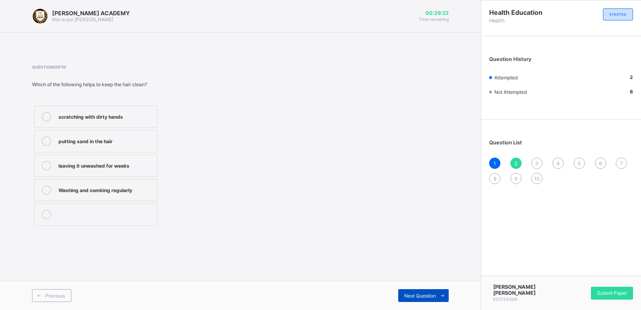
click at [427, 289] on div "Next Question" at bounding box center [423, 295] width 50 height 13
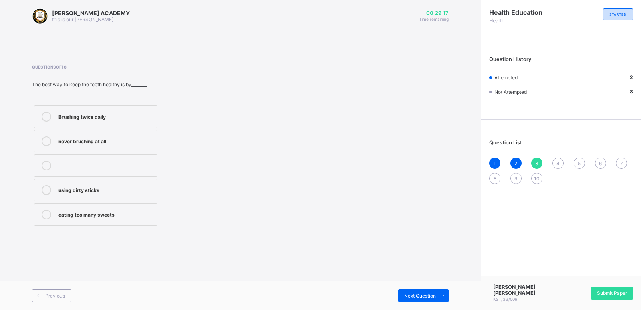
click at [76, 124] on label "Brushing twice daily" at bounding box center [95, 116] width 123 height 22
click at [432, 290] on div "Next Question" at bounding box center [423, 295] width 50 height 13
click at [117, 145] on div "How to take care for our body" at bounding box center [105, 141] width 95 height 10
click at [387, 275] on div "KAY ACADEMY this is our motton 00:28:29 Time remaining Question 4 of 10 One imp…" at bounding box center [240, 155] width 481 height 310
click at [427, 294] on span "Next Question" at bounding box center [420, 295] width 32 height 6
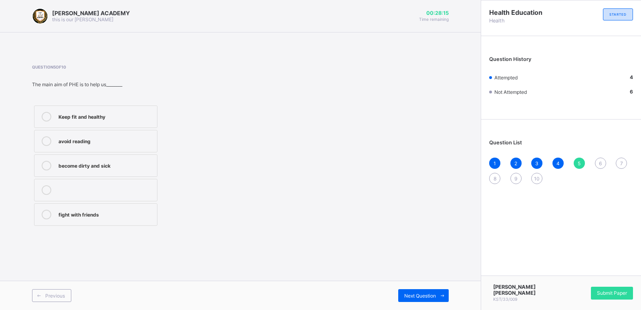
click at [114, 113] on div "Keep fit and healthy" at bounding box center [105, 116] width 95 height 8
click at [415, 294] on span "Next Question" at bounding box center [420, 295] width 32 height 6
click at [71, 171] on label "Skin" at bounding box center [95, 165] width 123 height 22
click at [393, 290] on div "Next Question" at bounding box center [344, 295] width 208 height 13
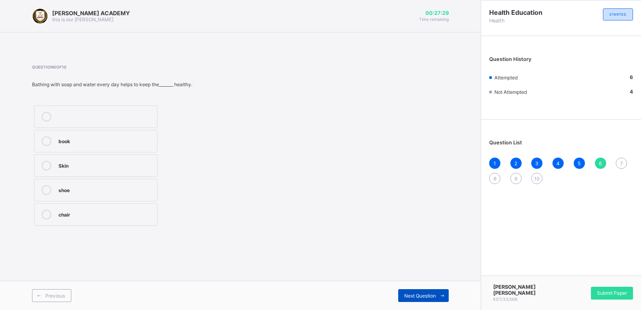
click at [412, 295] on span "Next Question" at bounding box center [420, 295] width 32 height 6
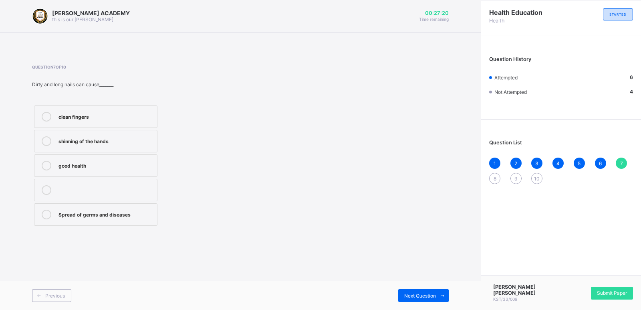
click at [121, 211] on div "Spread of germs and diseases" at bounding box center [105, 213] width 95 height 8
click at [403, 290] on div "Next Question" at bounding box center [423, 295] width 50 height 13
click at [142, 148] on label "Tailoring and sewing" at bounding box center [95, 141] width 123 height 22
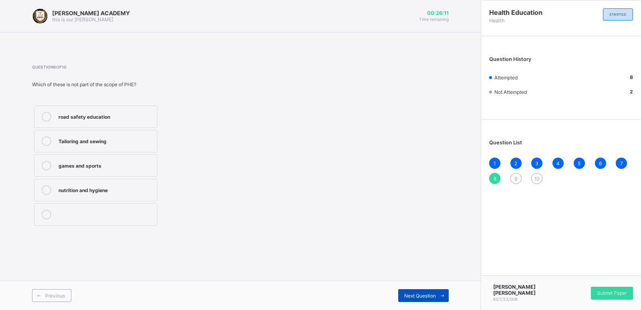
click at [445, 296] on icon at bounding box center [442, 295] width 6 height 5
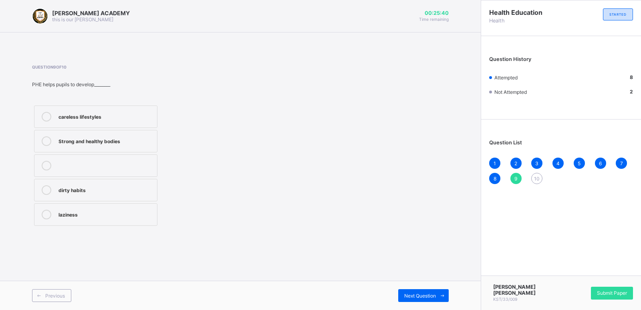
click at [118, 143] on div "Strong and healthy bodies" at bounding box center [105, 140] width 95 height 8
click at [415, 299] on div "Next Question" at bounding box center [423, 295] width 50 height 13
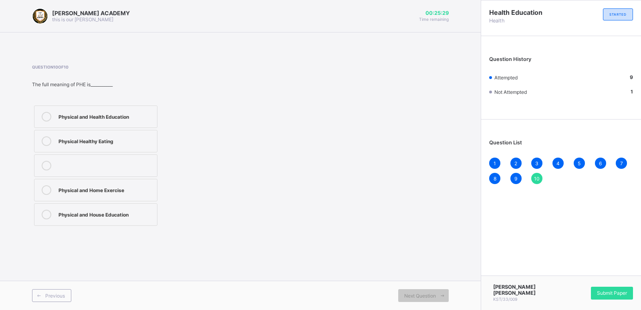
click at [100, 120] on div "Physical and Health Education" at bounding box center [105, 117] width 95 height 10
click at [619, 295] on span "Submit Paper" at bounding box center [612, 293] width 30 height 6
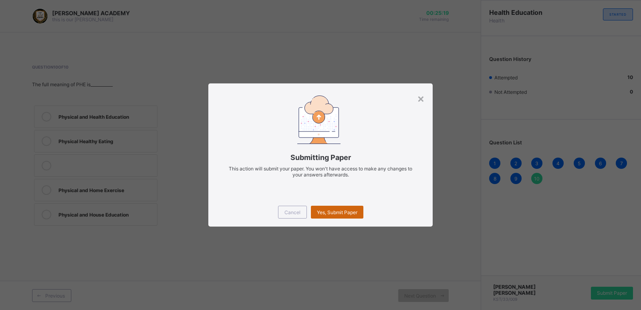
click at [335, 216] on div "Yes, Submit Paper" at bounding box center [337, 211] width 52 height 13
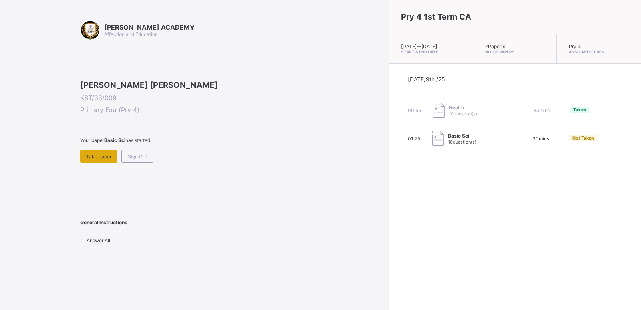
click at [111, 159] on span "Take paper" at bounding box center [98, 156] width 25 height 6
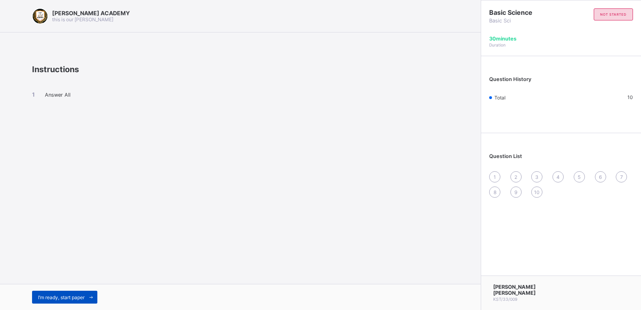
click at [66, 296] on span "I’m ready, start paper" at bounding box center [61, 297] width 46 height 6
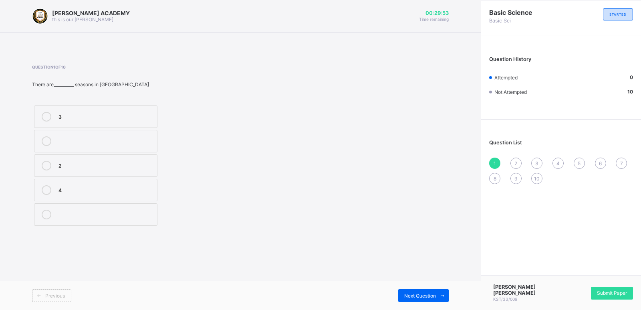
click at [121, 173] on label "2" at bounding box center [95, 165] width 123 height 22
click at [417, 294] on span "Next Question" at bounding box center [420, 295] width 32 height 6
click at [132, 219] on label "2" at bounding box center [95, 214] width 123 height 22
click at [425, 296] on span "Next Question" at bounding box center [420, 295] width 32 height 6
click at [95, 191] on div "reversible" at bounding box center [105, 189] width 95 height 8
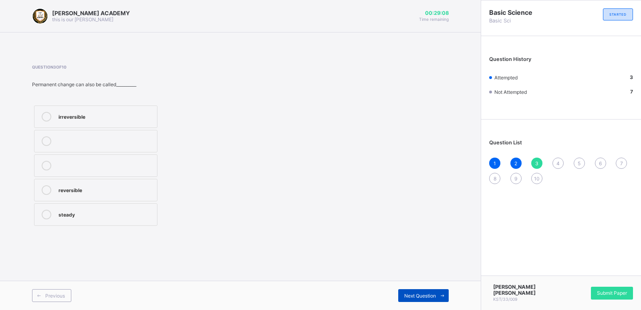
click at [411, 295] on span "Next Question" at bounding box center [420, 295] width 32 height 6
click at [100, 164] on div "temporary" at bounding box center [105, 165] width 95 height 8
click at [421, 295] on span "Next Question" at bounding box center [420, 295] width 32 height 6
click at [98, 173] on label "temporary" at bounding box center [95, 165] width 123 height 22
click at [419, 296] on span "Next Question" at bounding box center [420, 295] width 32 height 6
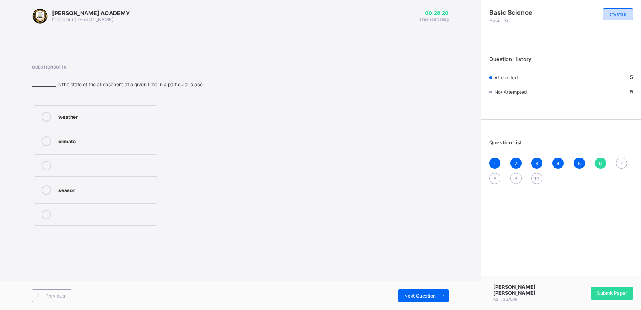
click at [87, 146] on label "climate" at bounding box center [95, 141] width 123 height 22
click at [409, 296] on span "Next Question" at bounding box center [420, 295] width 32 height 6
click at [110, 217] on div "meteorologist" at bounding box center [105, 213] width 95 height 8
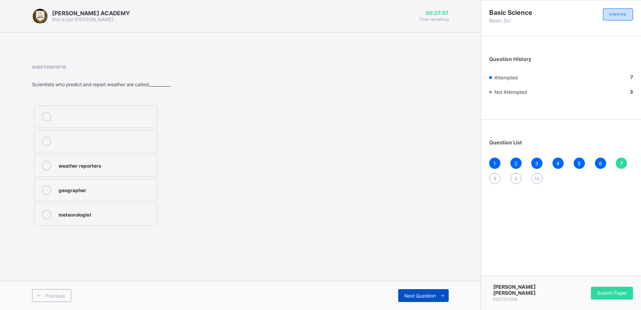
click at [430, 296] on span "Next Question" at bounding box center [420, 295] width 32 height 6
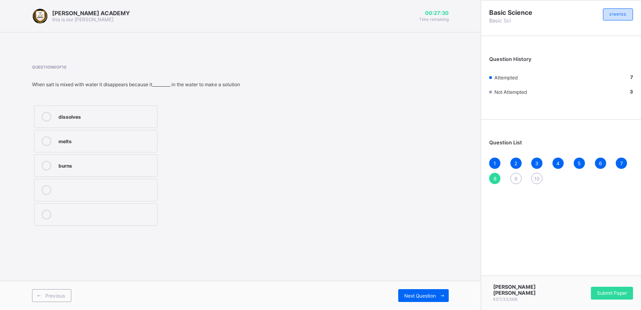
click at [96, 123] on label "dissolves" at bounding box center [95, 116] width 123 height 22
click at [425, 295] on span "Next Question" at bounding box center [420, 295] width 32 height 6
click at [141, 190] on div "growth" at bounding box center [105, 189] width 95 height 8
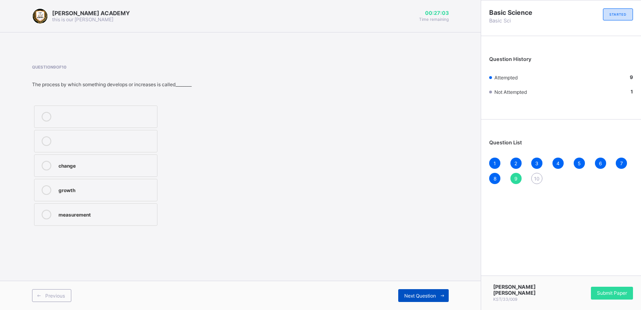
click at [440, 290] on span at bounding box center [442, 295] width 13 height 13
click at [152, 110] on label "change" at bounding box center [95, 116] width 123 height 22
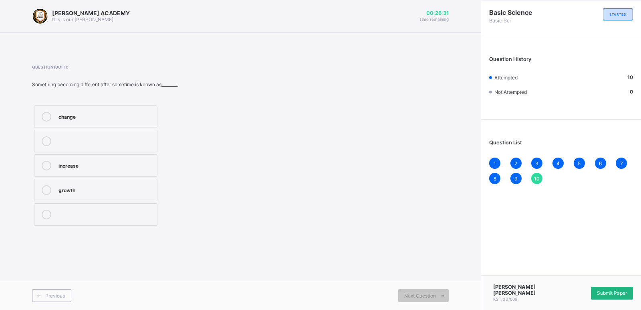
click at [600, 293] on span "Submit Paper" at bounding box center [612, 293] width 30 height 6
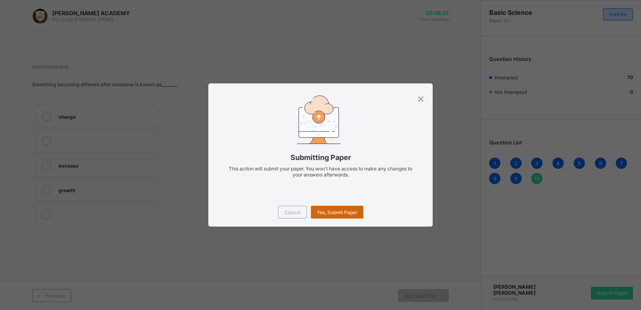
click at [351, 213] on span "Yes, Submit Paper" at bounding box center [337, 212] width 40 height 6
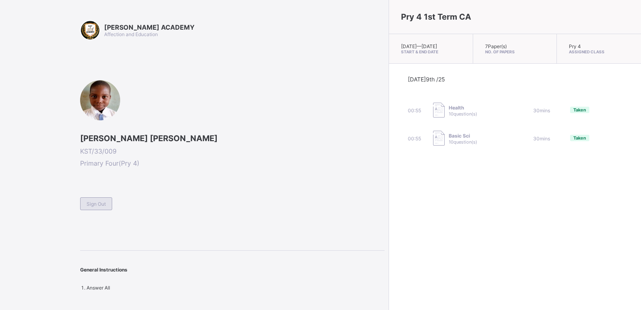
drag, startPoint x: 94, startPoint y: 201, endPoint x: 86, endPoint y: 205, distance: 8.8
click at [86, 205] on div "Sign Out" at bounding box center [96, 203] width 32 height 13
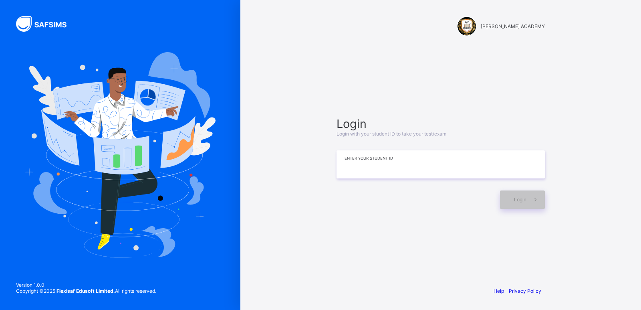
drag, startPoint x: 527, startPoint y: 149, endPoint x: 493, endPoint y: 169, distance: 39.9
click at [493, 169] on div "Login Login with your student ID to take your test/exam Enter your Student ID L…" at bounding box center [440, 163] width 208 height 92
click at [493, 169] on input at bounding box center [440, 164] width 208 height 28
type input "**********"
click at [508, 206] on div "Login" at bounding box center [522, 199] width 45 height 18
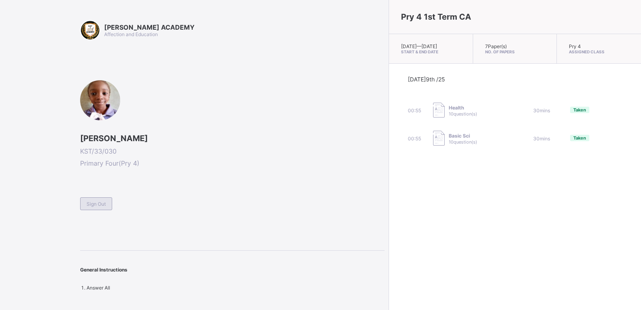
click at [102, 208] on div "Sign Out" at bounding box center [96, 203] width 32 height 13
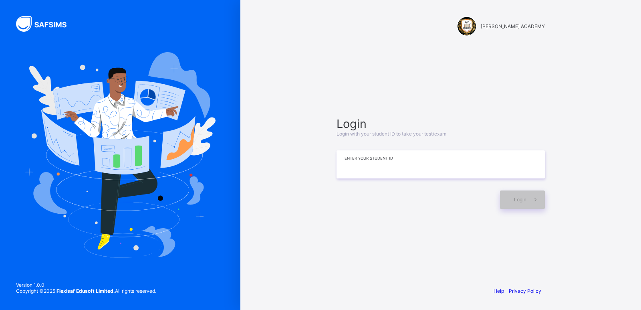
click at [372, 159] on input at bounding box center [440, 164] width 208 height 28
type input "*"
type input "**********"
click at [537, 198] on icon at bounding box center [535, 199] width 8 height 8
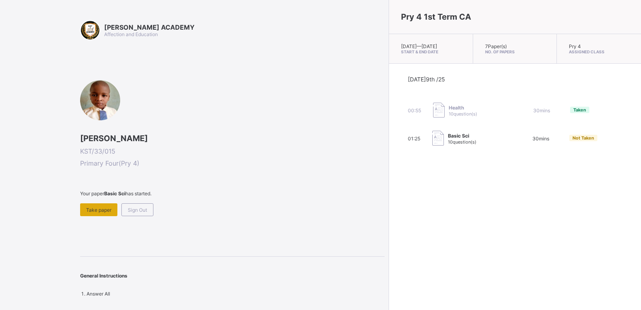
click at [98, 212] on span "Take paper" at bounding box center [98, 210] width 25 height 6
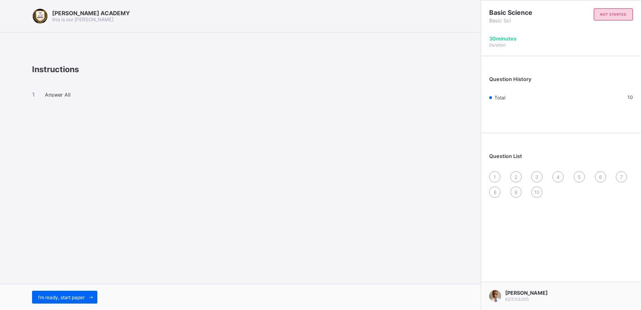
click at [80, 307] on div "I’m ready, start paper" at bounding box center [240, 297] width 481 height 26
click at [83, 293] on div "I’m ready, start paper" at bounding box center [64, 296] width 65 height 13
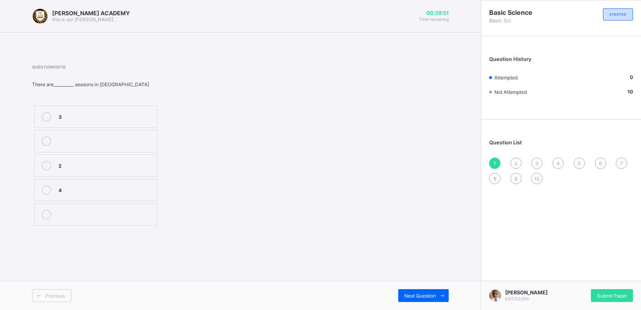
click at [109, 117] on div "3" at bounding box center [105, 116] width 95 height 8
click at [515, 162] on span "2" at bounding box center [515, 163] width 3 height 6
click at [88, 99] on div "Question 2 of 10 Changes are of___________ types 3 4 2" at bounding box center [138, 145] width 212 height 163
click at [537, 163] on span "3" at bounding box center [536, 163] width 3 height 6
click at [517, 161] on div "2" at bounding box center [515, 162] width 11 height 11
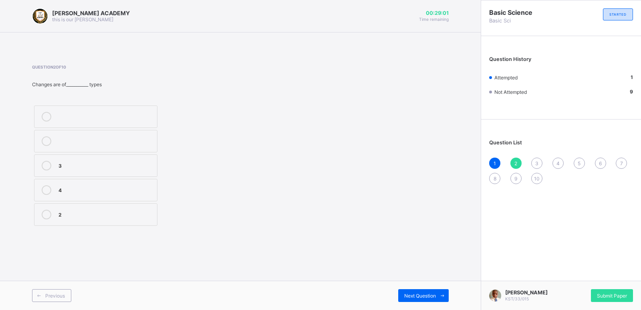
click at [70, 163] on div "3" at bounding box center [105, 165] width 95 height 8
click at [536, 161] on span "3" at bounding box center [536, 163] width 3 height 6
click at [320, 107] on div "Question 3 of 10 Permanent change can also be called__________ irreversible rev…" at bounding box center [240, 145] width 417 height 163
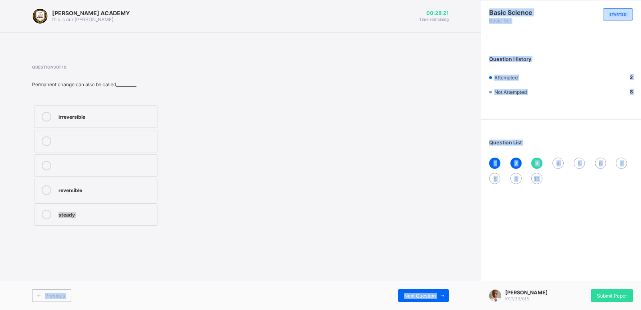
drag, startPoint x: 134, startPoint y: 195, endPoint x: 545, endPoint y: 201, distance: 410.5
click at [545, 201] on div "[PERSON_NAME] ACADEMY this is our [PERSON_NAME] 00:28:21 Time remaining Questio…" at bounding box center [320, 155] width 641 height 310
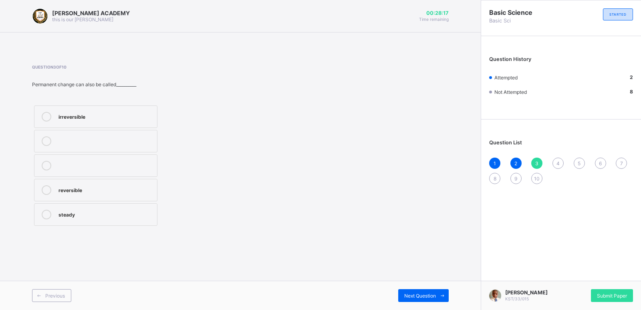
click at [115, 117] on div "irreversible" at bounding box center [105, 116] width 95 height 8
click at [558, 164] on span "4" at bounding box center [557, 163] width 3 height 6
click at [135, 107] on label "permanent" at bounding box center [95, 116] width 123 height 22
click at [577, 163] on div "5" at bounding box center [579, 162] width 11 height 11
drag, startPoint x: 119, startPoint y: 166, endPoint x: 149, endPoint y: 158, distance: 30.6
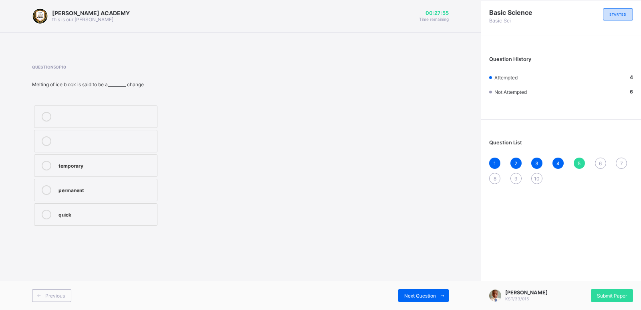
click at [149, 158] on label "temporary" at bounding box center [95, 165] width 123 height 22
click at [602, 163] on div "6" at bounding box center [600, 162] width 11 height 11
click at [622, 159] on div "7" at bounding box center [621, 162] width 11 height 11
click at [599, 163] on span "6" at bounding box center [600, 163] width 3 height 6
click at [137, 124] on label "weather" at bounding box center [95, 116] width 123 height 22
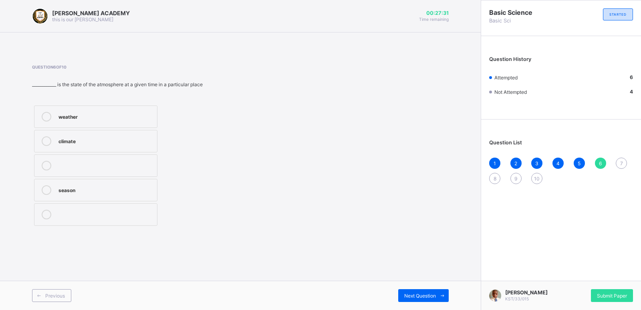
click at [620, 161] on span "7" at bounding box center [621, 163] width 3 height 6
click at [125, 160] on label "weather reporters" at bounding box center [95, 165] width 123 height 22
click at [495, 179] on span "8" at bounding box center [494, 178] width 3 height 6
click at [518, 175] on div "9" at bounding box center [515, 178] width 11 height 11
drag, startPoint x: 493, startPoint y: 178, endPoint x: 201, endPoint y: 161, distance: 292.8
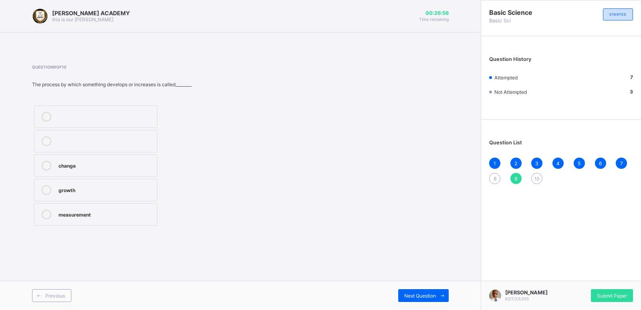
click at [201, 161] on div "[PERSON_NAME] ACADEMY this is our [PERSON_NAME] 00:26:56 Time remaining Questio…" at bounding box center [320, 155] width 641 height 310
click at [123, 173] on label "change" at bounding box center [95, 165] width 123 height 22
click at [496, 178] on span "8" at bounding box center [494, 178] width 3 height 6
click at [123, 115] on div "dissolves" at bounding box center [105, 116] width 95 height 8
click at [518, 177] on div "9" at bounding box center [515, 178] width 11 height 11
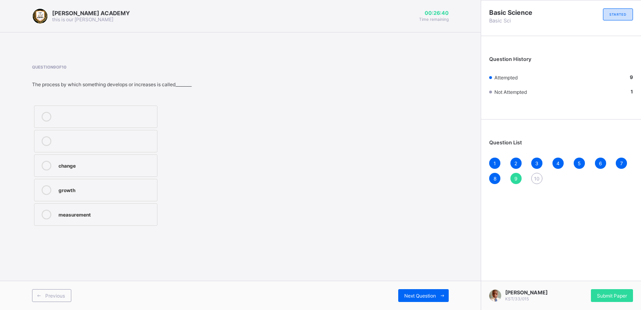
click at [518, 177] on div "9" at bounding box center [515, 178] width 11 height 11
click at [537, 179] on span "10" at bounding box center [537, 178] width 6 height 6
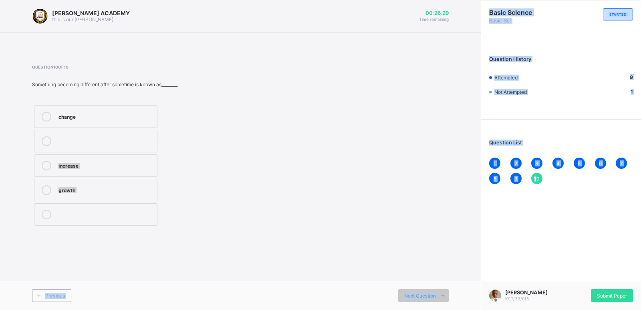
drag, startPoint x: 538, startPoint y: 179, endPoint x: 361, endPoint y: 147, distance: 179.6
click at [361, 147] on div "[PERSON_NAME] ACADEMY this is our [PERSON_NAME] 00:26:29 Time remaining Questio…" at bounding box center [320, 155] width 641 height 310
click at [535, 178] on span "10" at bounding box center [537, 178] width 6 height 6
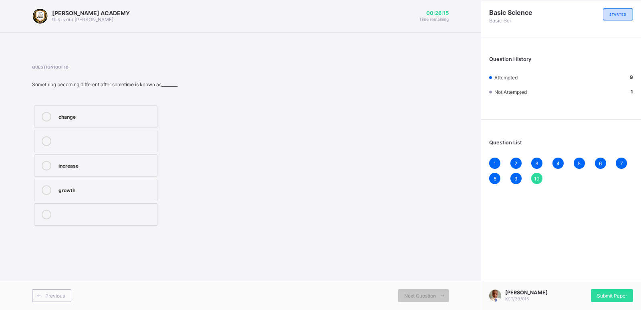
click at [81, 121] on label "change" at bounding box center [95, 116] width 123 height 22
click at [620, 289] on div "Submit Paper" at bounding box center [612, 295] width 42 height 13
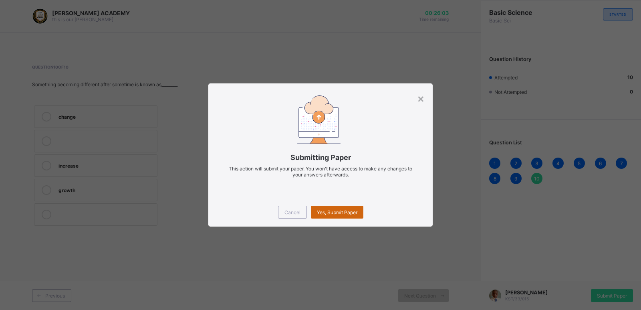
click at [342, 212] on span "Yes, Submit Paper" at bounding box center [337, 212] width 40 height 6
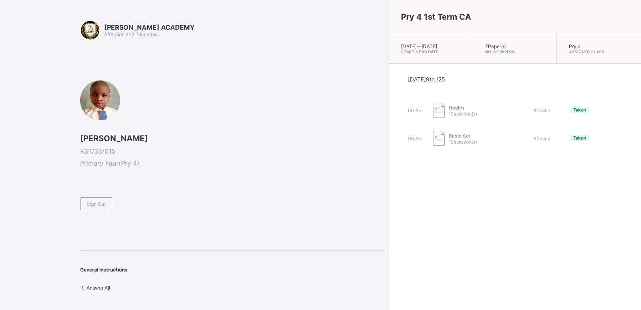
click at [304, 176] on div "[PERSON_NAME] KST/33/015 Primary Four ( Pry 4 ) Sign Out" at bounding box center [232, 145] width 304 height 130
click at [103, 203] on span "Sign Out" at bounding box center [96, 204] width 19 height 6
